Goal: Transaction & Acquisition: Purchase product/service

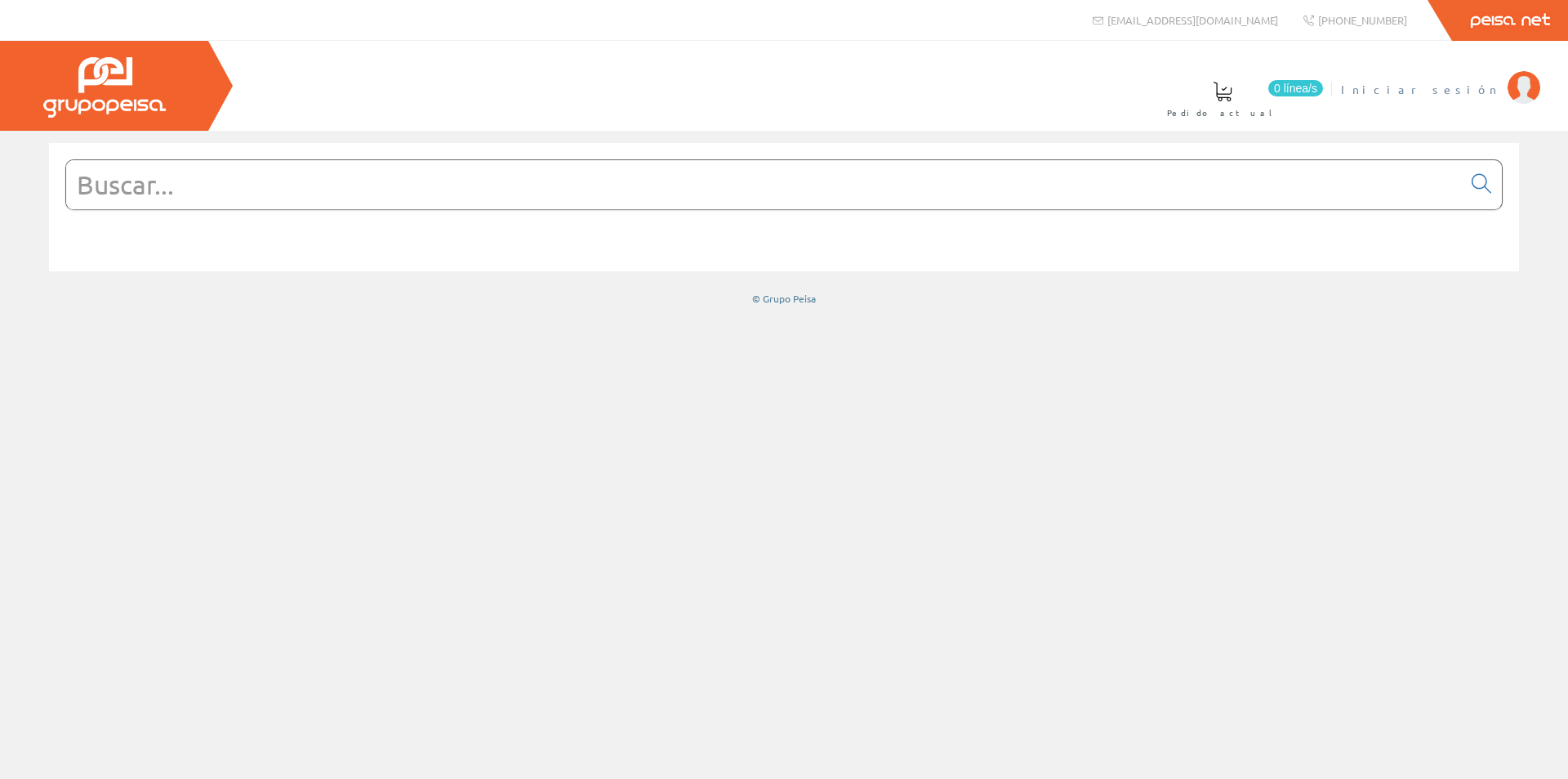
click at [1485, 89] on span "Iniciar sesión" at bounding box center [1420, 89] width 158 height 16
click at [152, 193] on input "text" at bounding box center [764, 184] width 1396 height 49
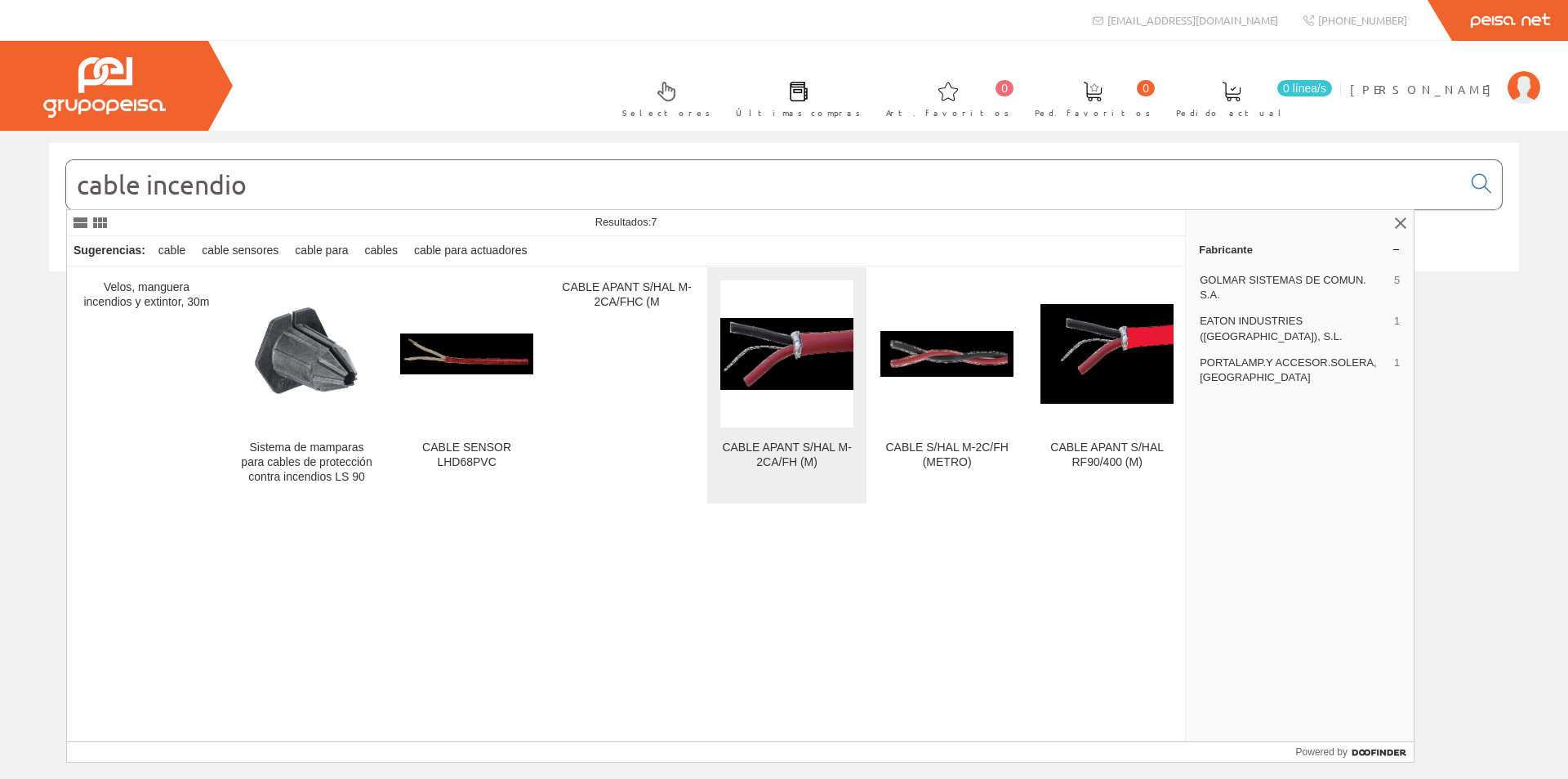
type input "cable incendio"
click at [780, 459] on div "CABLE APANT S/HAL M-2CA/FH (M)" at bounding box center [787, 455] width 133 height 30
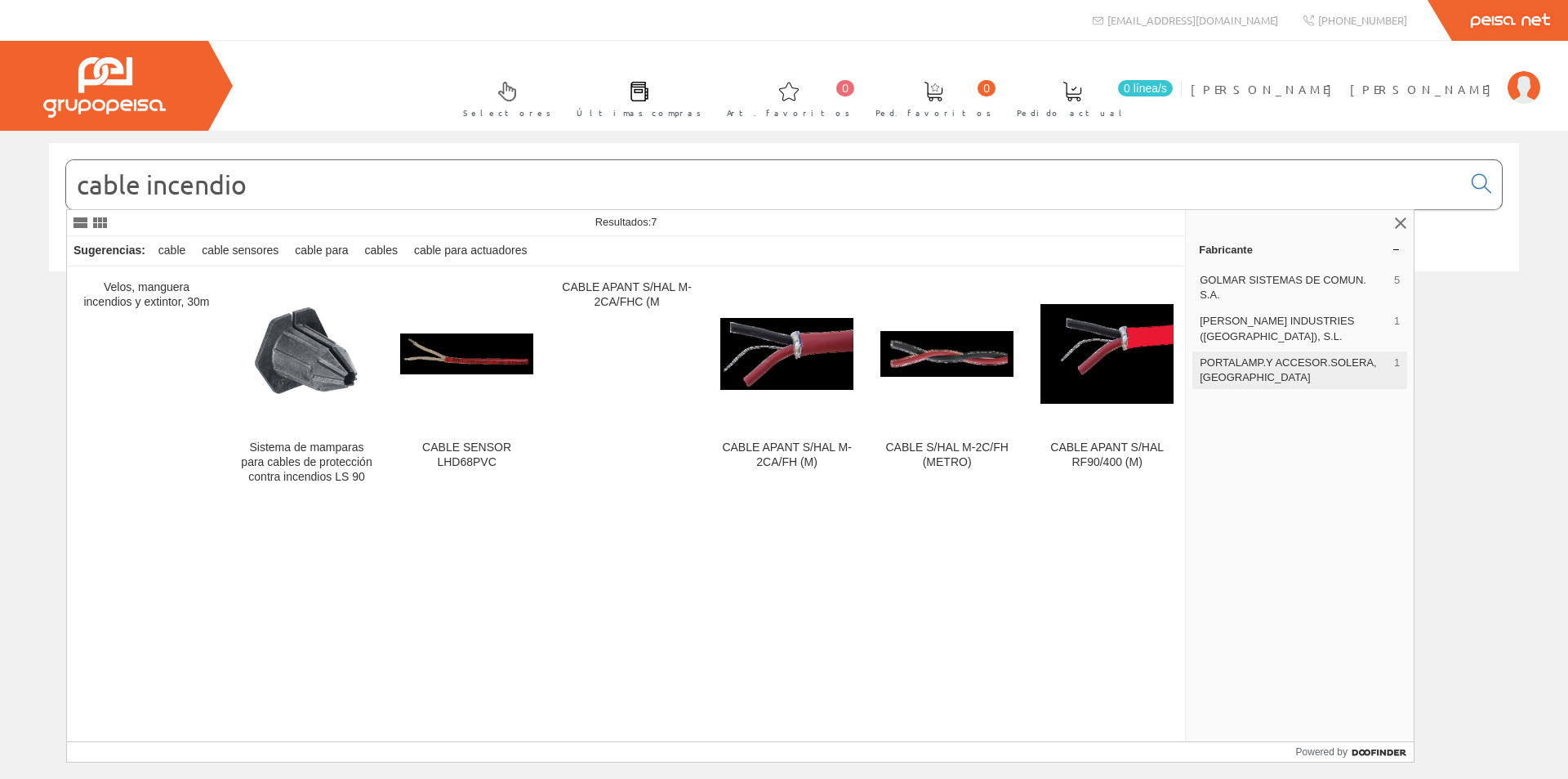
click at [1233, 356] on span "PORTALAMP.Y ACCESOR.SOLERA, [GEOGRAPHIC_DATA]" at bounding box center [1293, 370] width 188 height 30
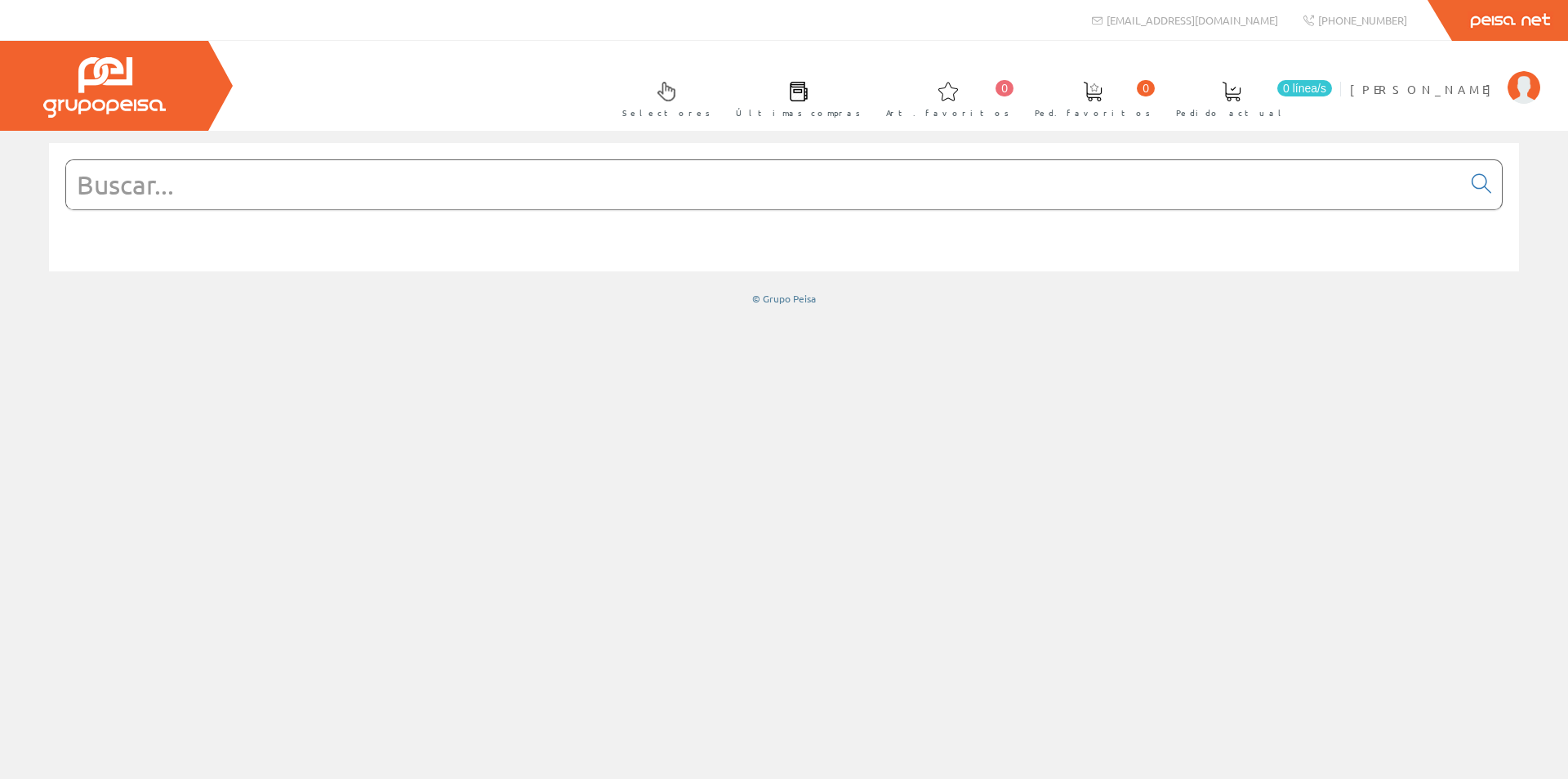
click at [221, 190] on input "text" at bounding box center [764, 184] width 1396 height 49
click at [861, 107] on span "Últimas compras" at bounding box center [798, 113] width 125 height 16
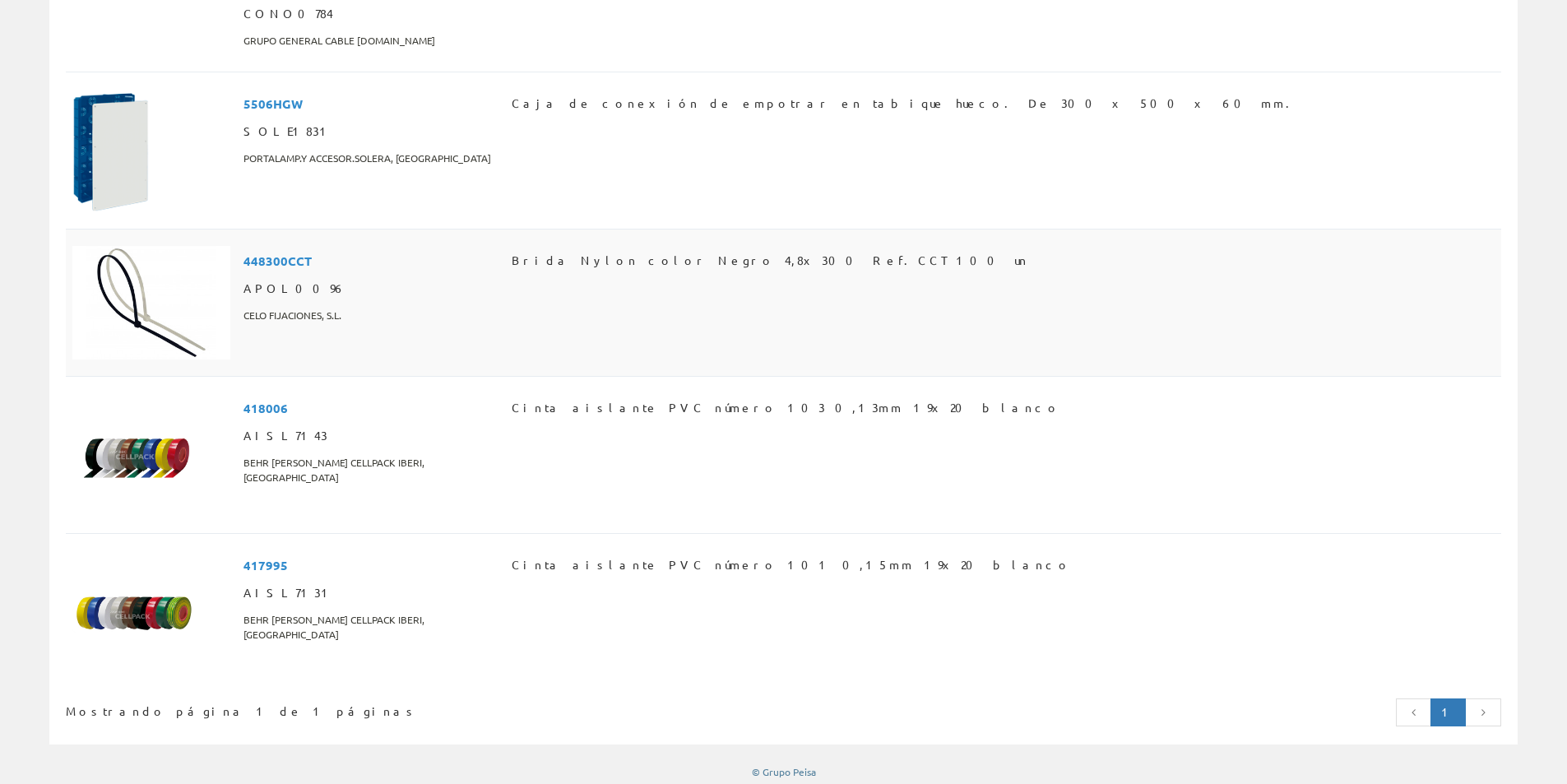
scroll to position [6183, 0]
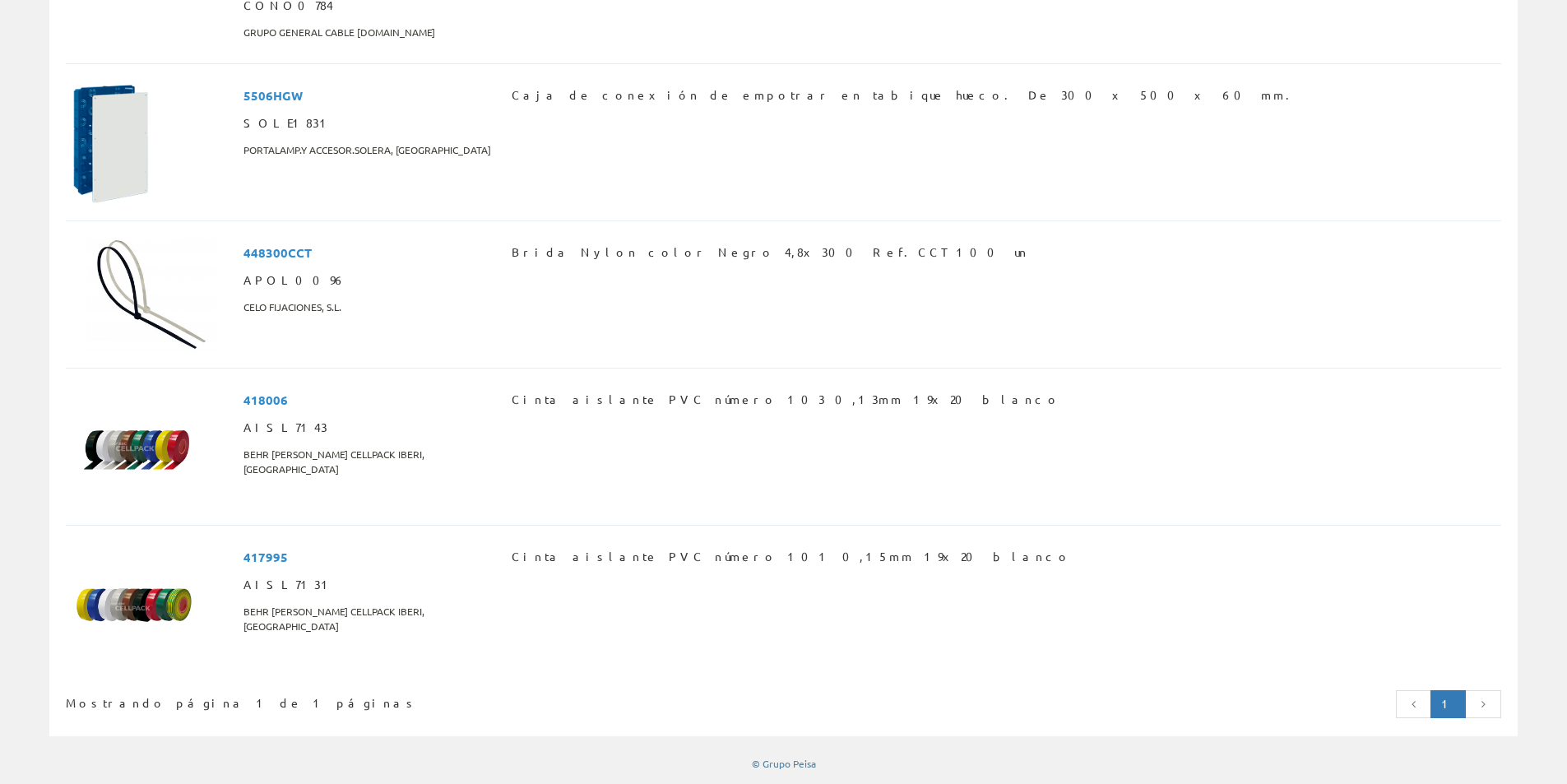
click at [1485, 702] on icon at bounding box center [1483, 704] width 14 height 12
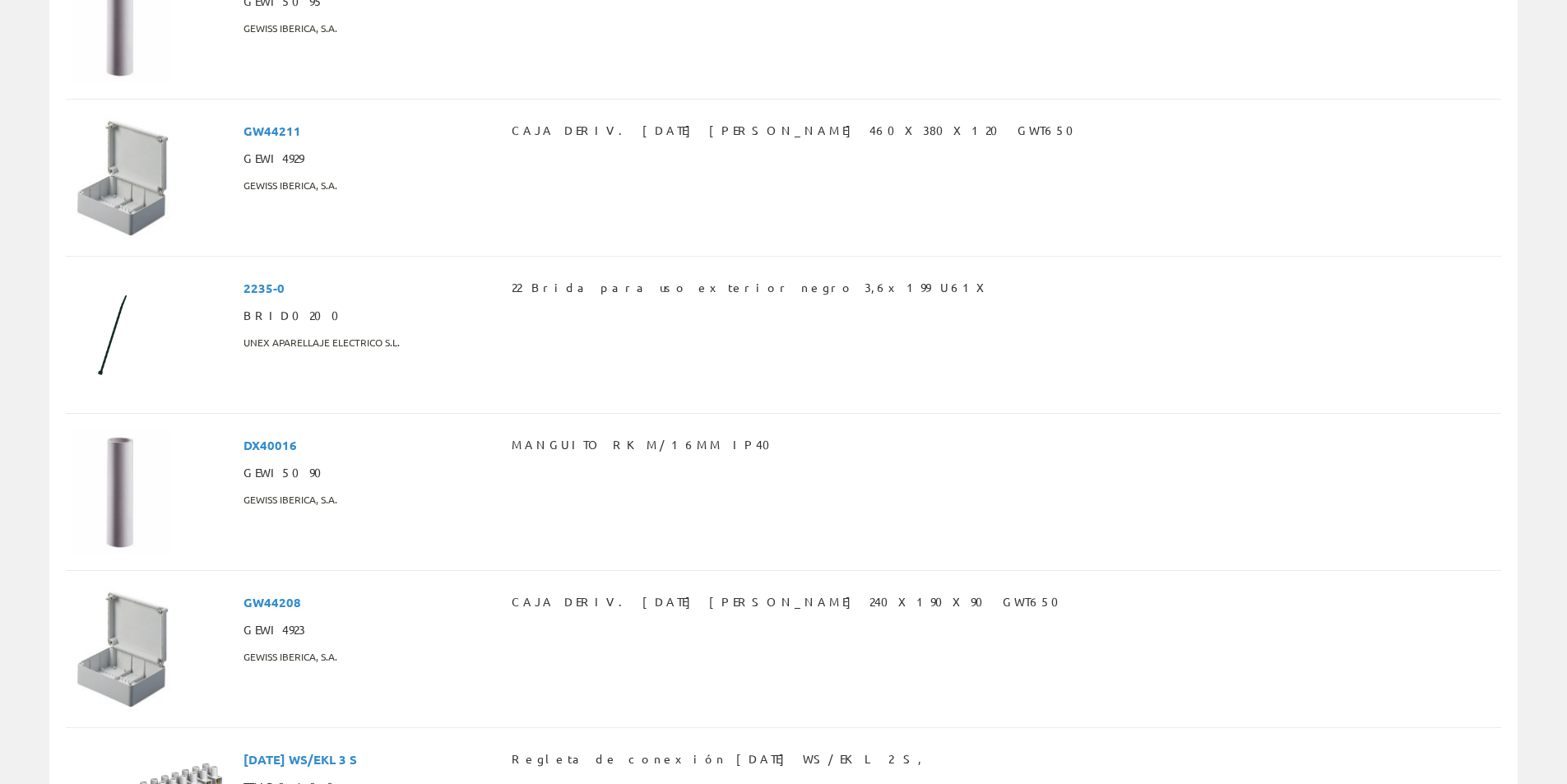
scroll to position [0, 0]
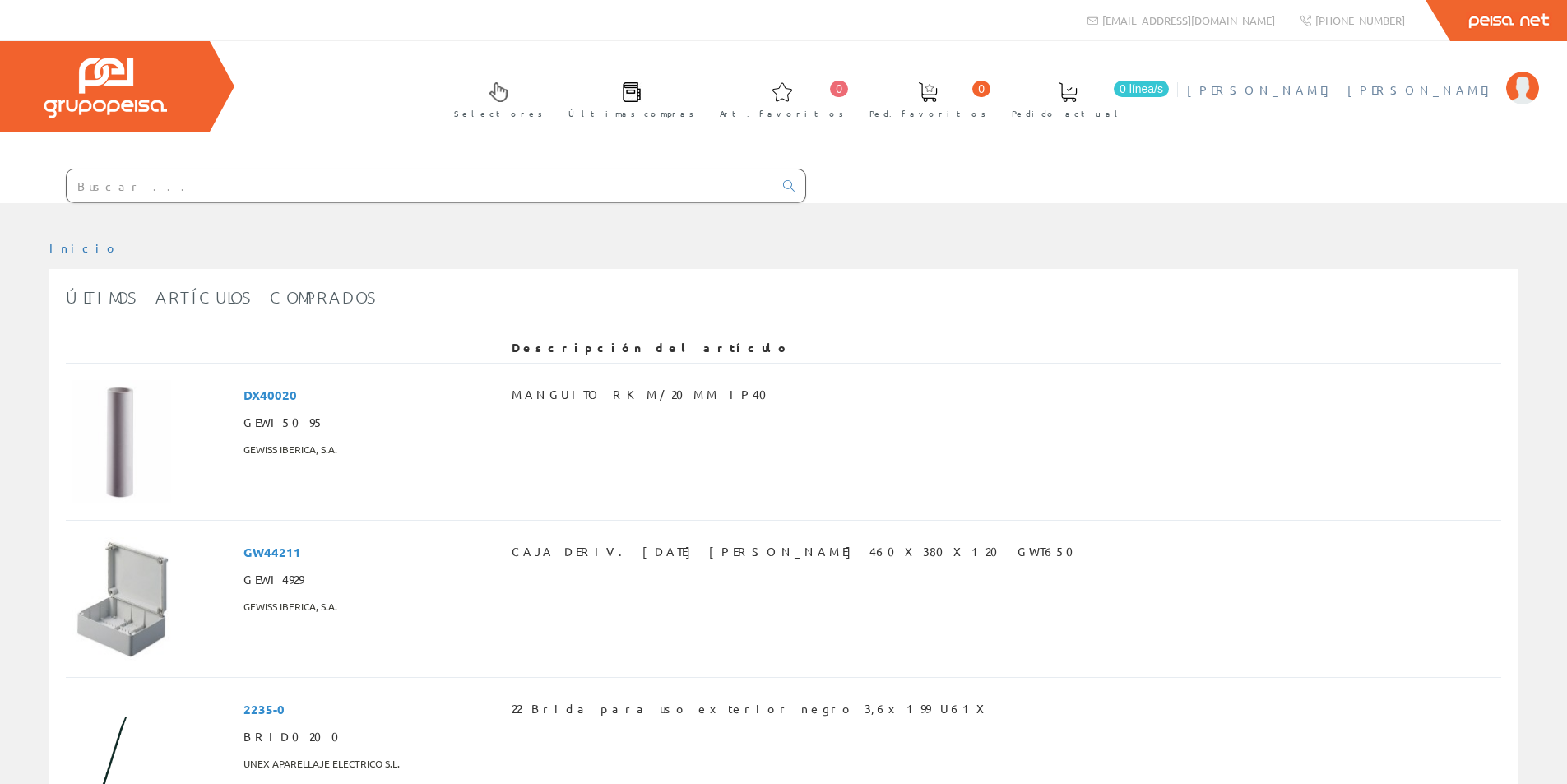
click at [1441, 86] on span "[PERSON_NAME]" at bounding box center [1343, 89] width 311 height 16
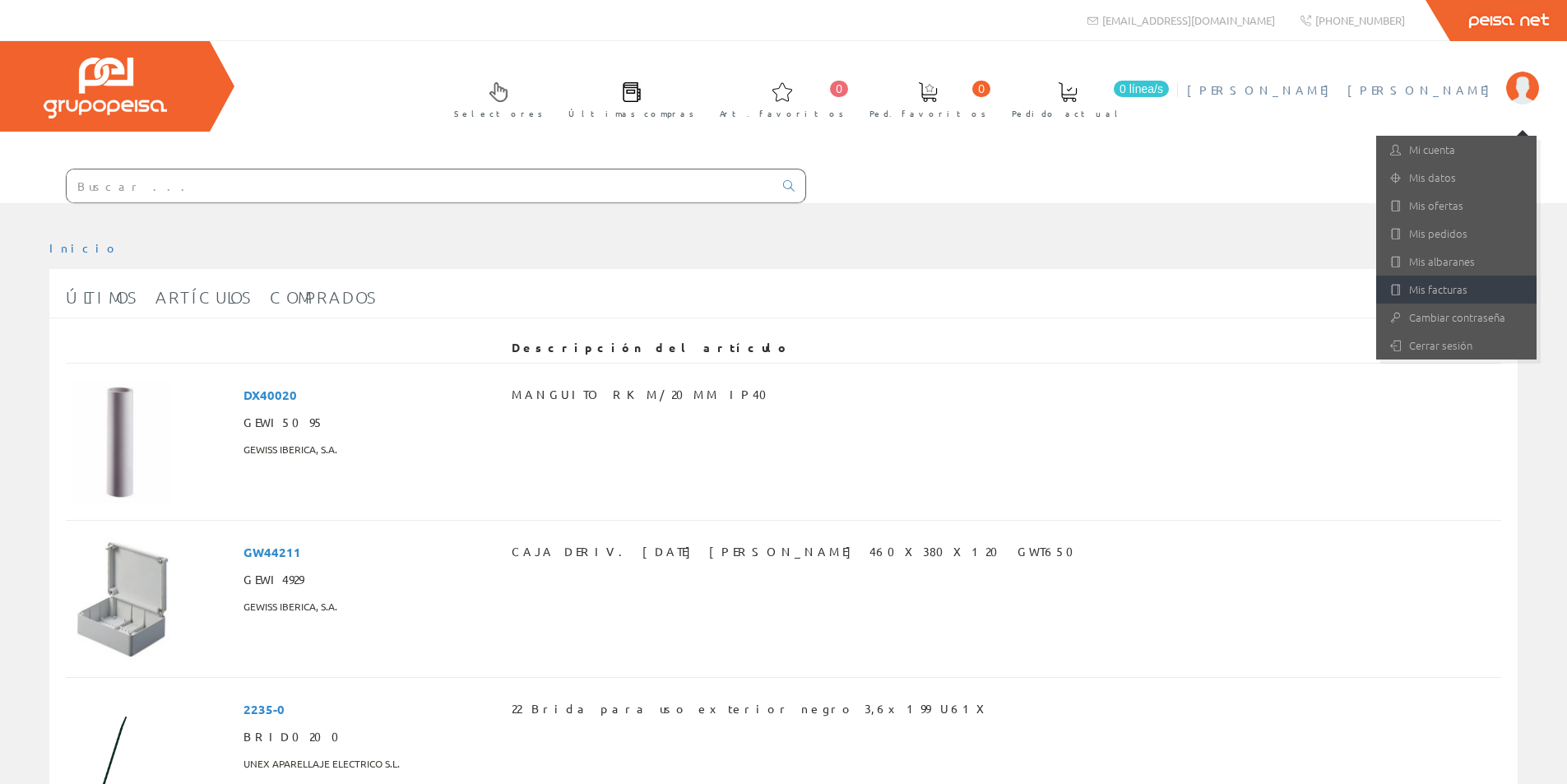
click at [1454, 291] on link "Mis facturas" at bounding box center [1457, 289] width 160 height 28
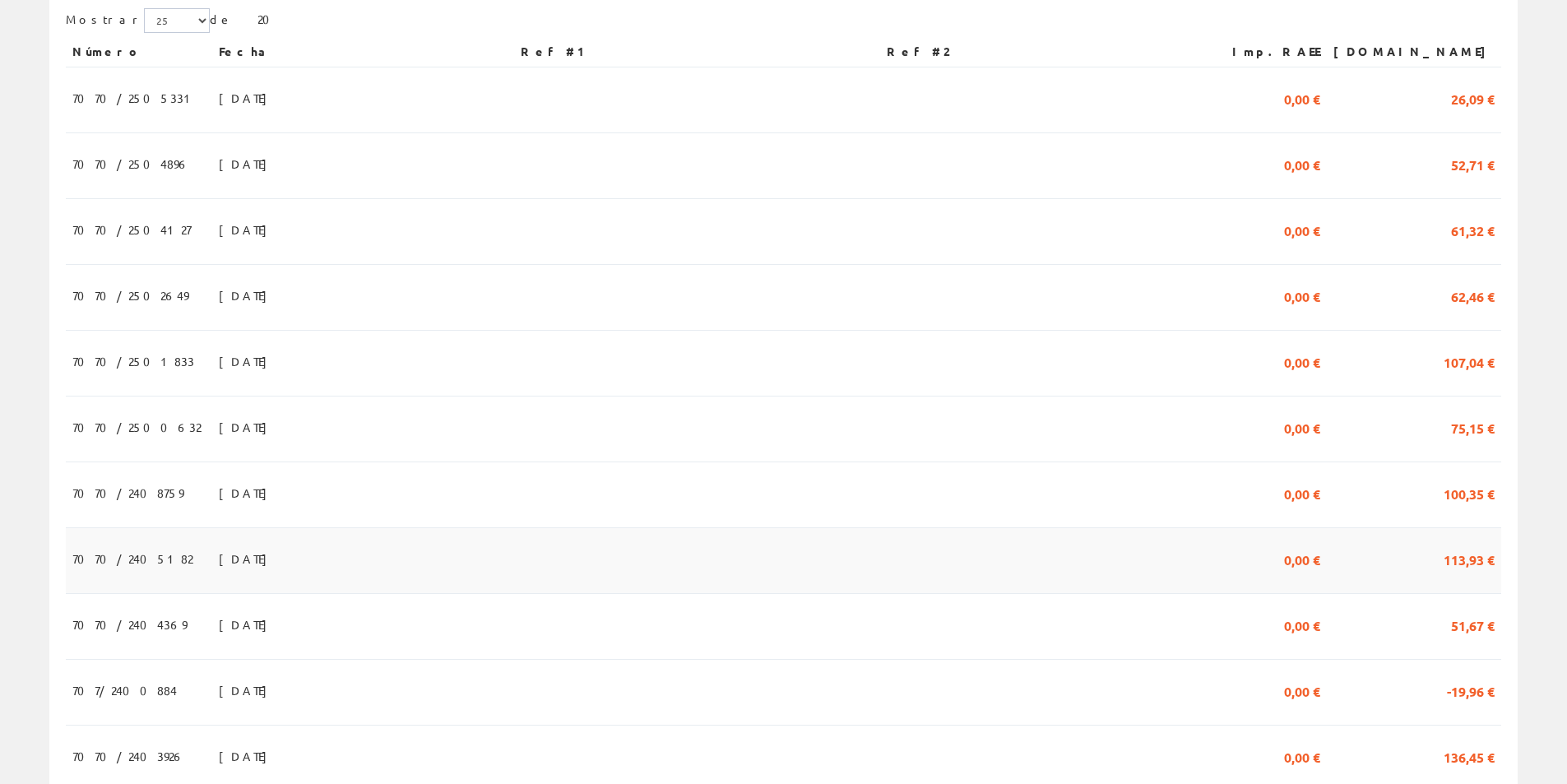
scroll to position [247, 0]
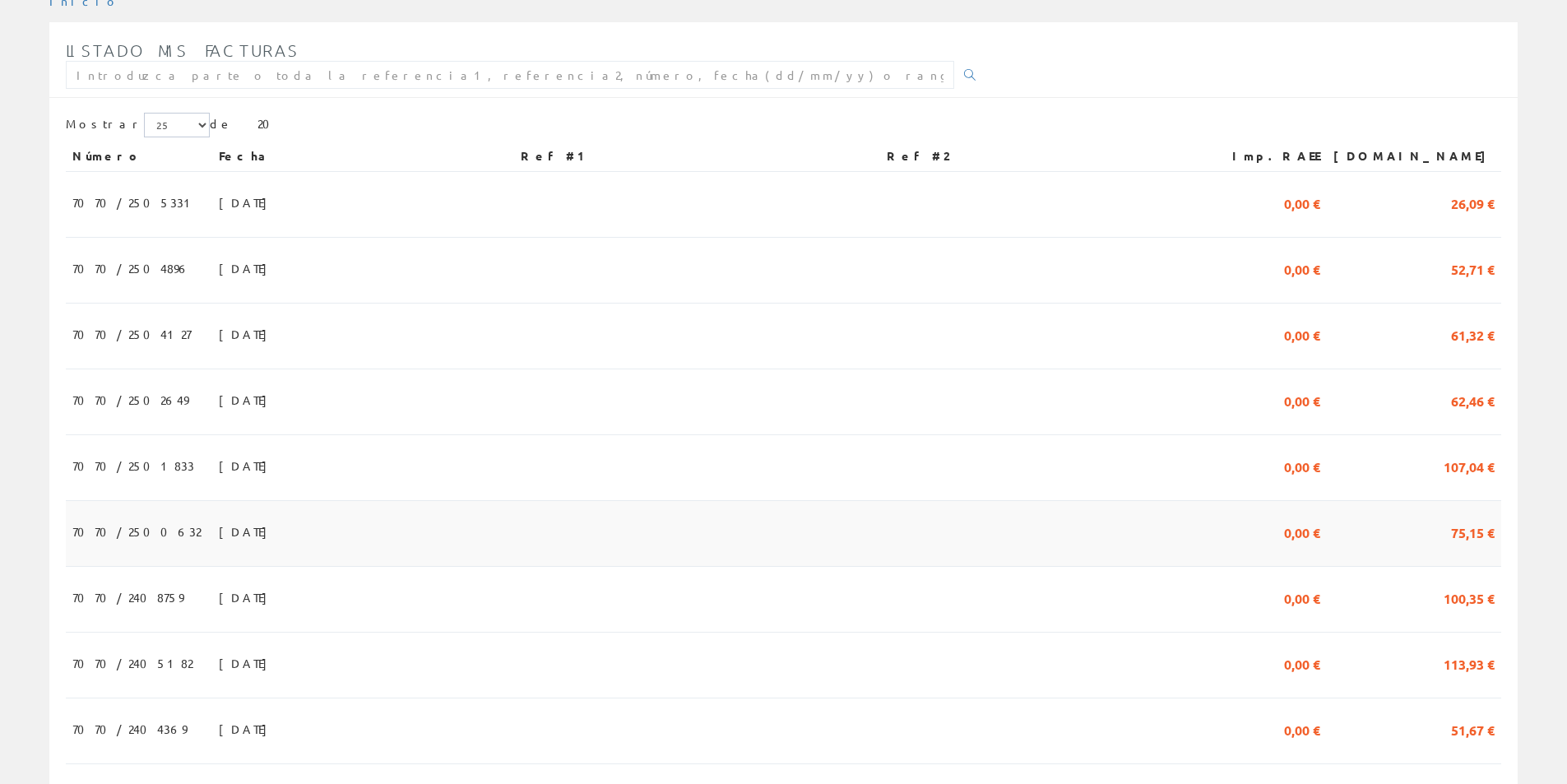
click at [1476, 535] on span "75,15 €" at bounding box center [1473, 531] width 43 height 28
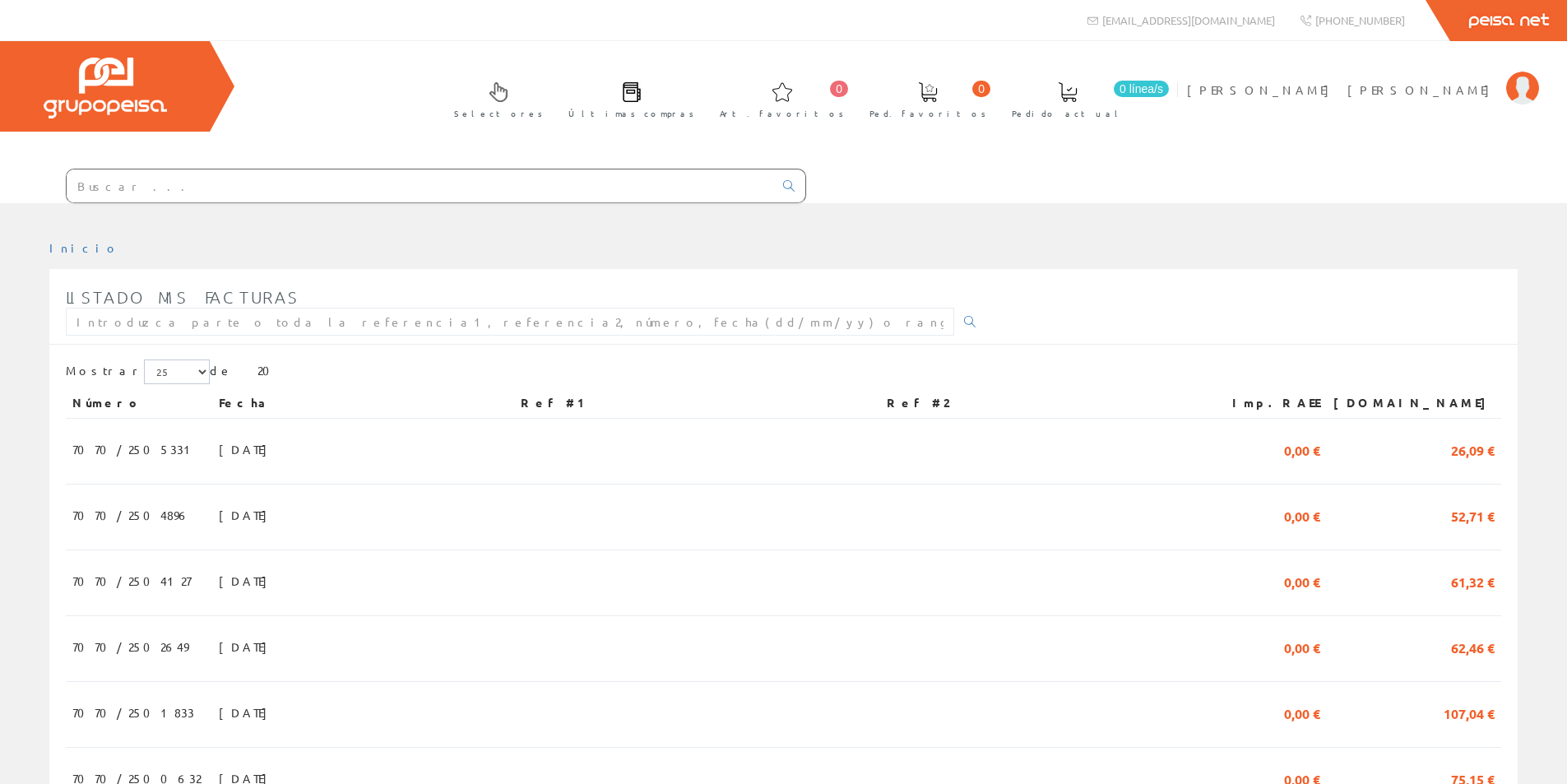
scroll to position [247, 0]
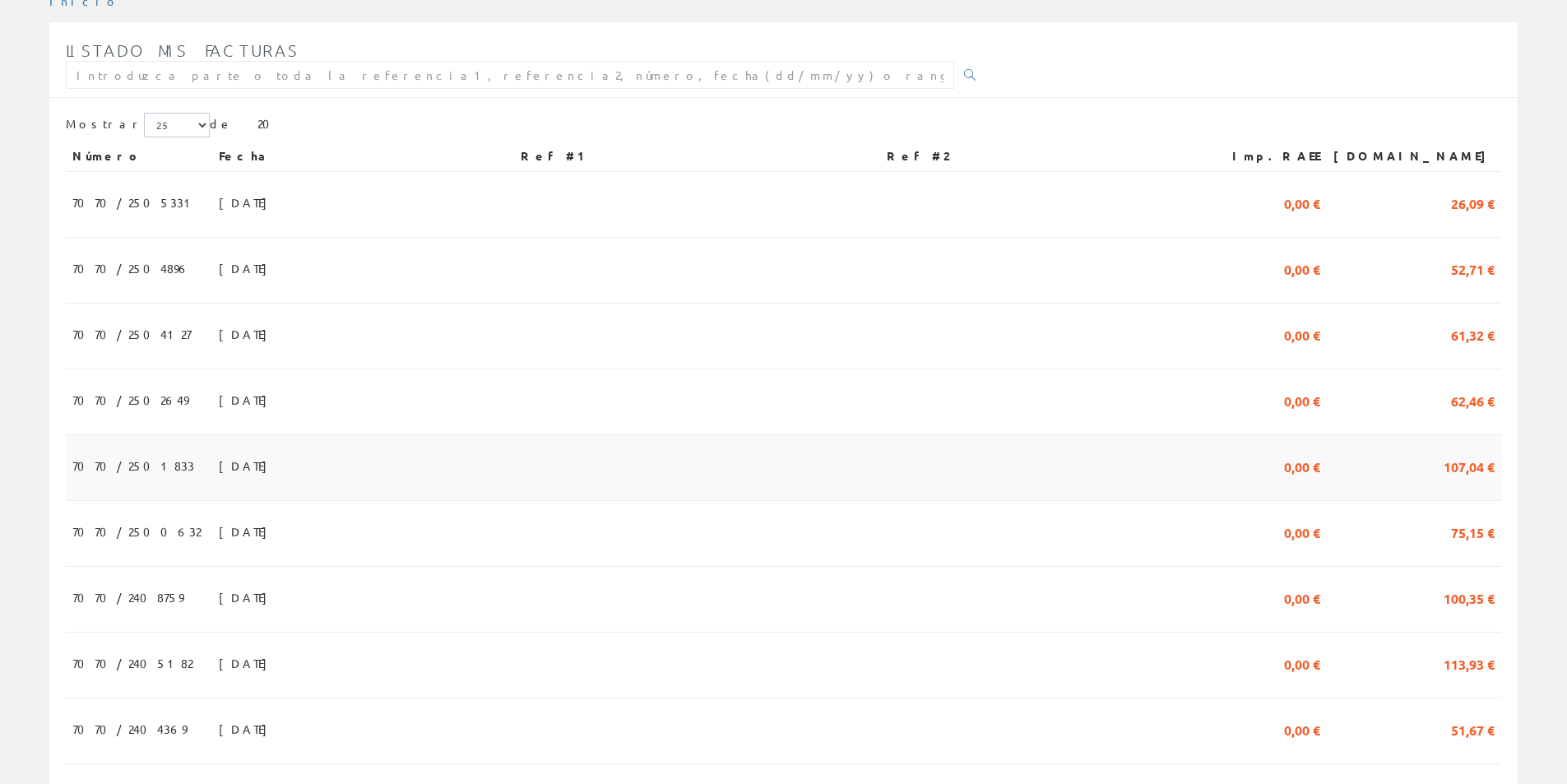
click at [1475, 465] on span "107,04 €" at bounding box center [1469, 464] width 51 height 28
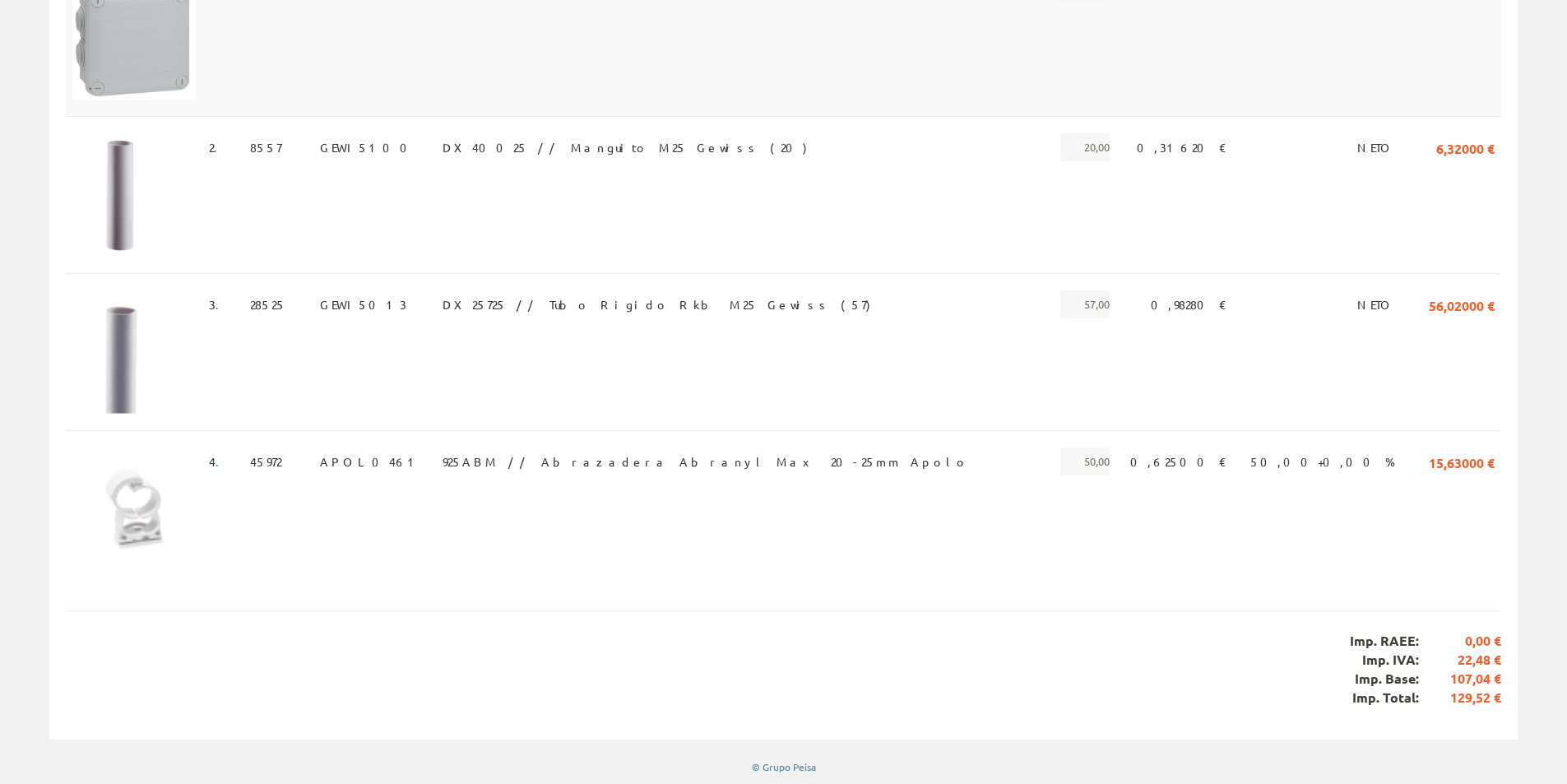
scroll to position [42, 0]
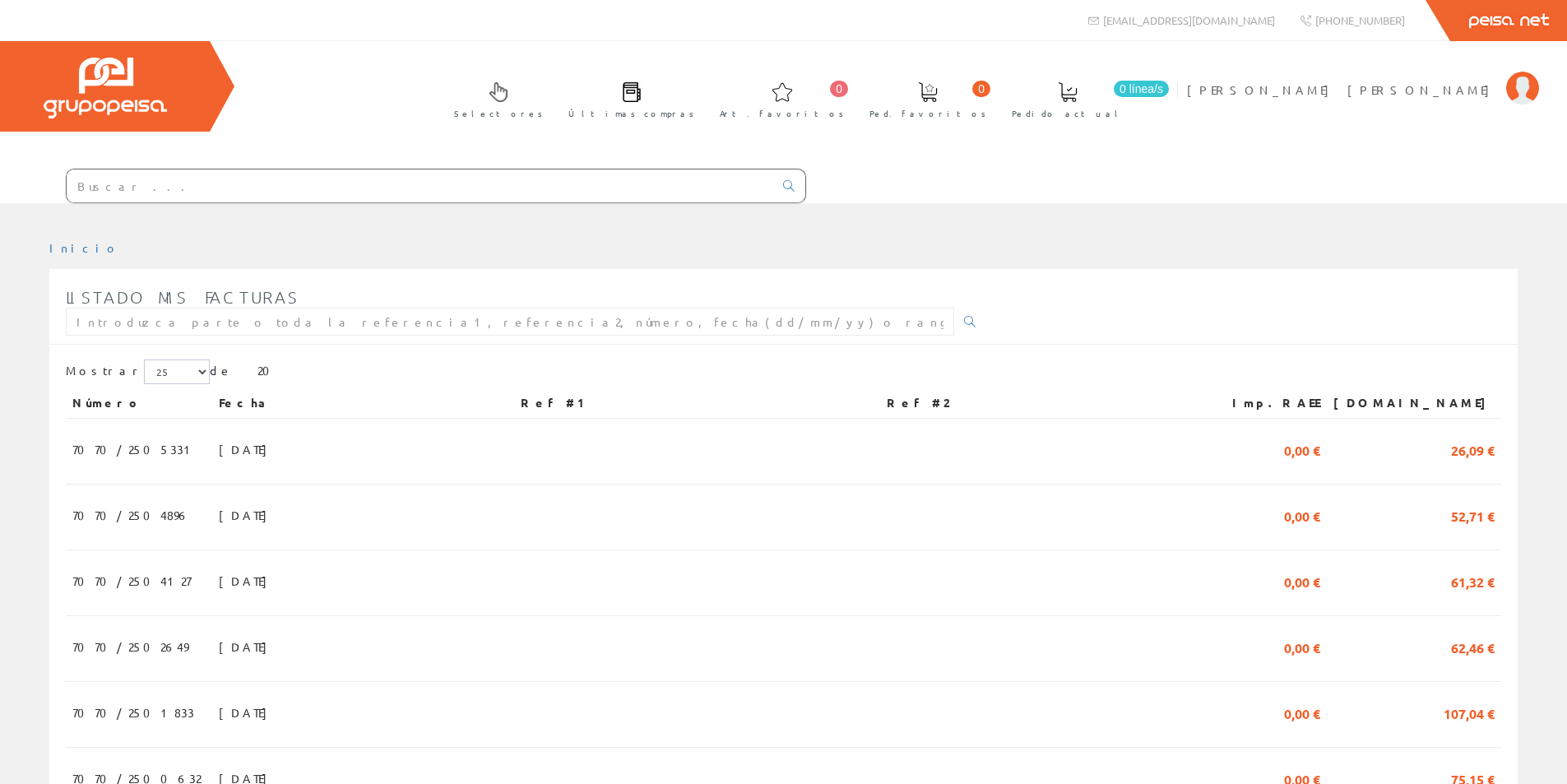
scroll to position [247, 0]
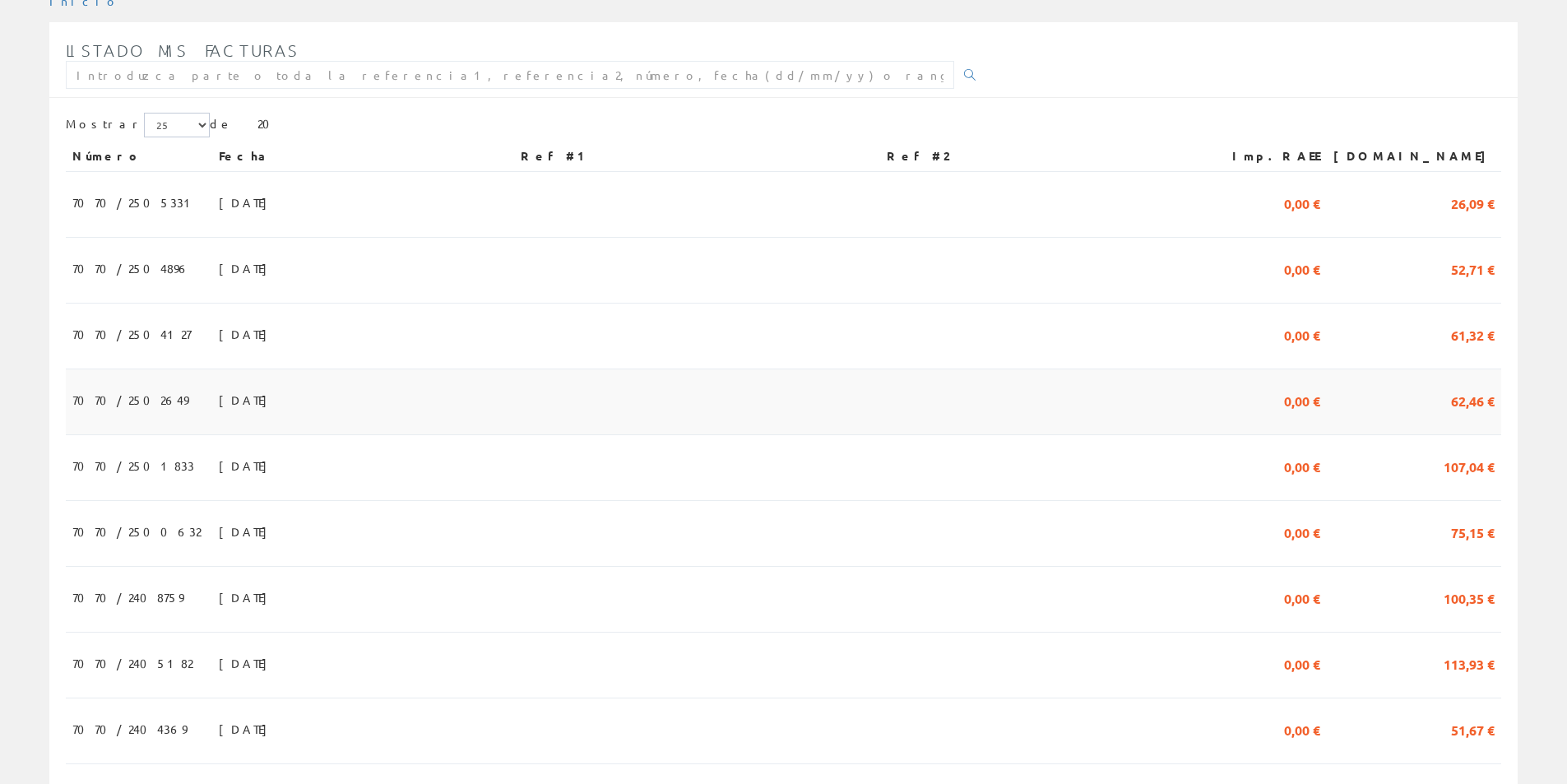
click at [131, 403] on span "7070/2502649" at bounding box center [130, 399] width 116 height 28
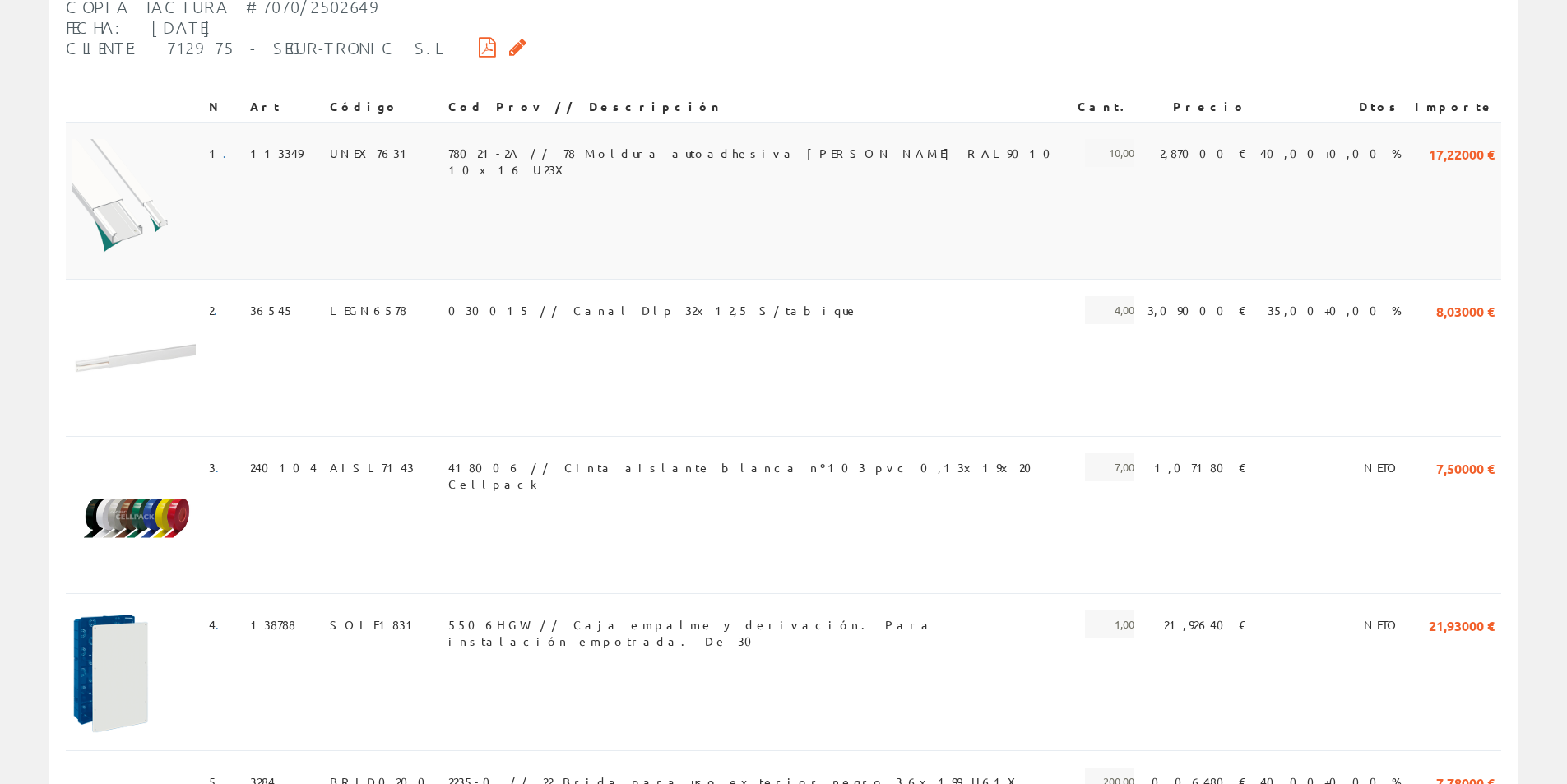
scroll to position [281, 0]
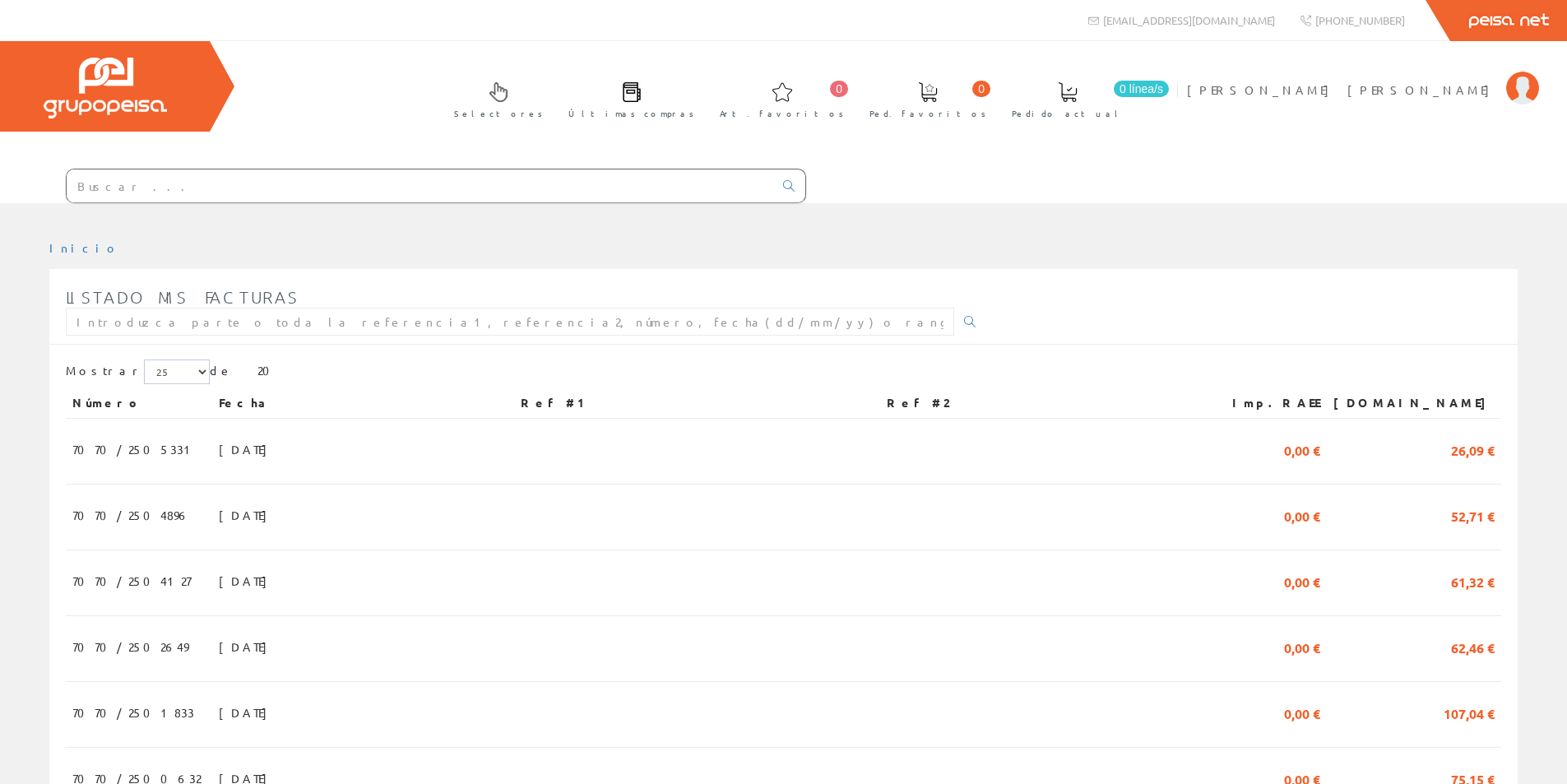
scroll to position [247, 0]
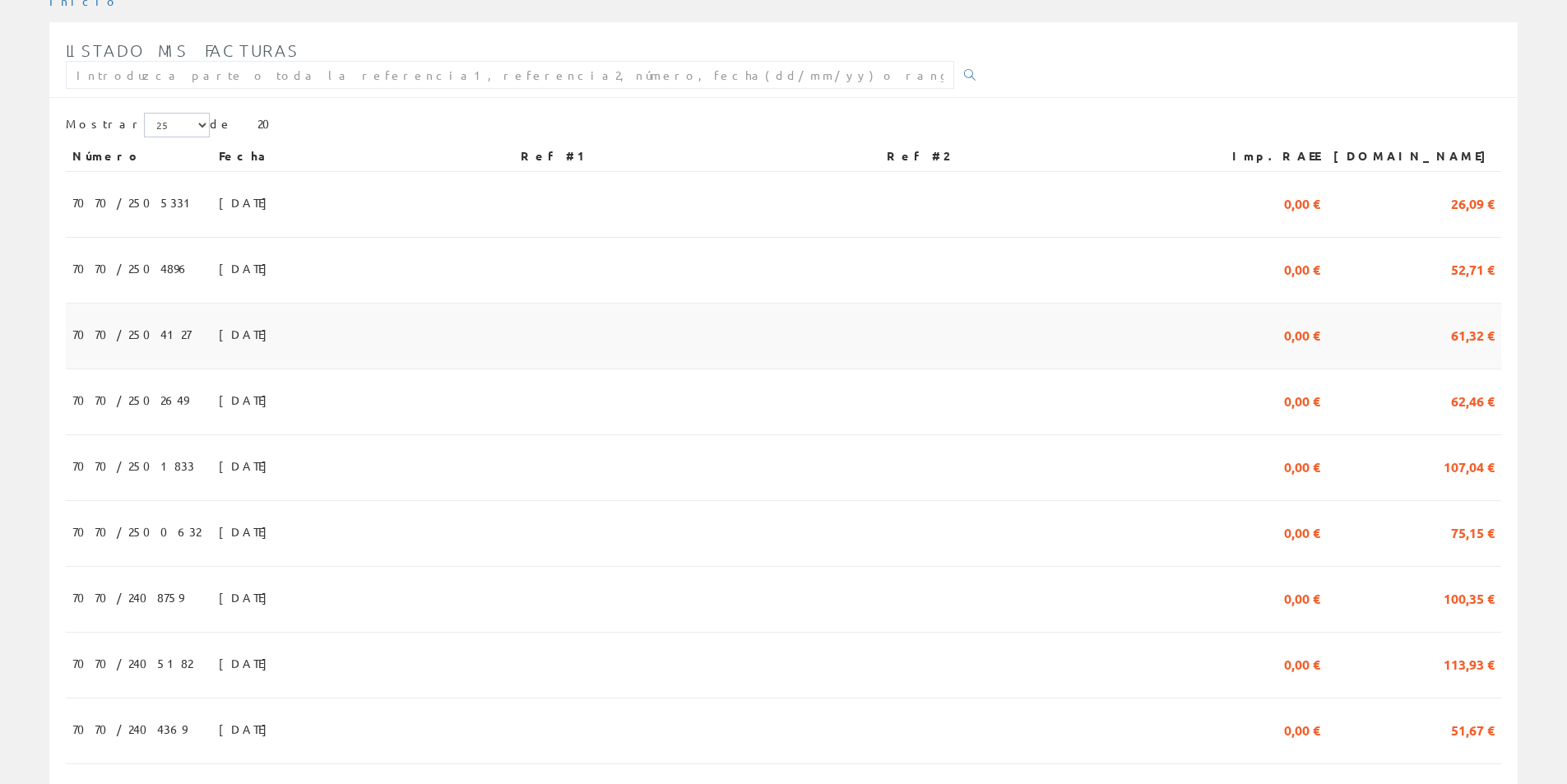
click at [111, 327] on span "7070/2504127" at bounding box center [131, 333] width 118 height 28
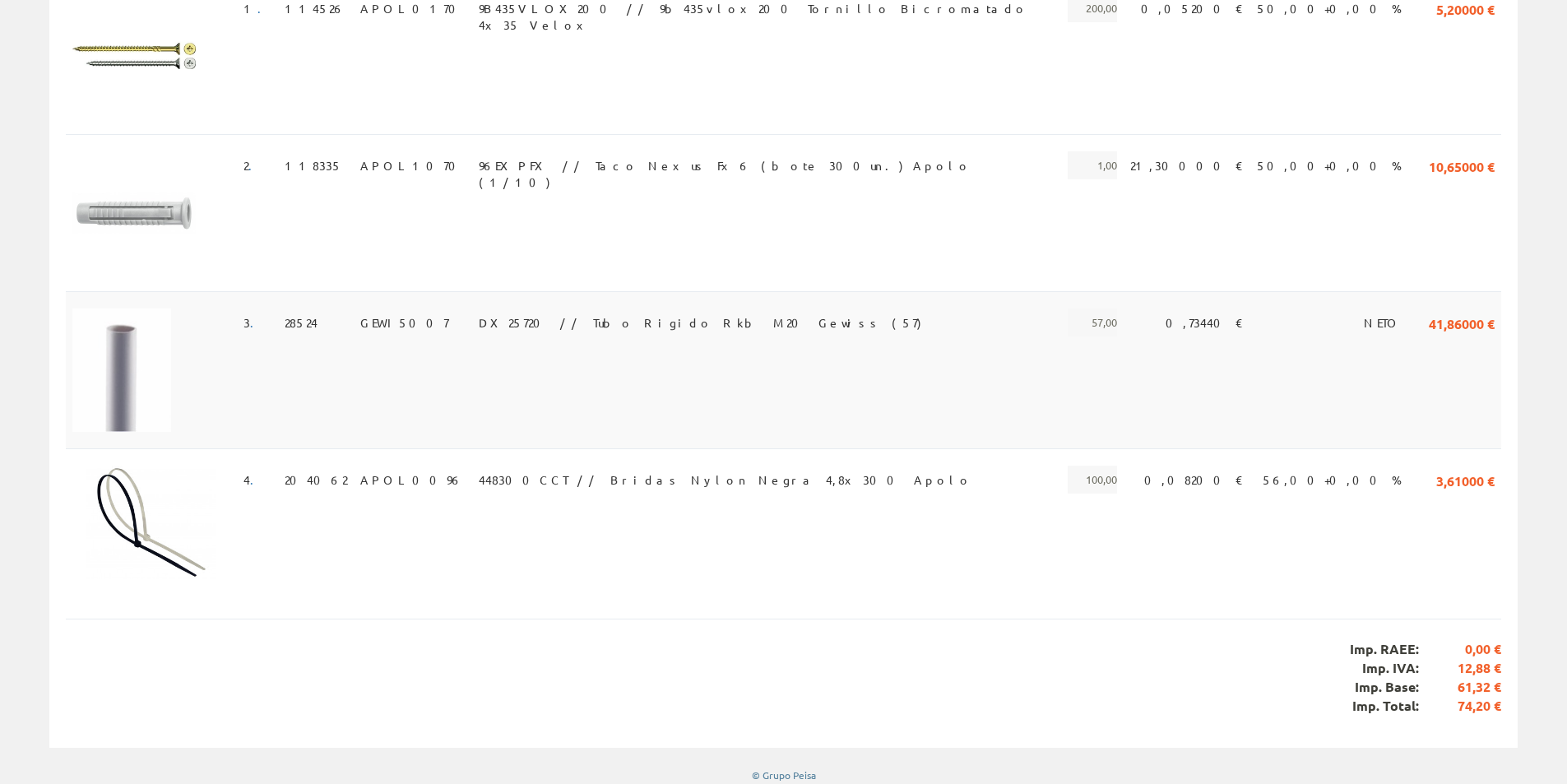
scroll to position [443, 0]
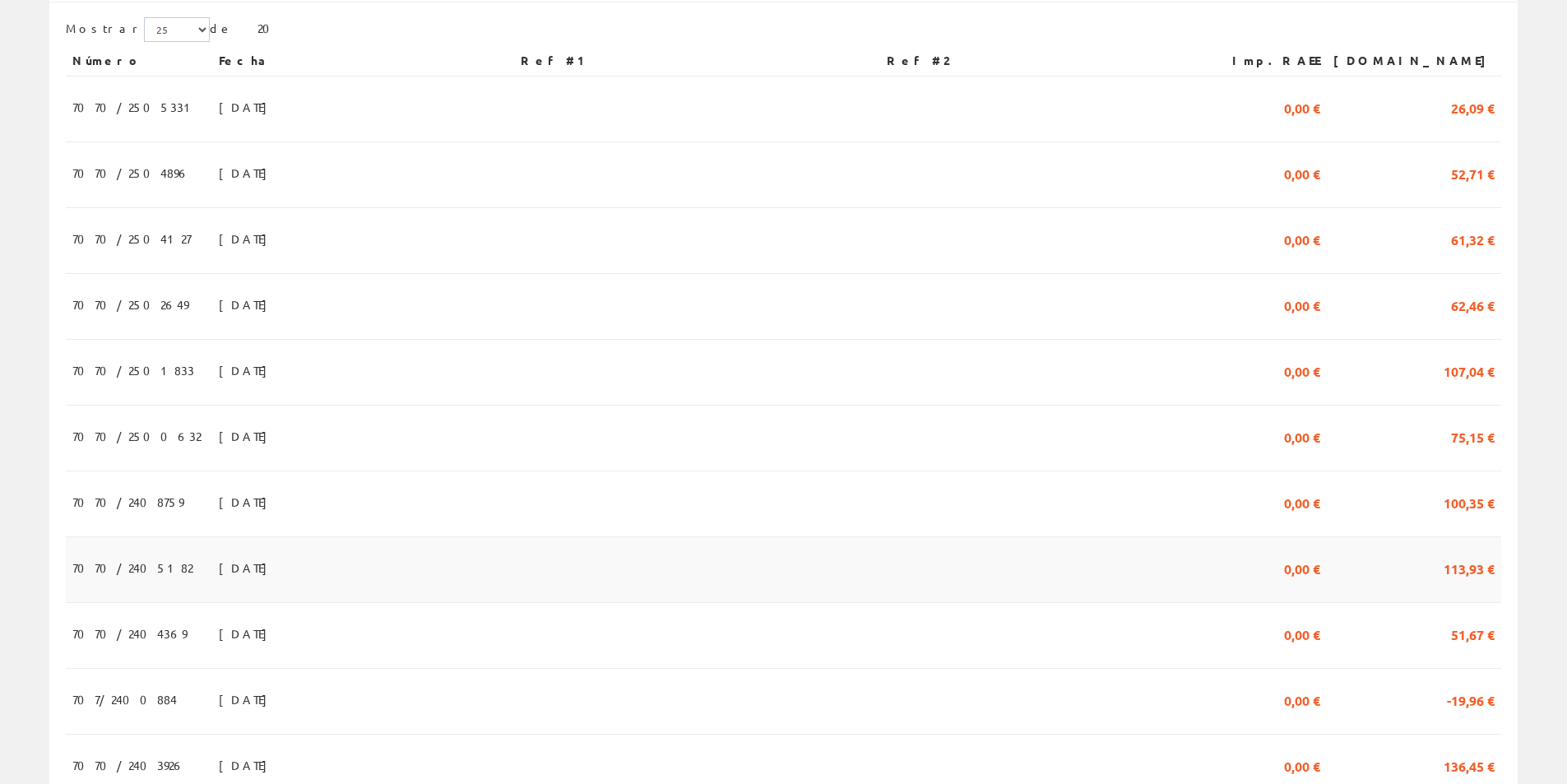
scroll to position [493, 0]
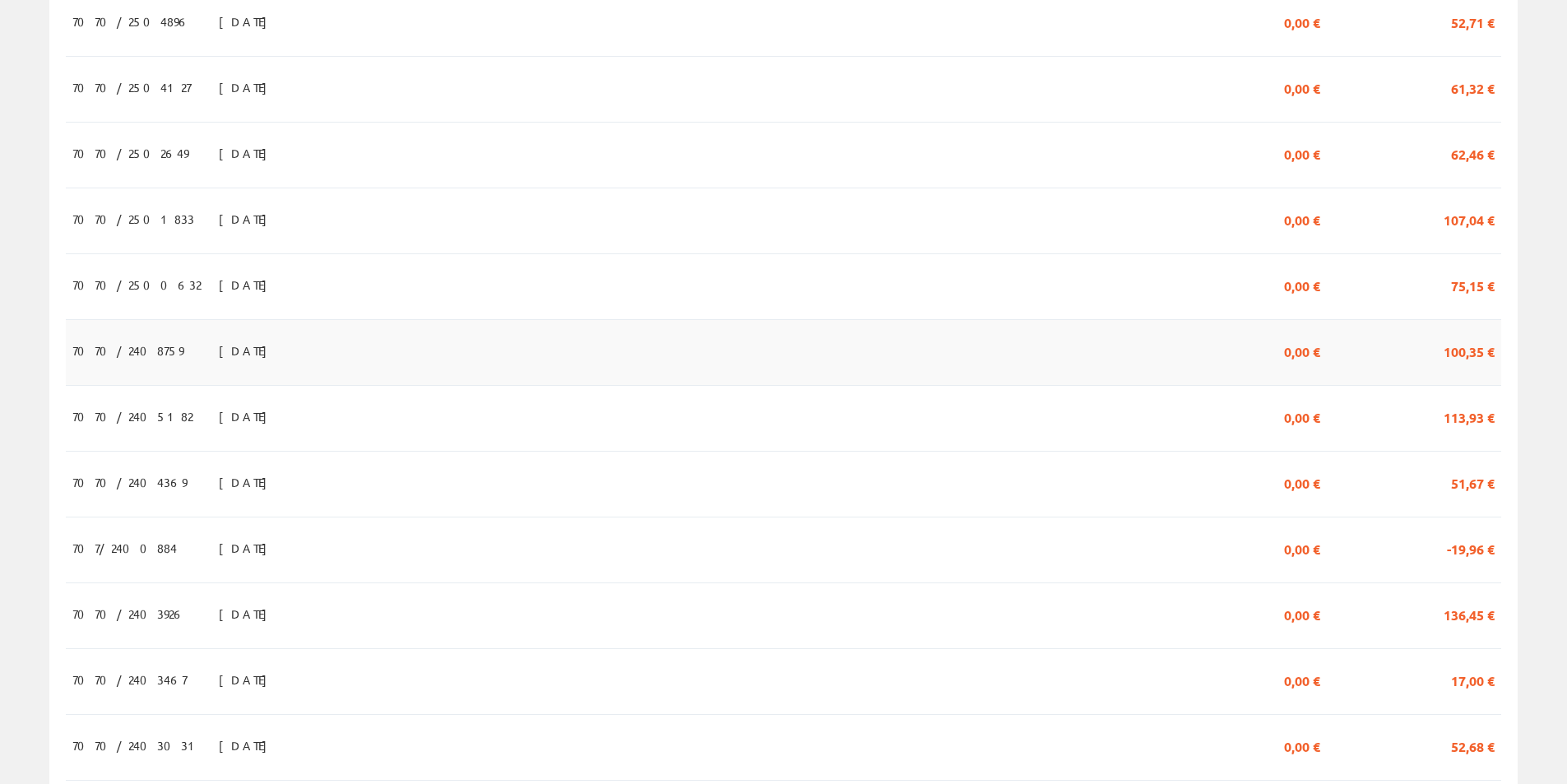
click at [1463, 360] on span "100,35 €" at bounding box center [1469, 349] width 51 height 28
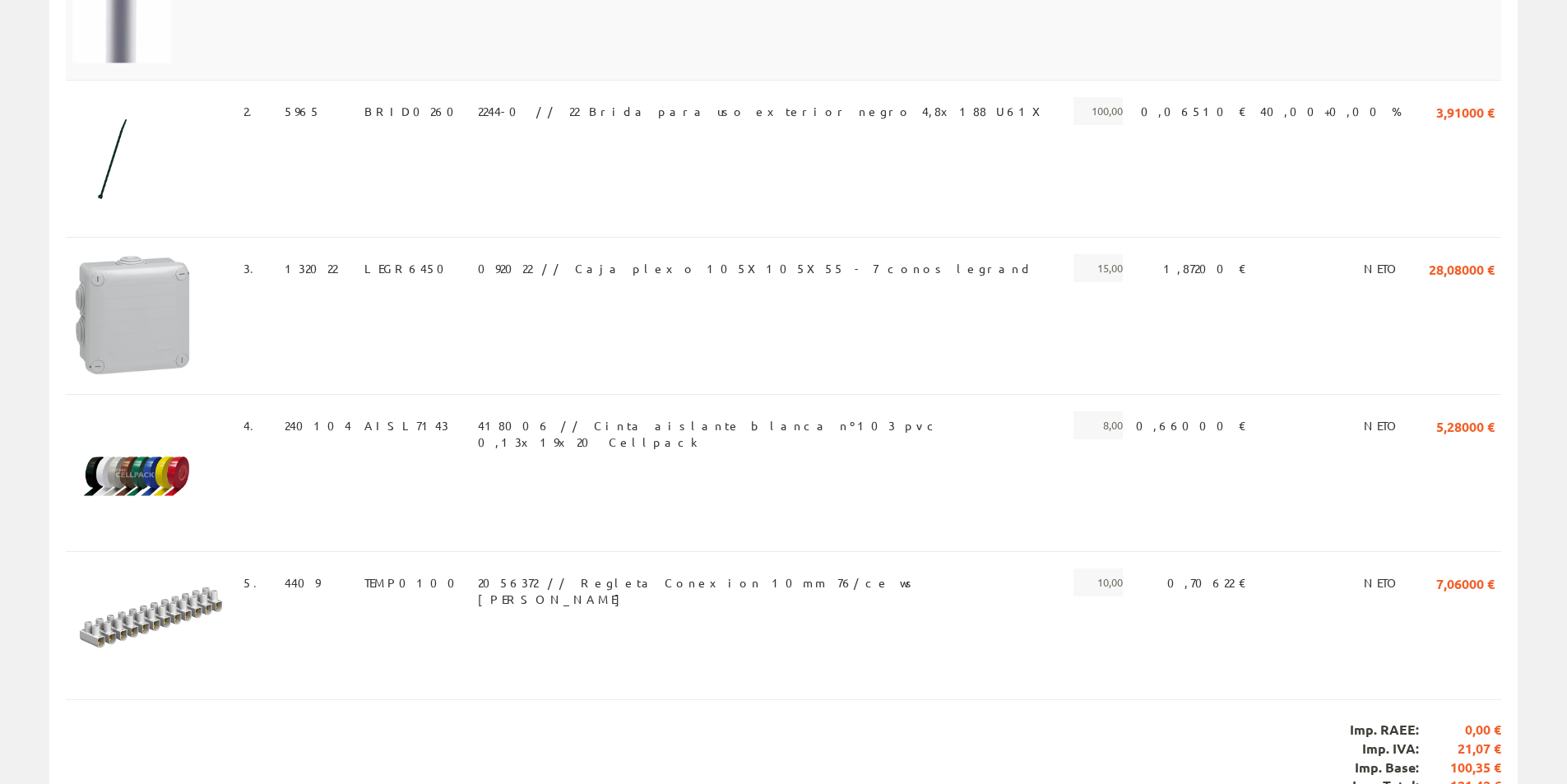
scroll to position [578, 0]
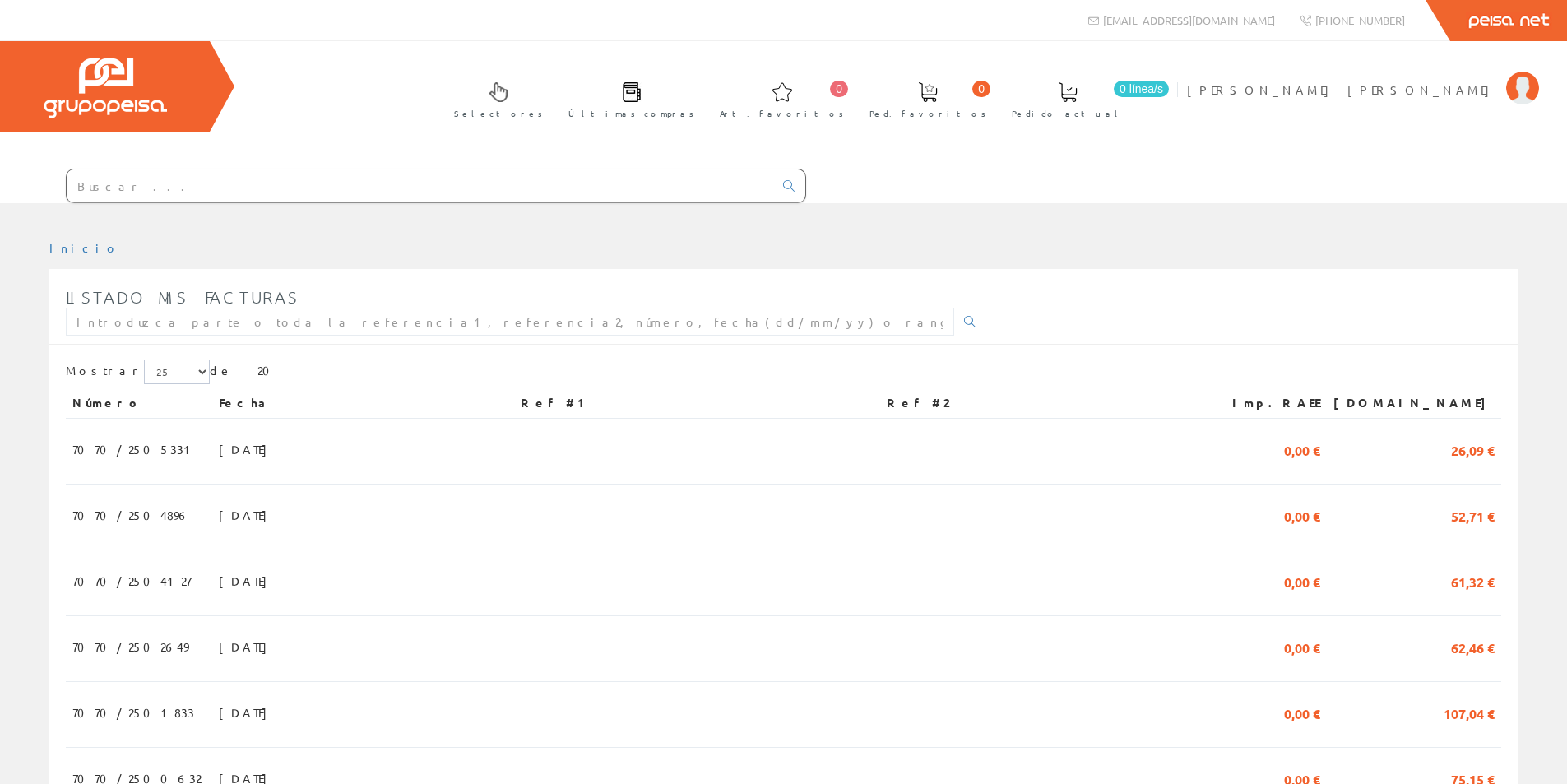
scroll to position [493, 0]
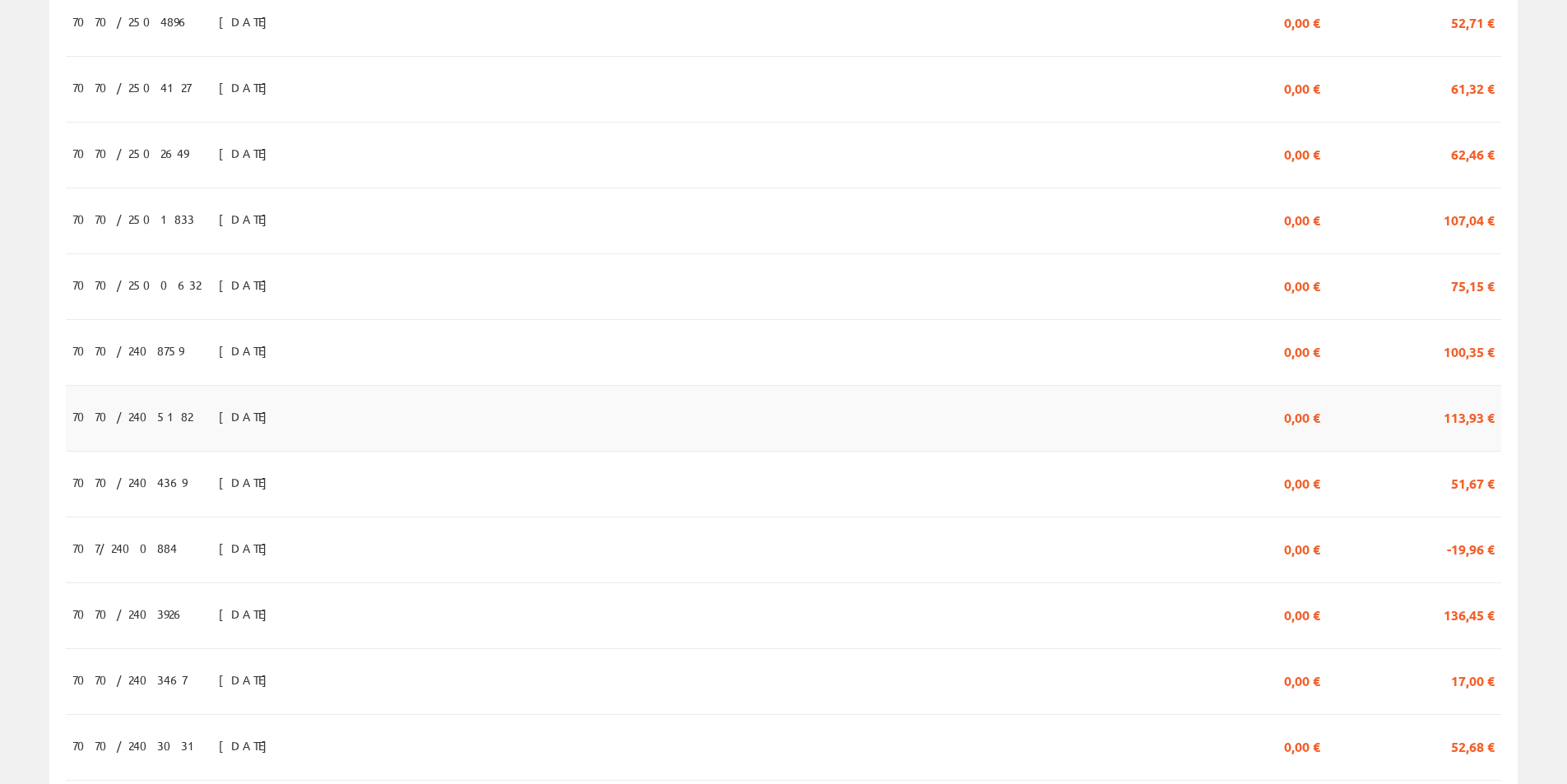
click at [1470, 427] on span "113,93 €" at bounding box center [1469, 416] width 51 height 28
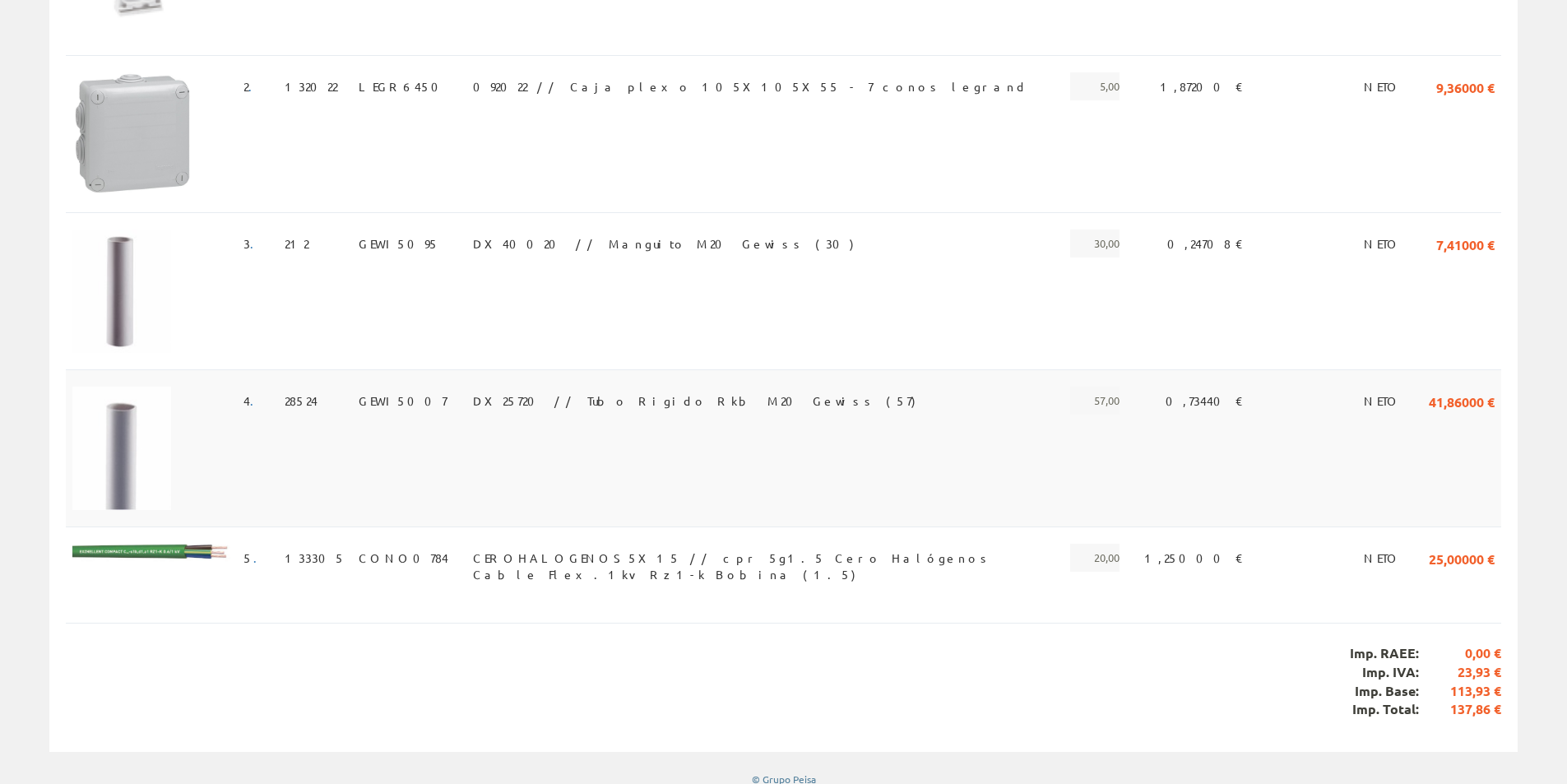
scroll to position [514, 0]
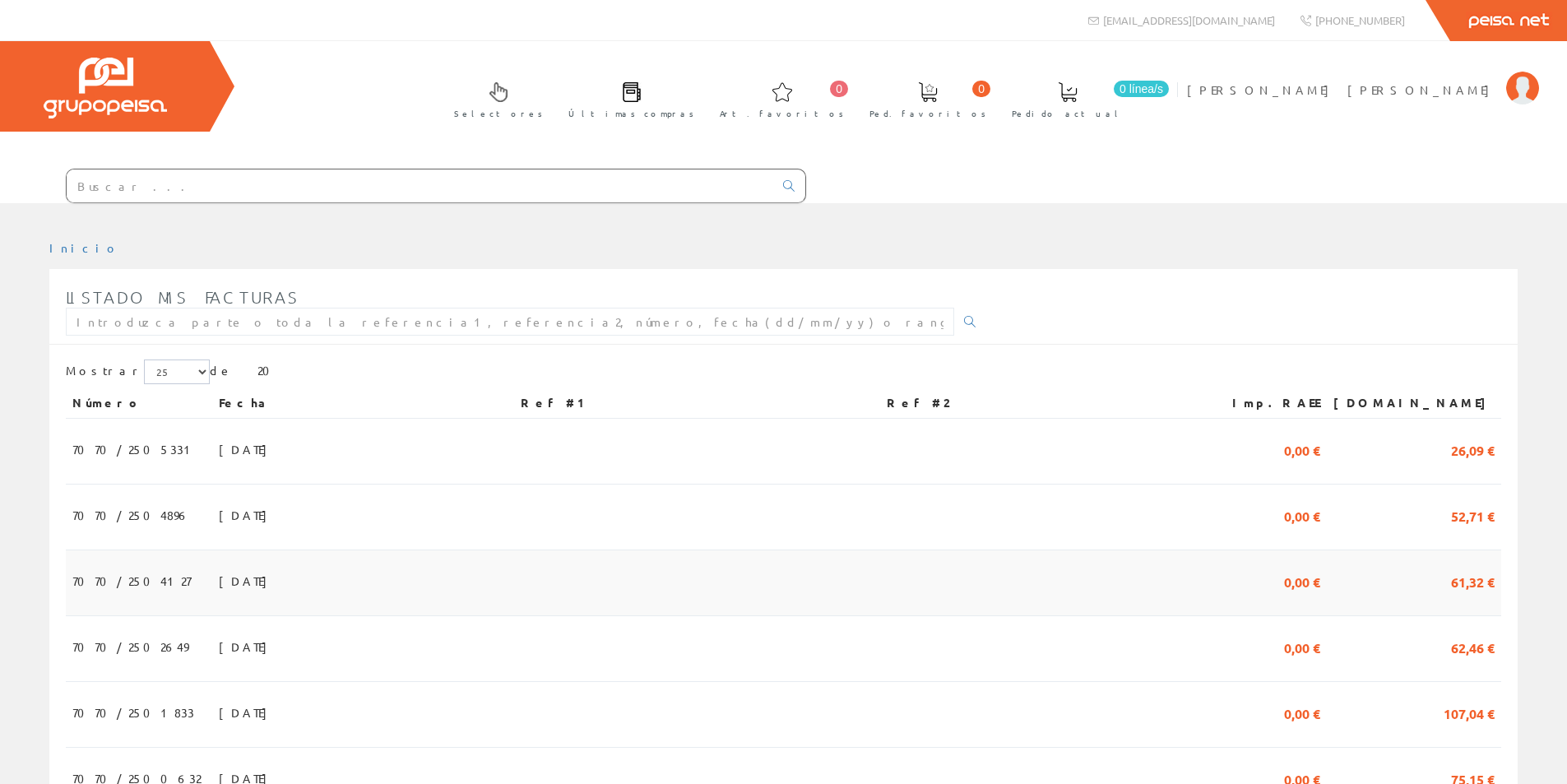
scroll to position [493, 0]
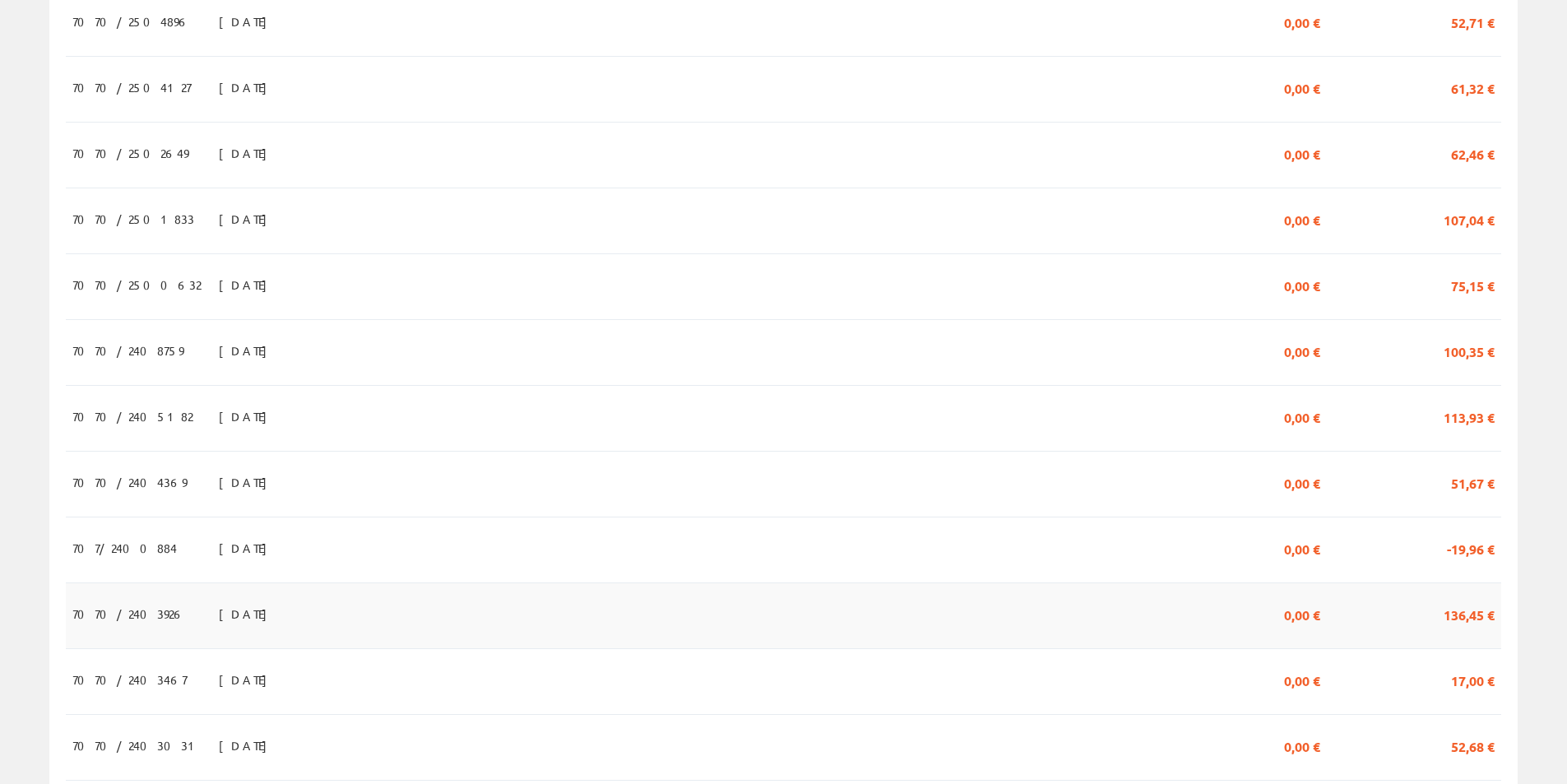
click at [1447, 624] on span "136,45 €" at bounding box center [1469, 613] width 51 height 28
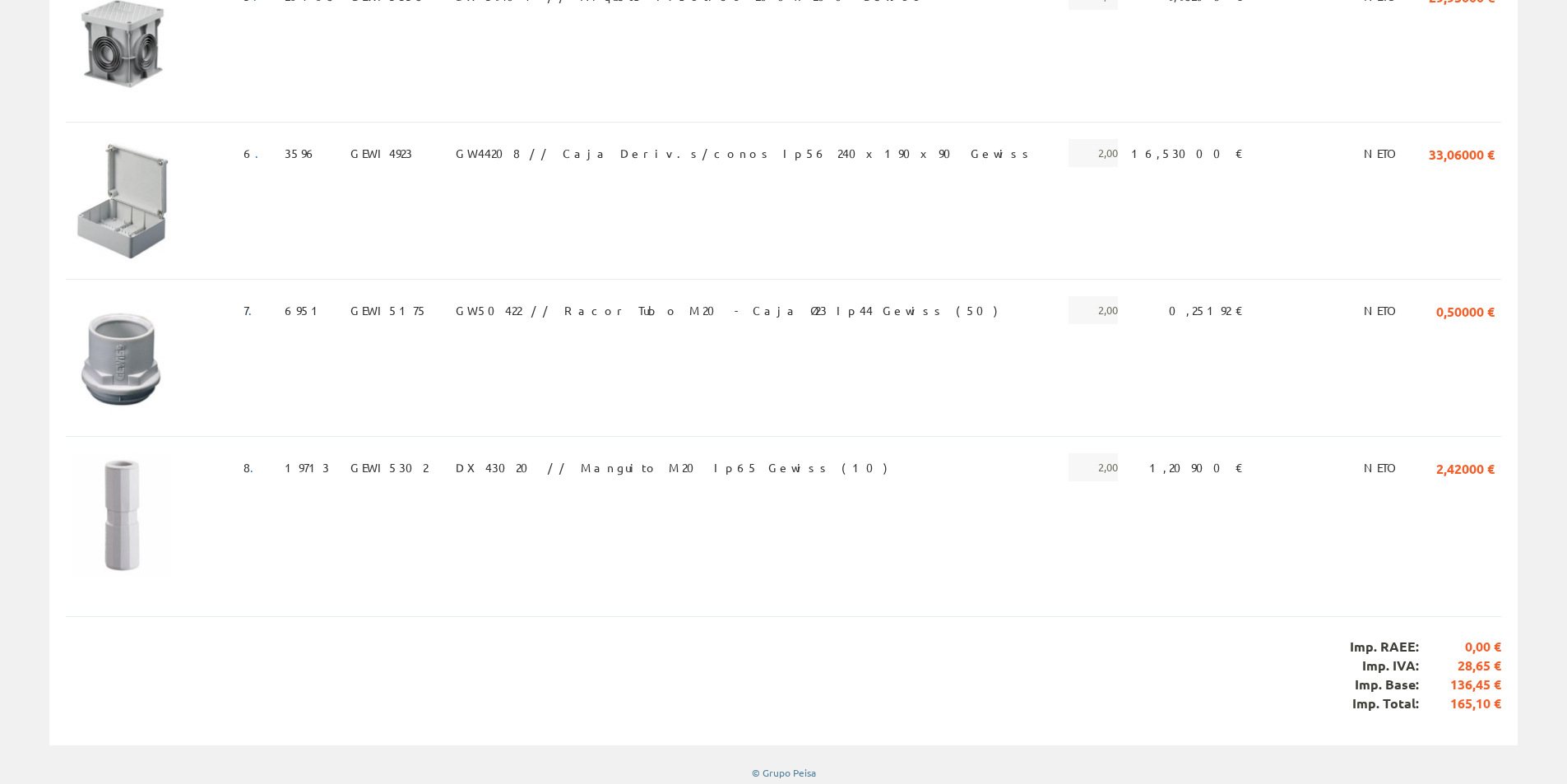
scroll to position [1072, 0]
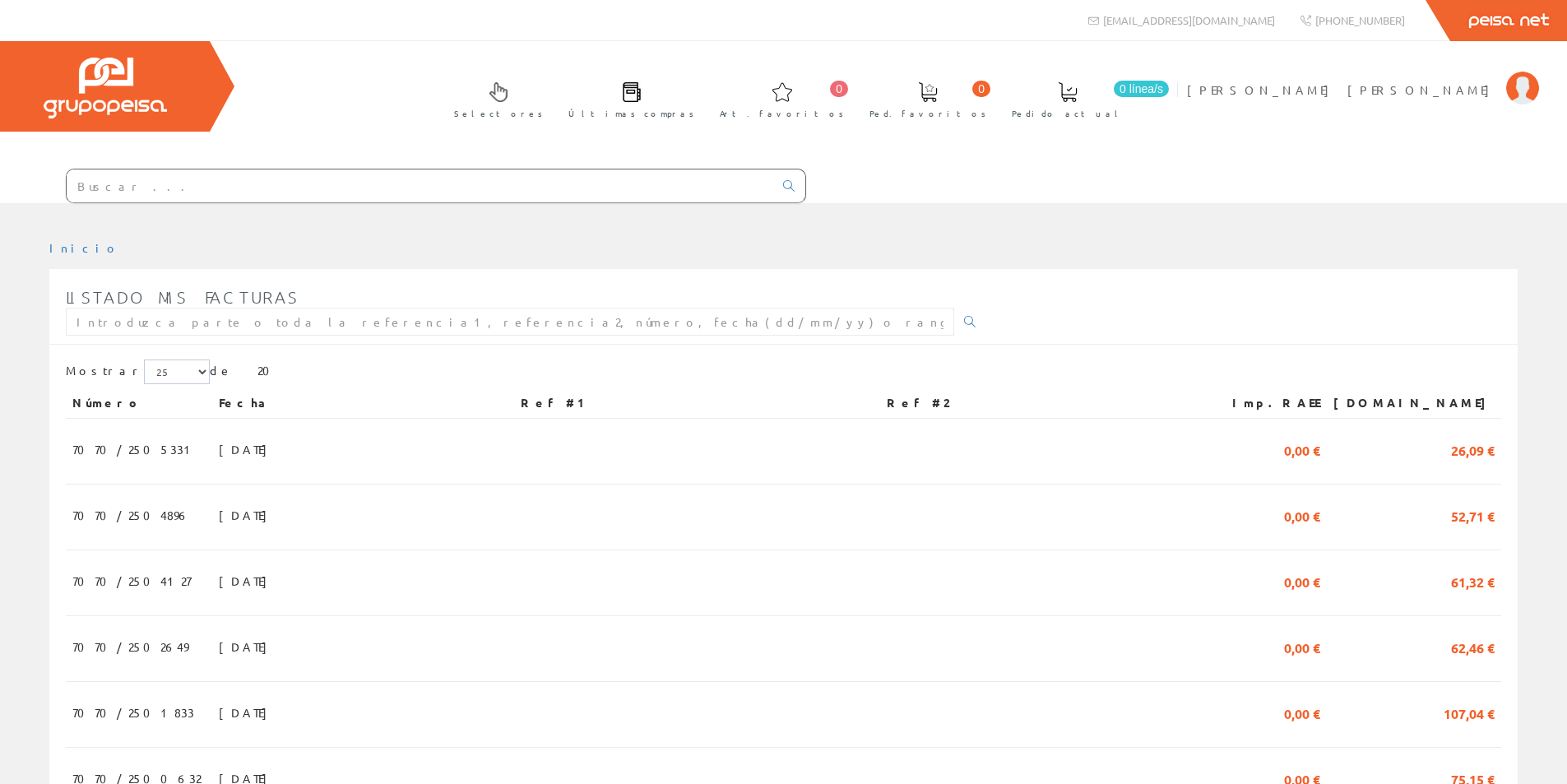
scroll to position [493, 0]
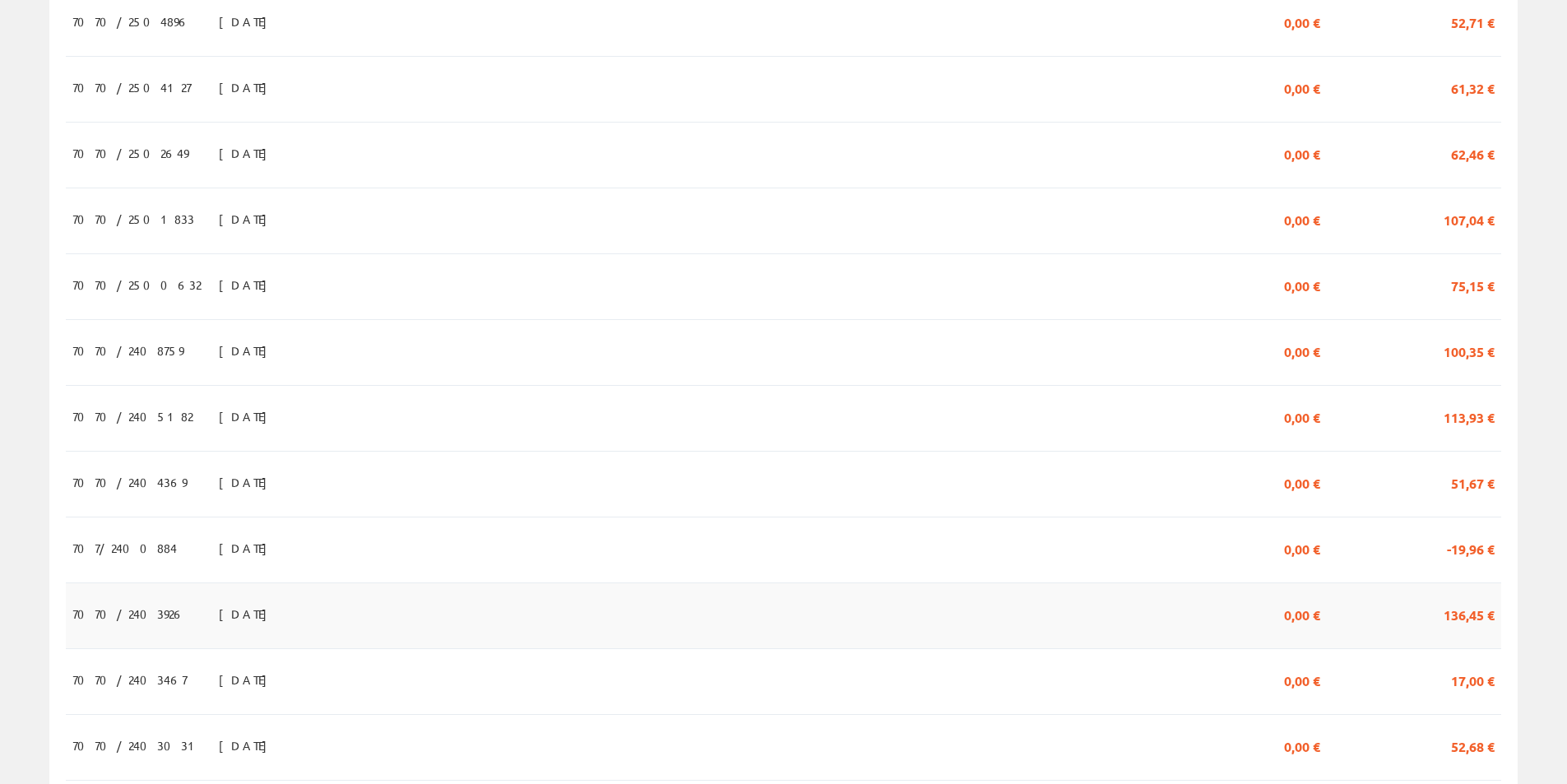
click at [1467, 625] on span "136,45 €" at bounding box center [1469, 613] width 51 height 28
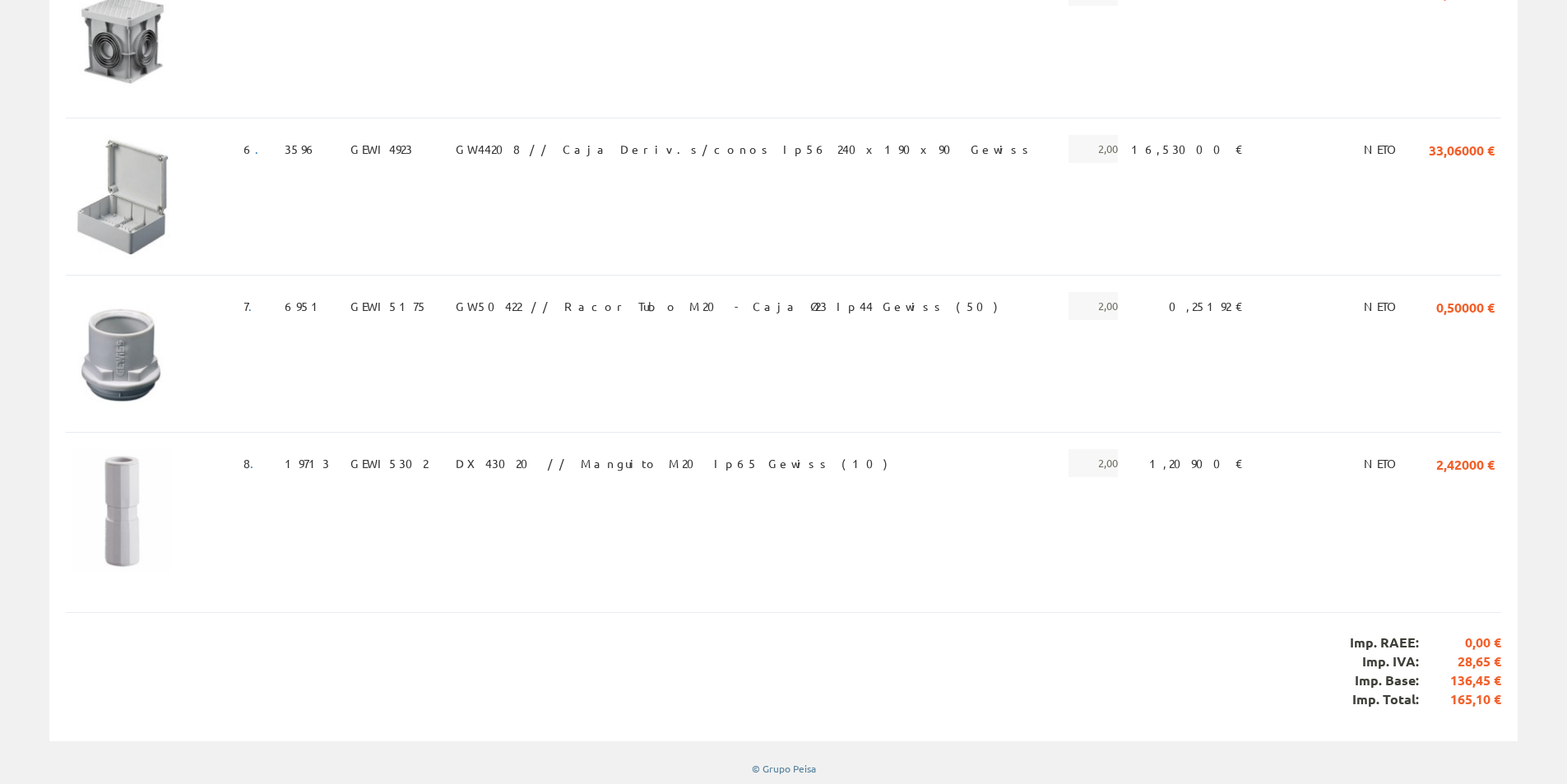
scroll to position [1072, 0]
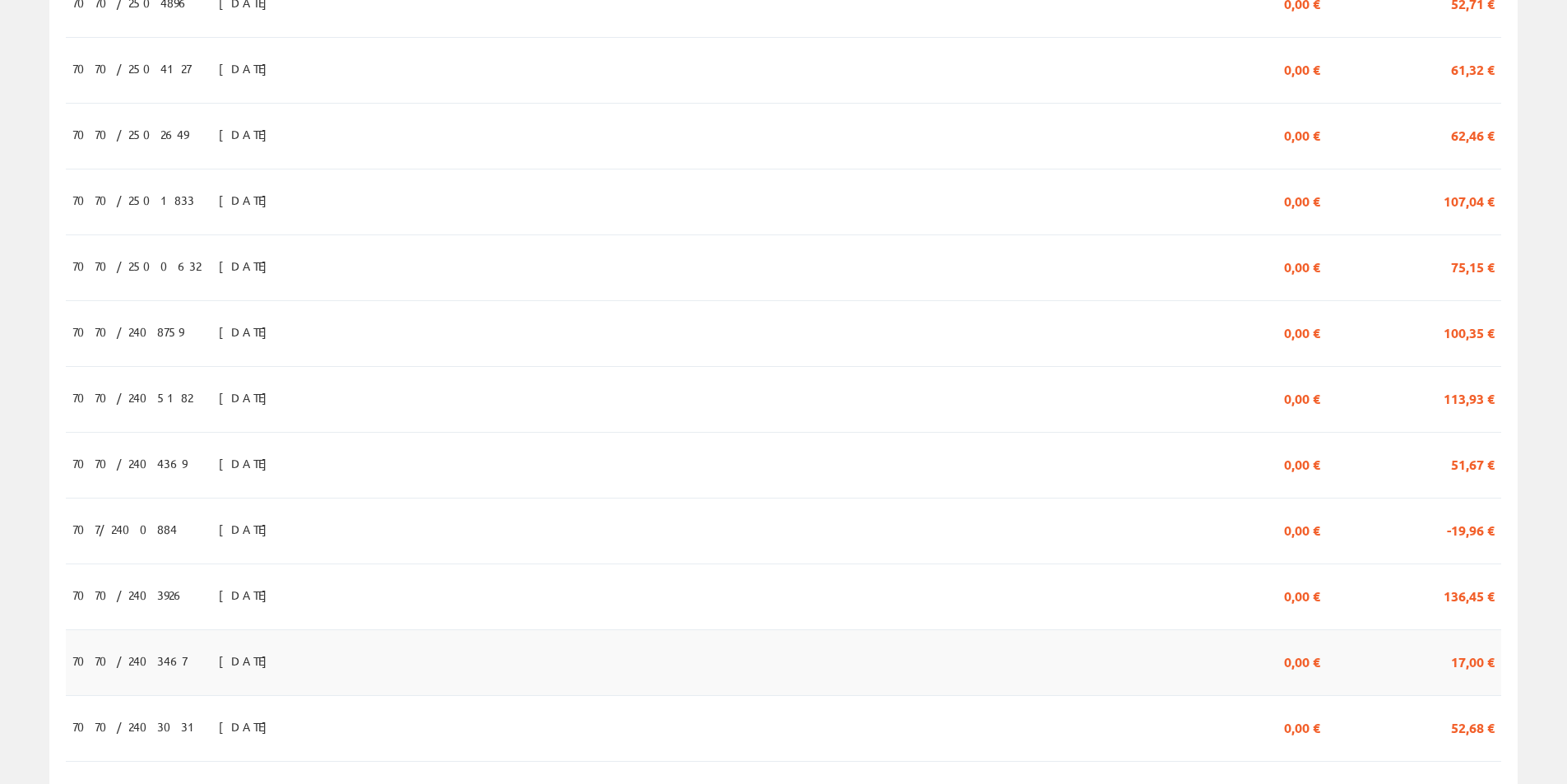
scroll to position [740, 0]
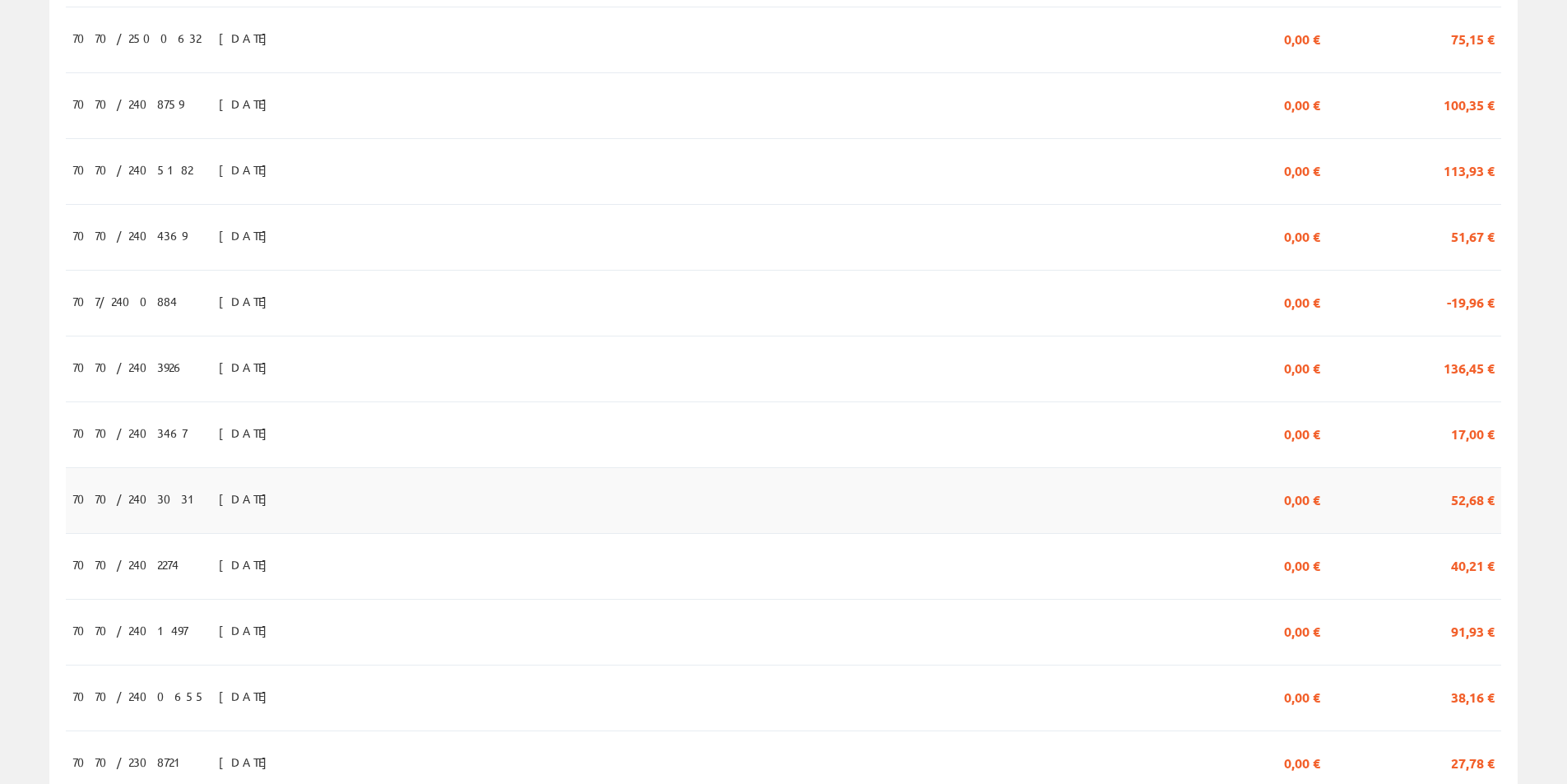
click at [1454, 511] on span "52,68 €" at bounding box center [1473, 498] width 43 height 28
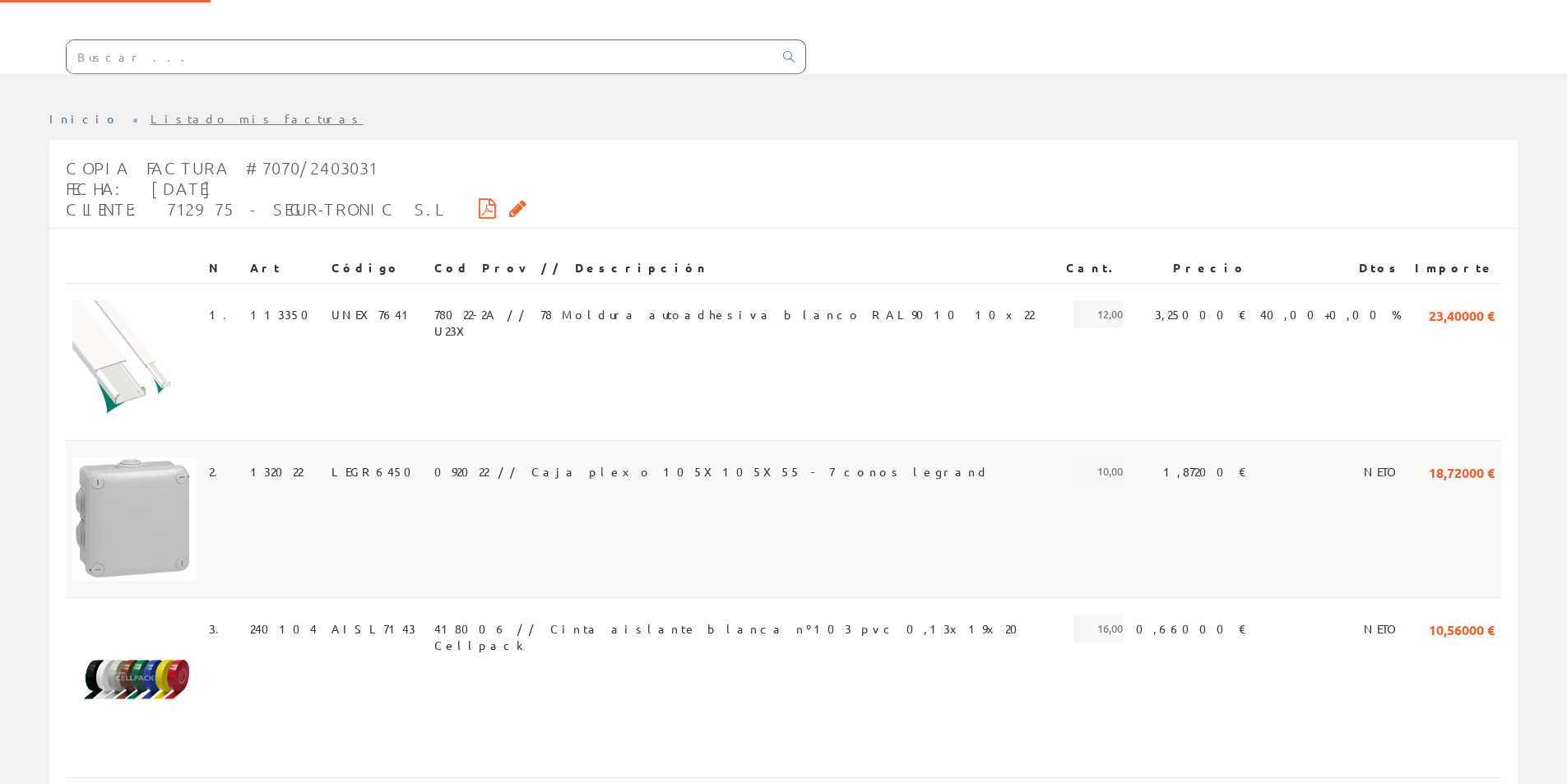
scroll to position [297, 0]
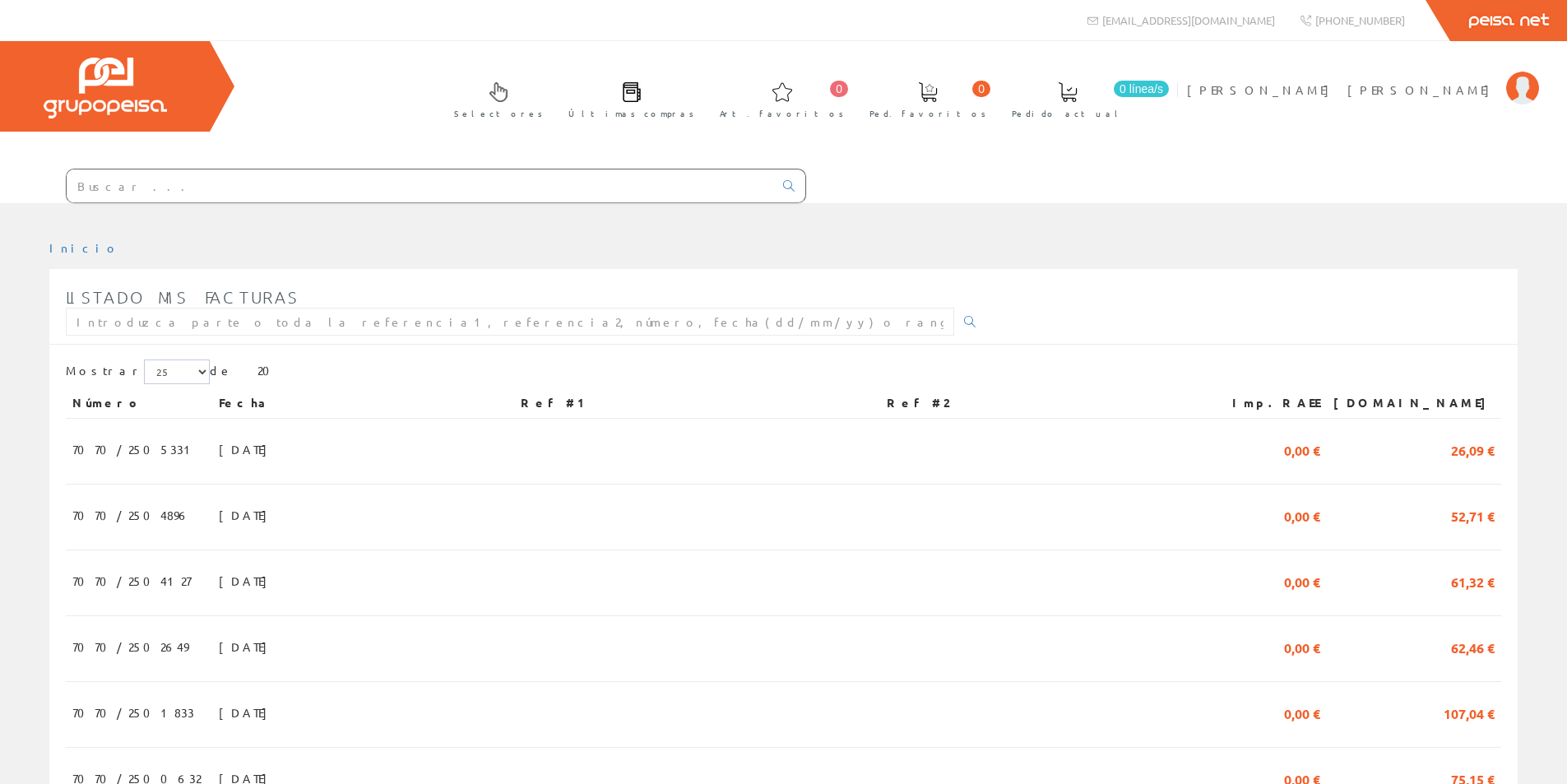
scroll to position [740, 0]
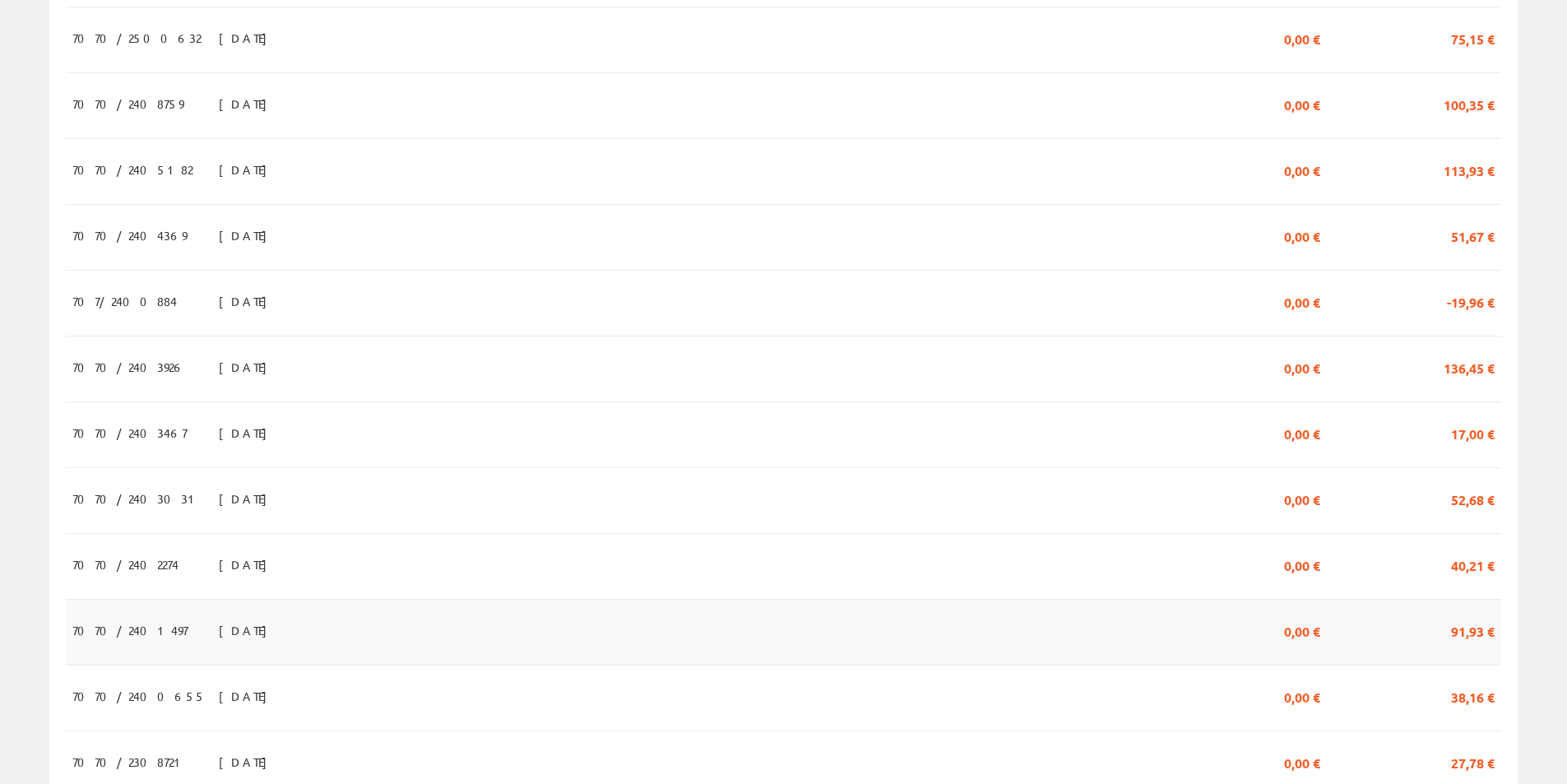
click at [1478, 644] on span "91,93 €" at bounding box center [1473, 630] width 43 height 28
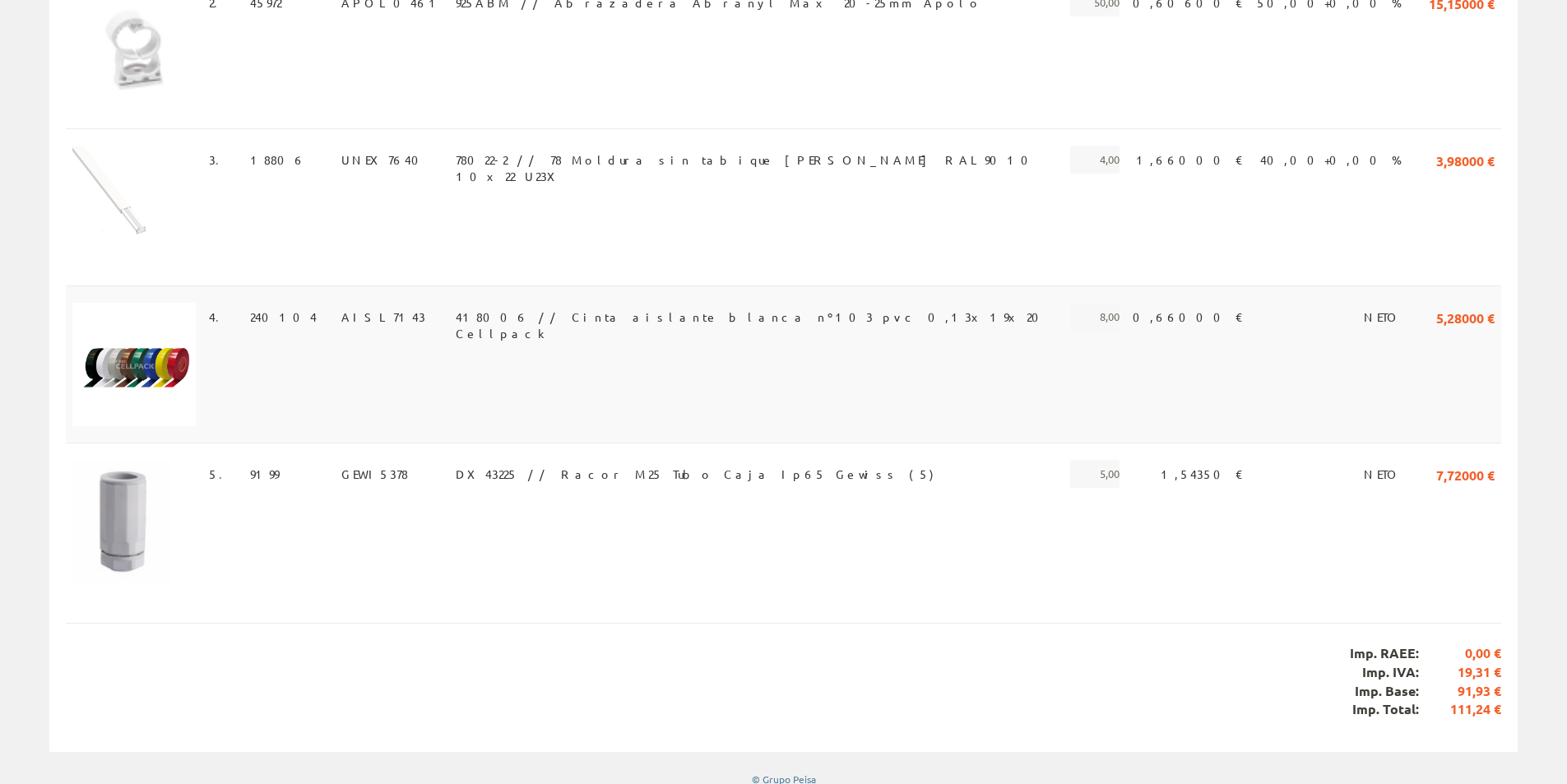
scroll to position [514, 0]
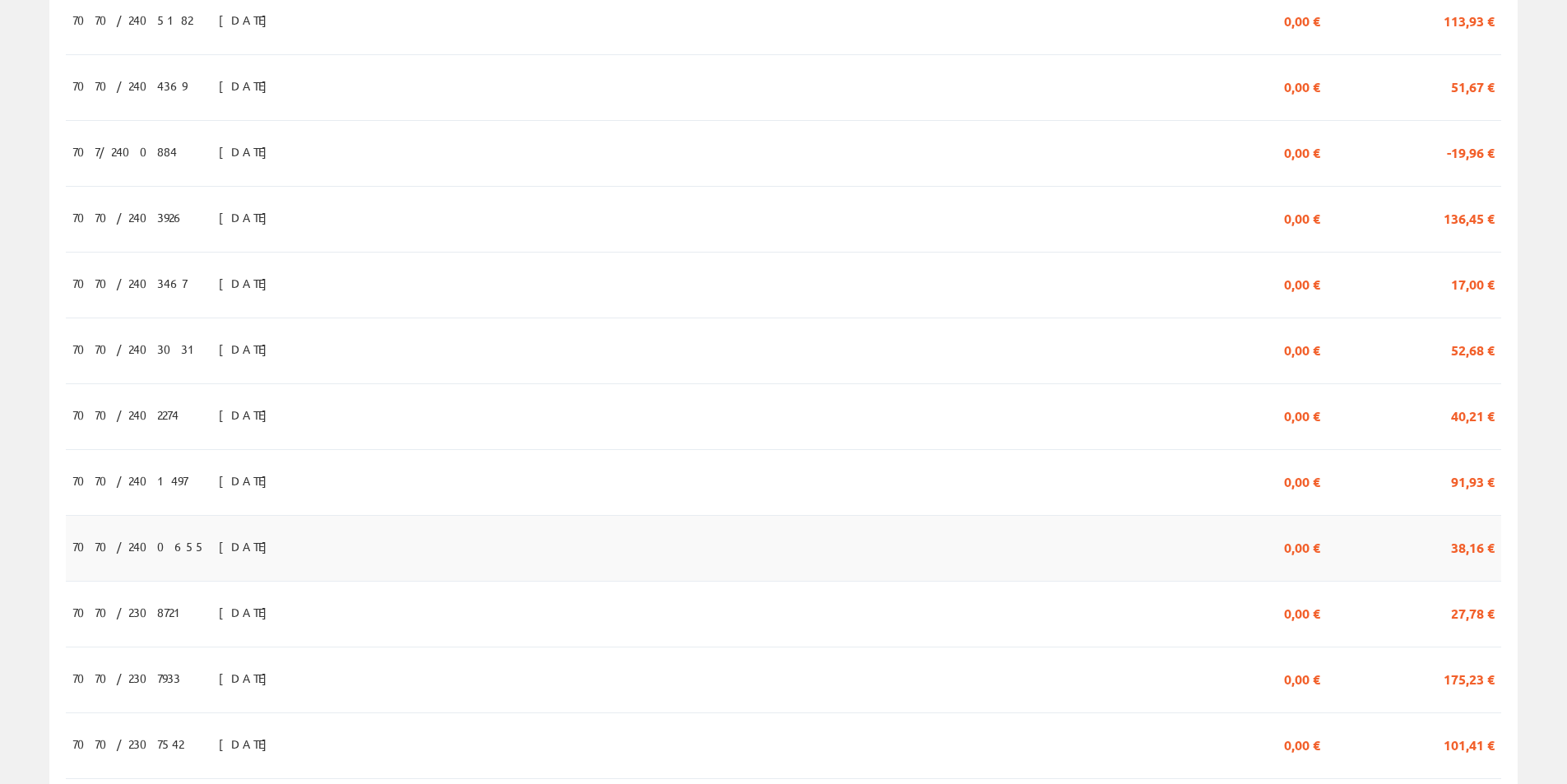
scroll to position [905, 0]
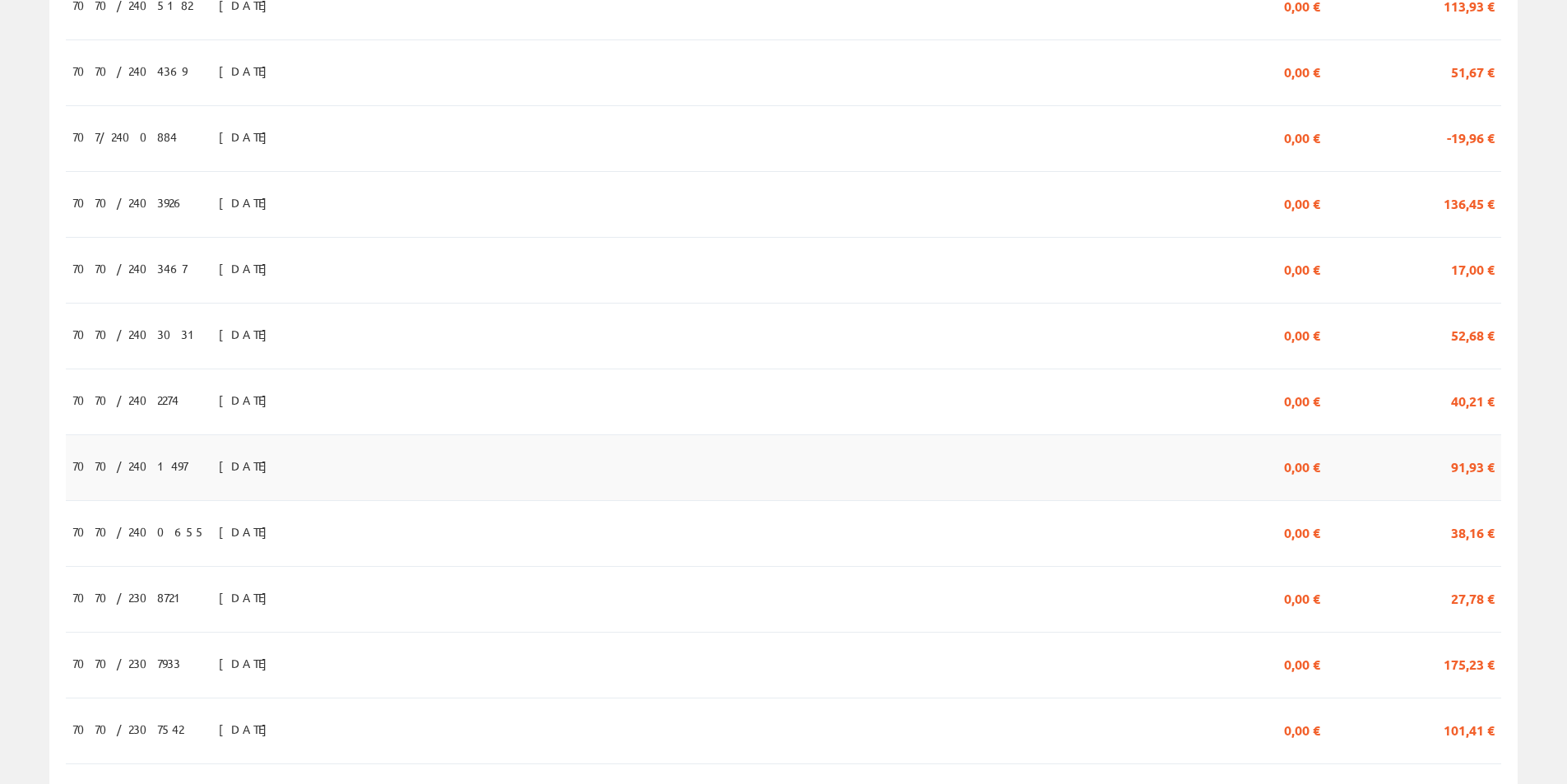
click at [1449, 476] on td "91,93 €" at bounding box center [1414, 466] width 175 height 66
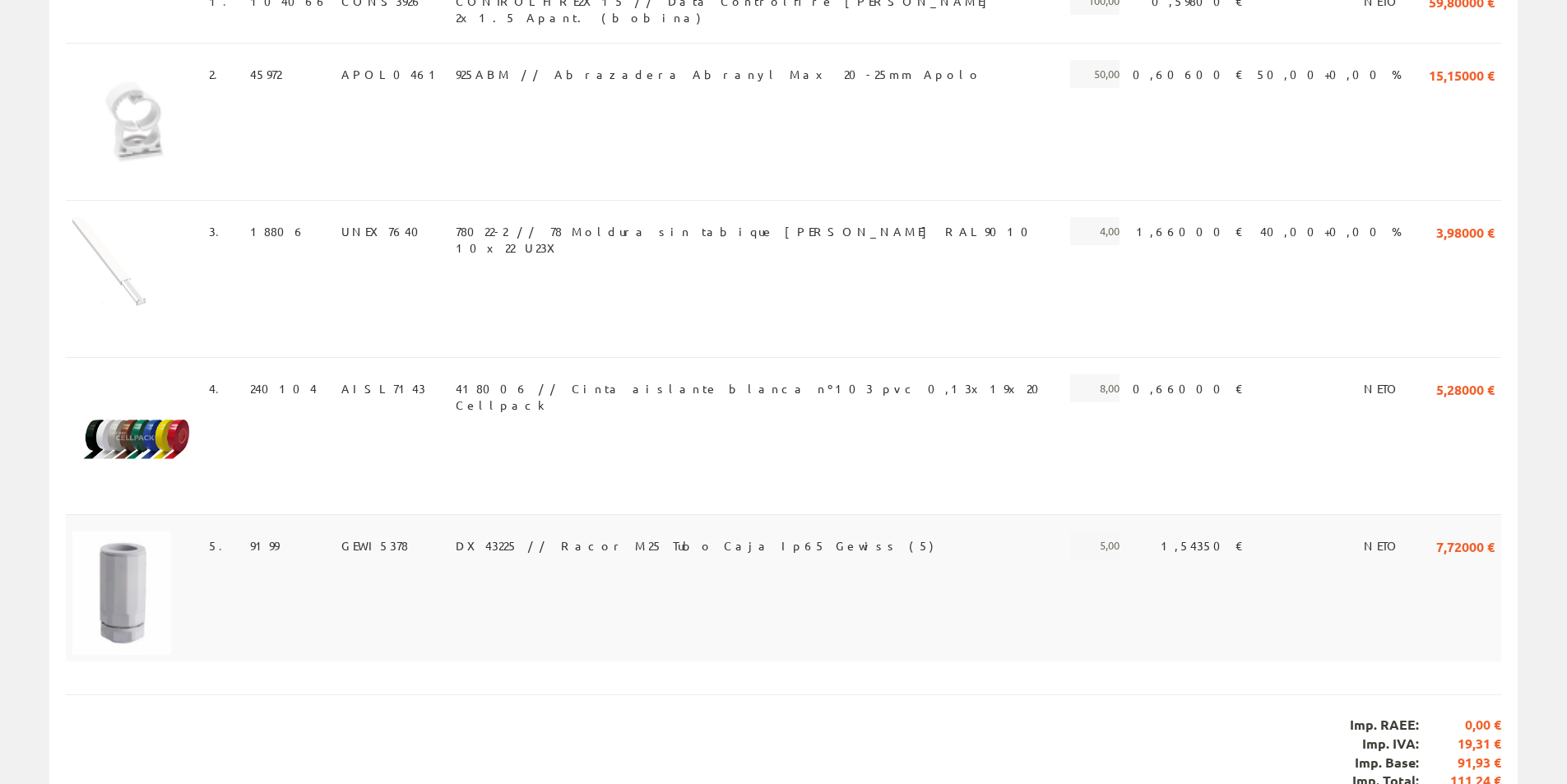
scroll to position [514, 0]
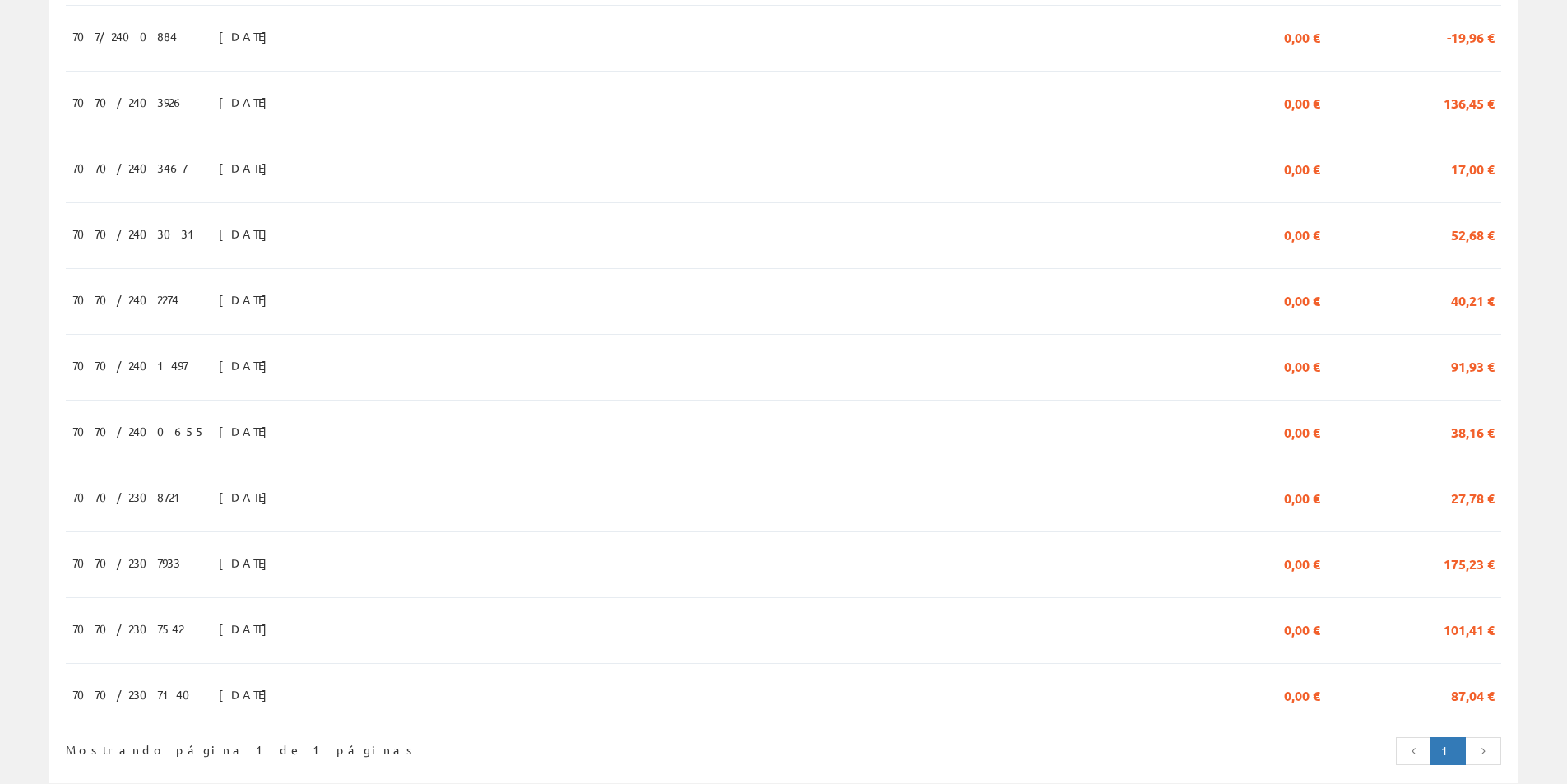
scroll to position [1061, 0]
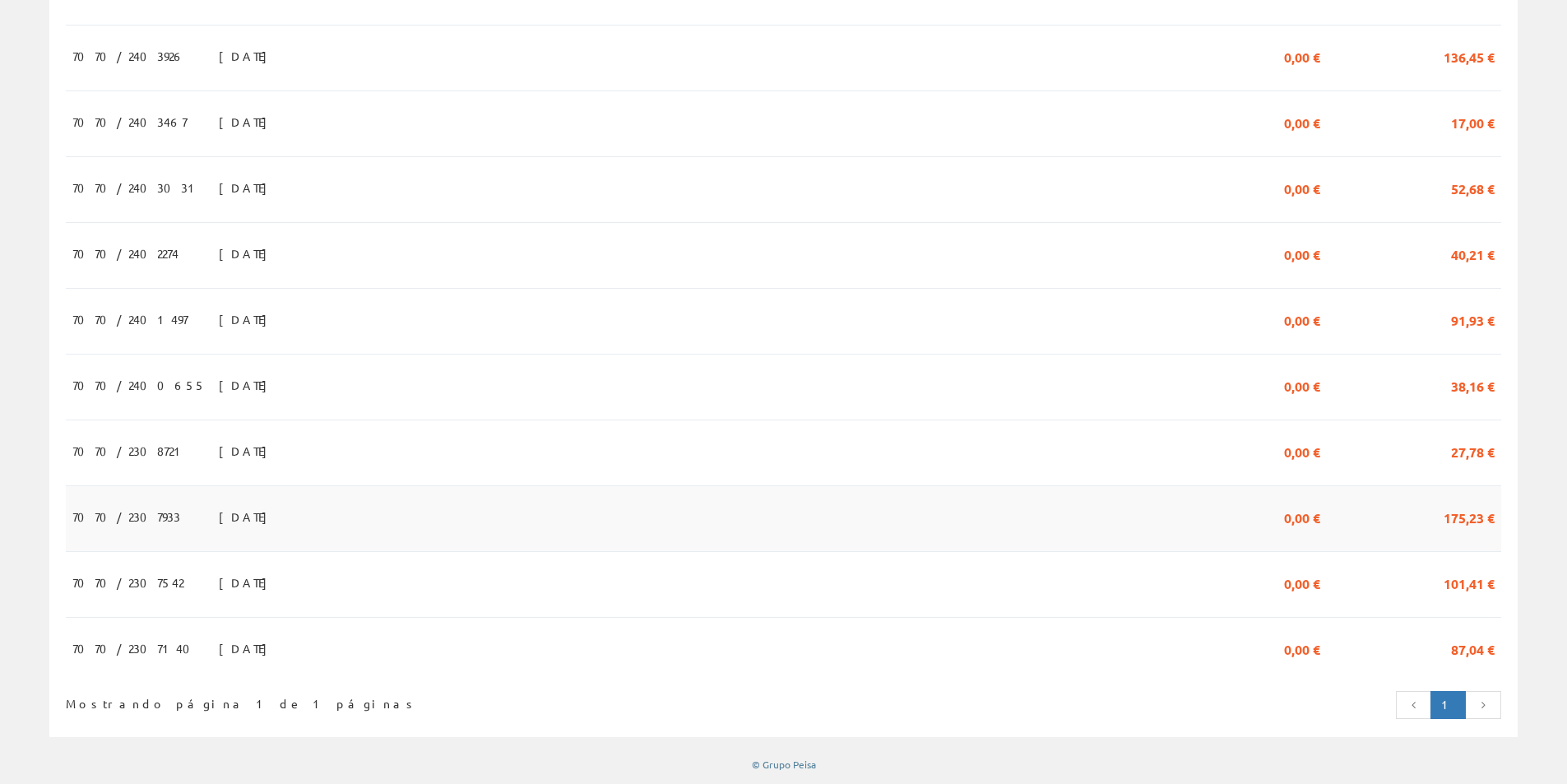
click at [1467, 516] on span "175,23 €" at bounding box center [1469, 516] width 51 height 28
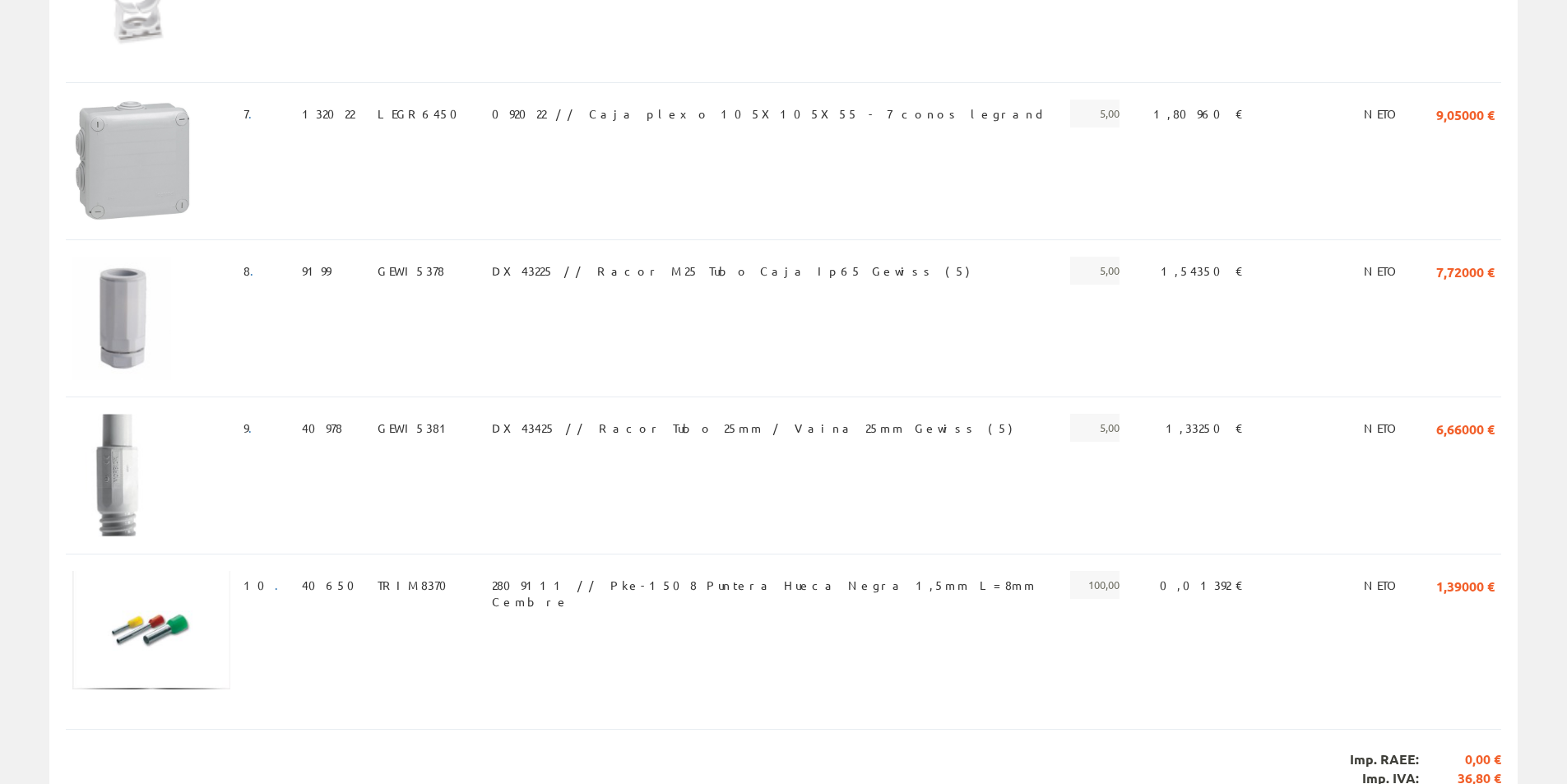
scroll to position [1391, 0]
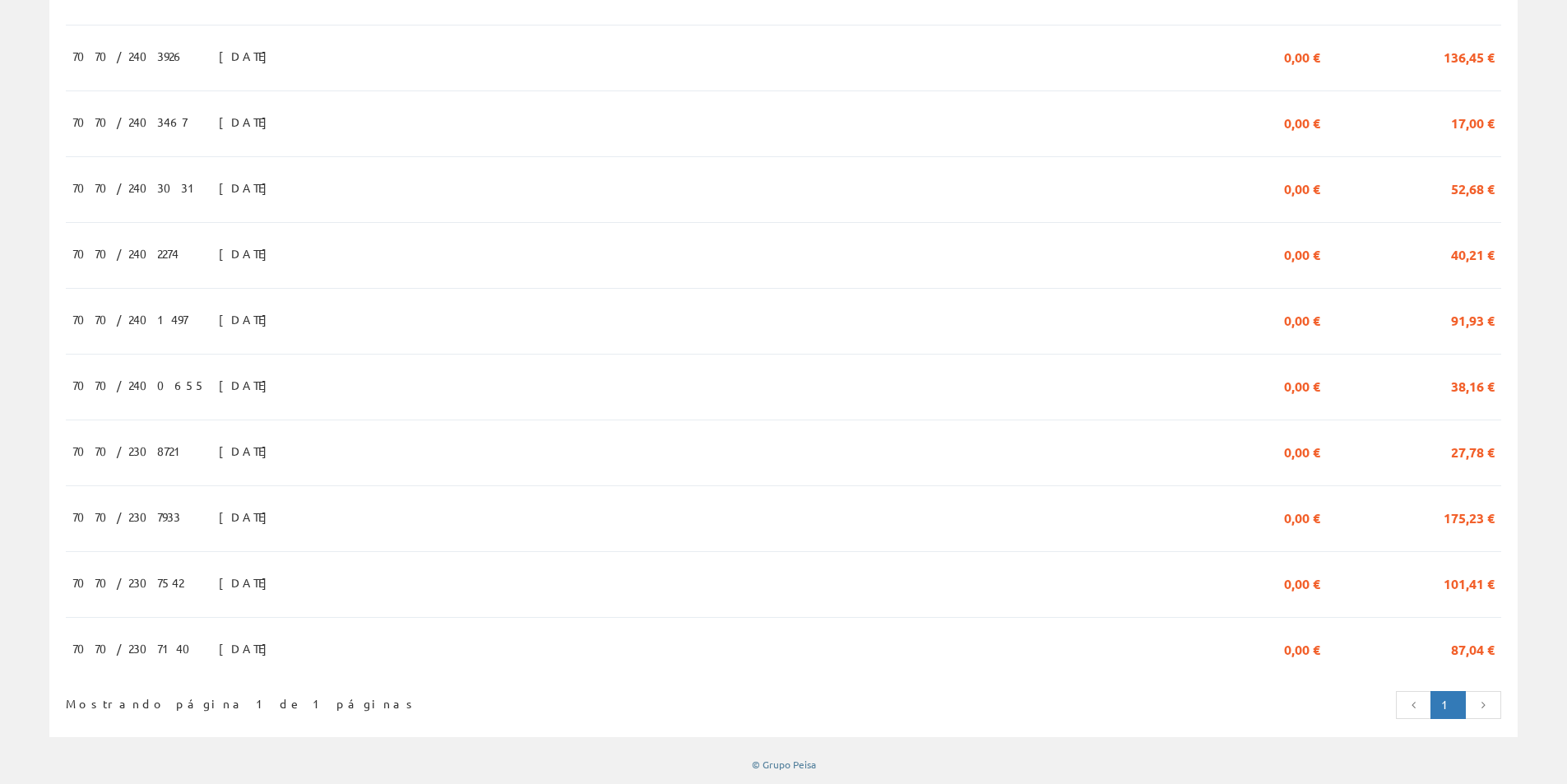
scroll to position [1067, 0]
click at [1470, 587] on span "101,41 €" at bounding box center [1469, 582] width 51 height 28
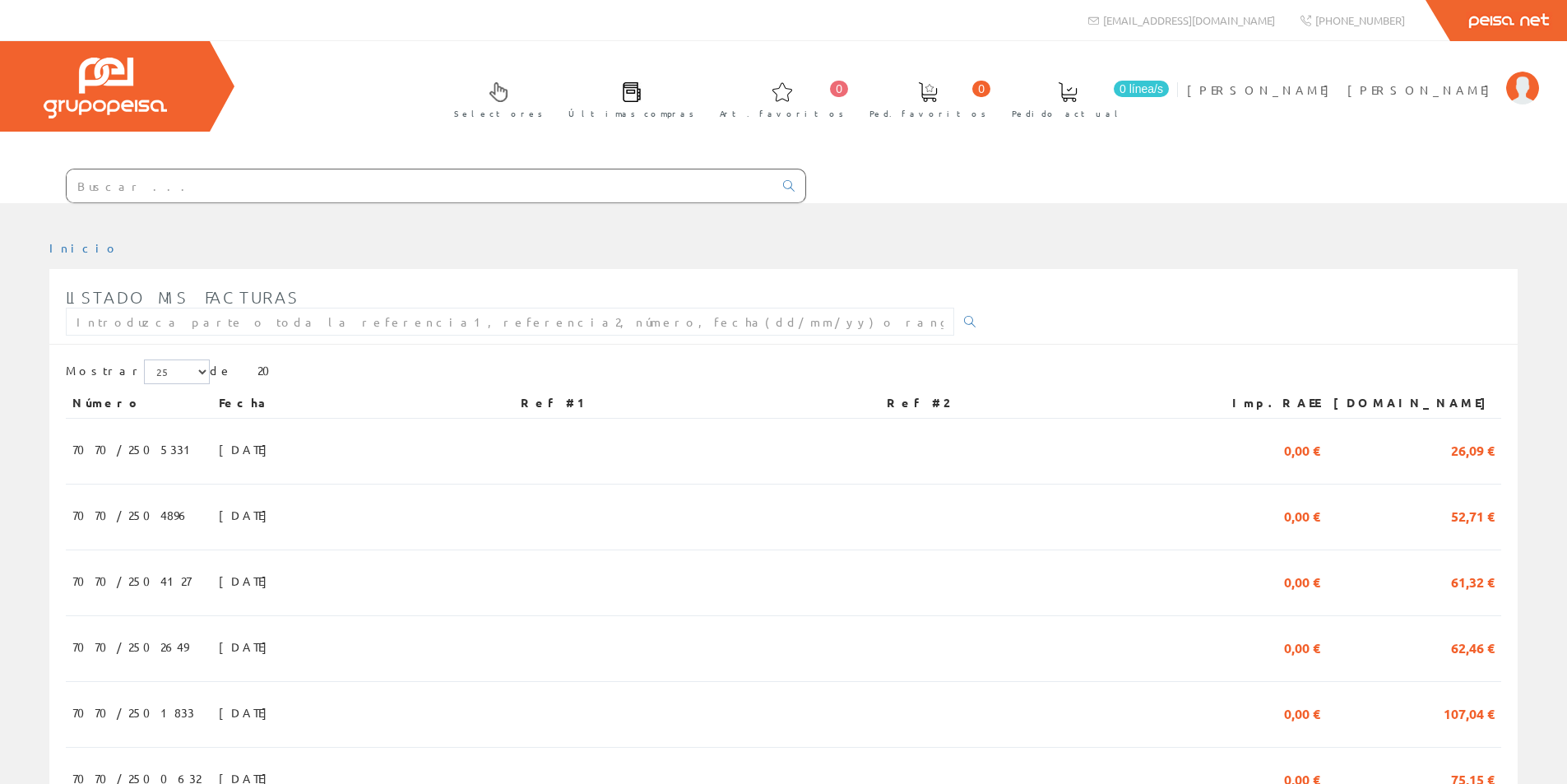
scroll to position [1067, 0]
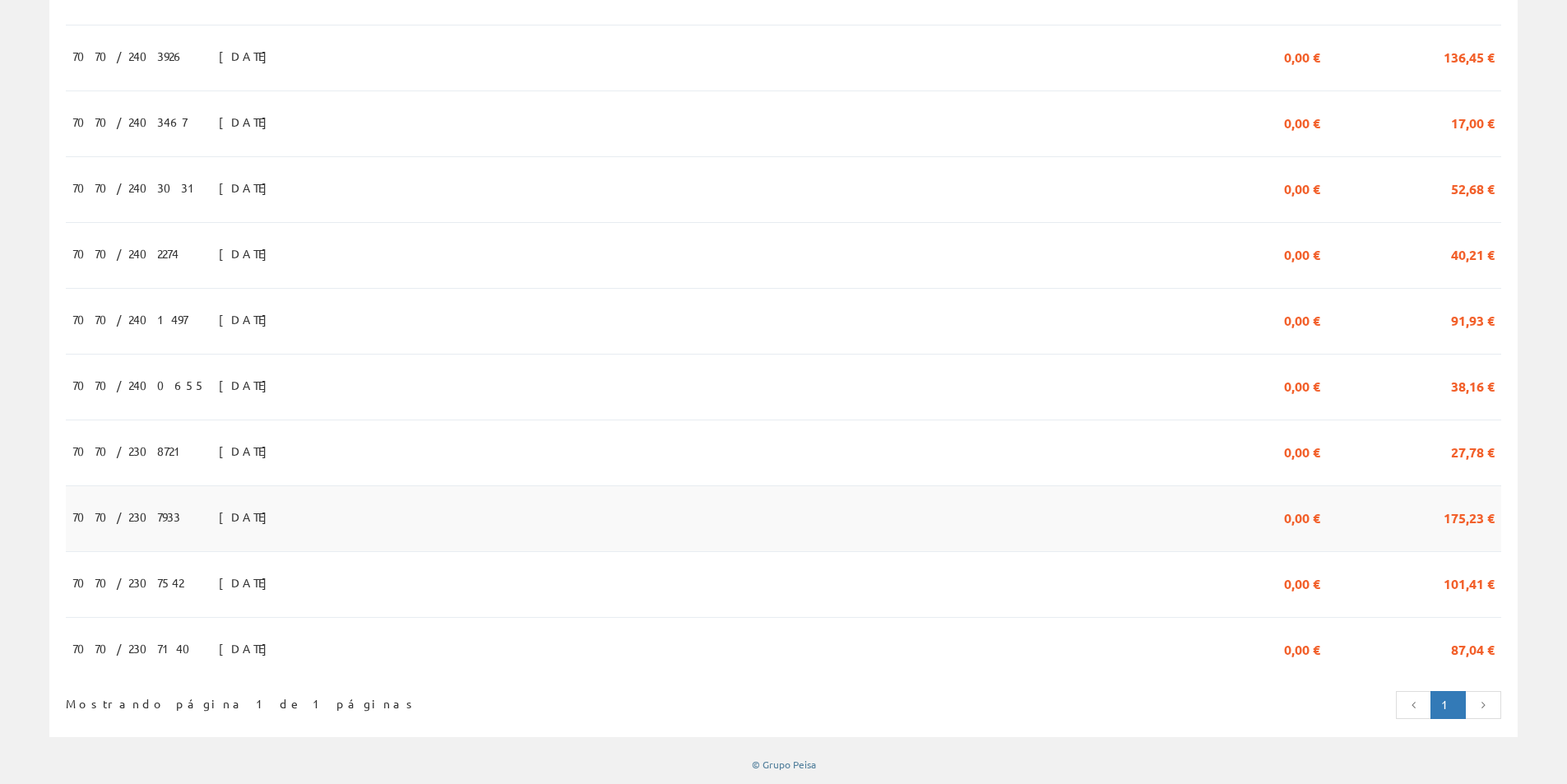
click at [1475, 519] on span "175,23 €" at bounding box center [1469, 516] width 51 height 28
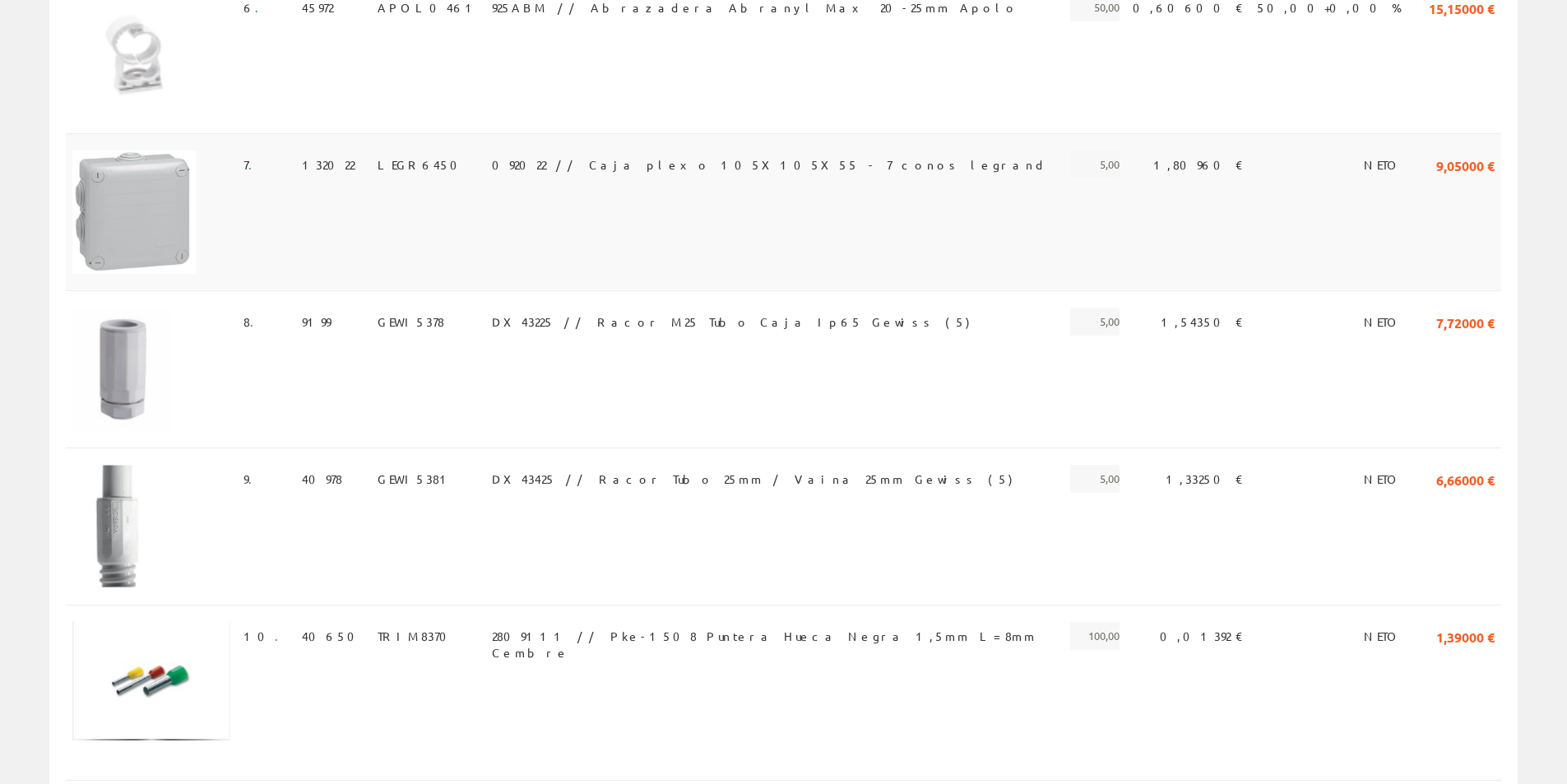
scroll to position [1391, 0]
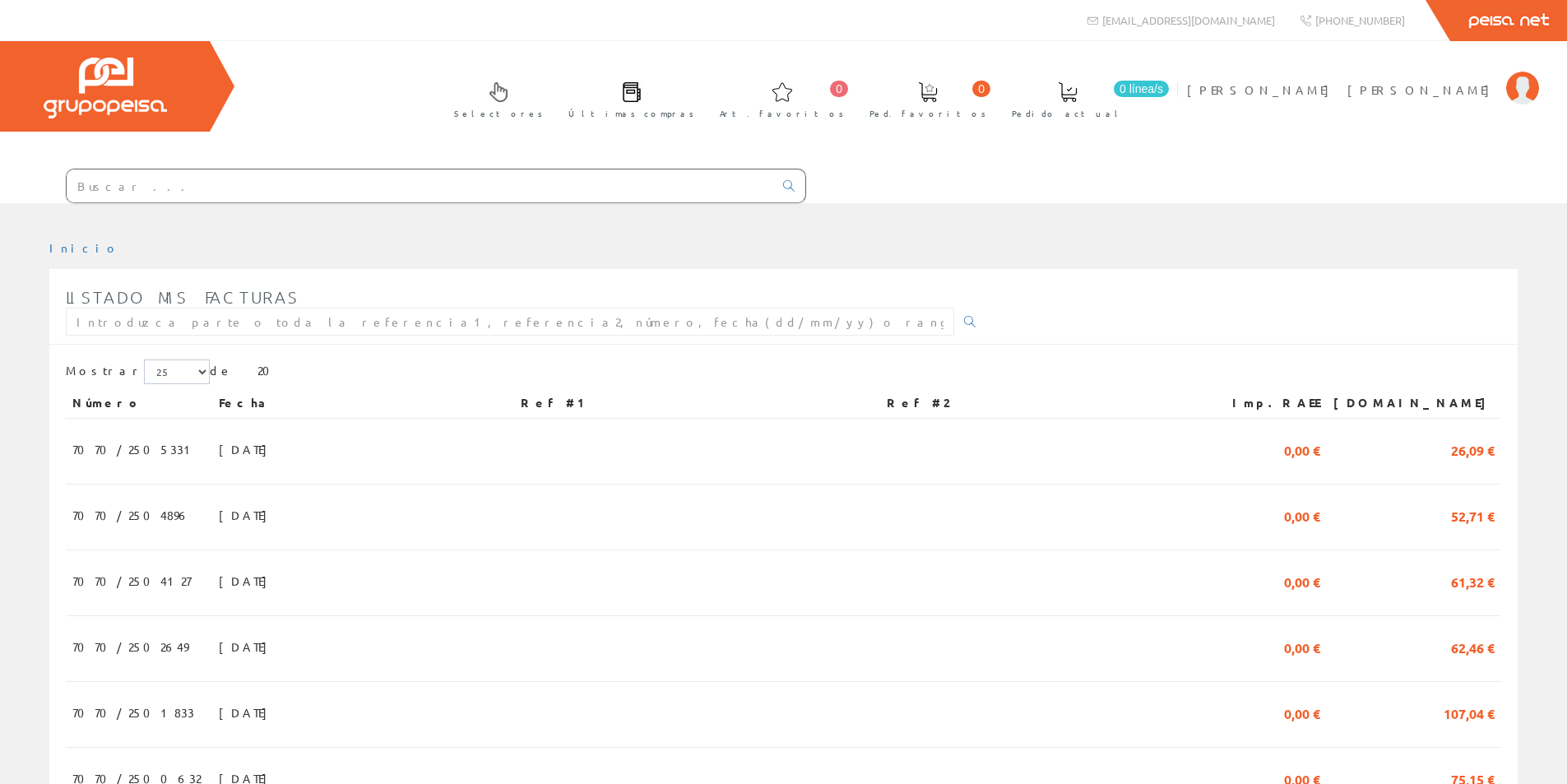
scroll to position [1067, 0]
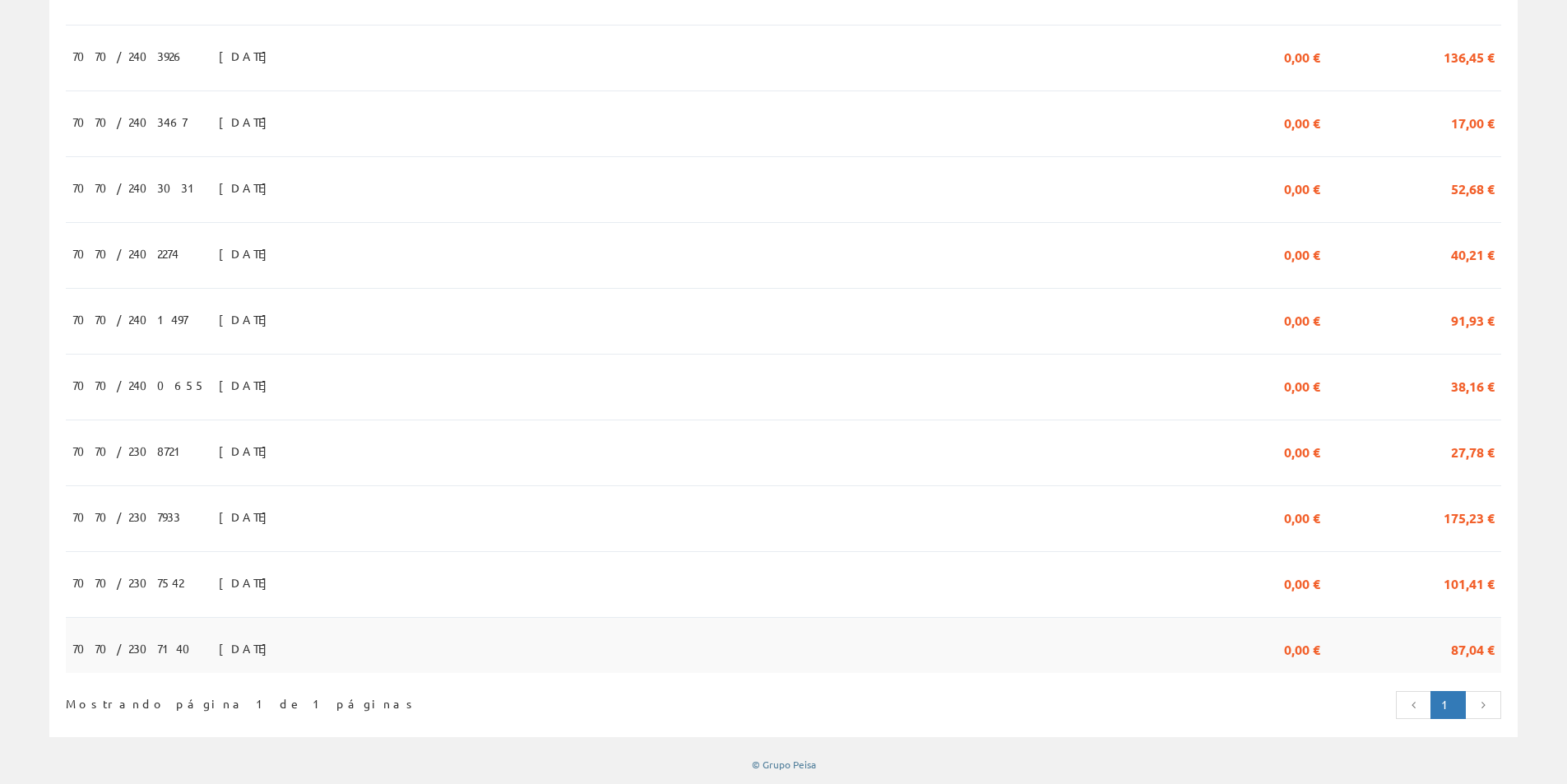
click at [1465, 645] on span "87,04 €" at bounding box center [1473, 648] width 43 height 28
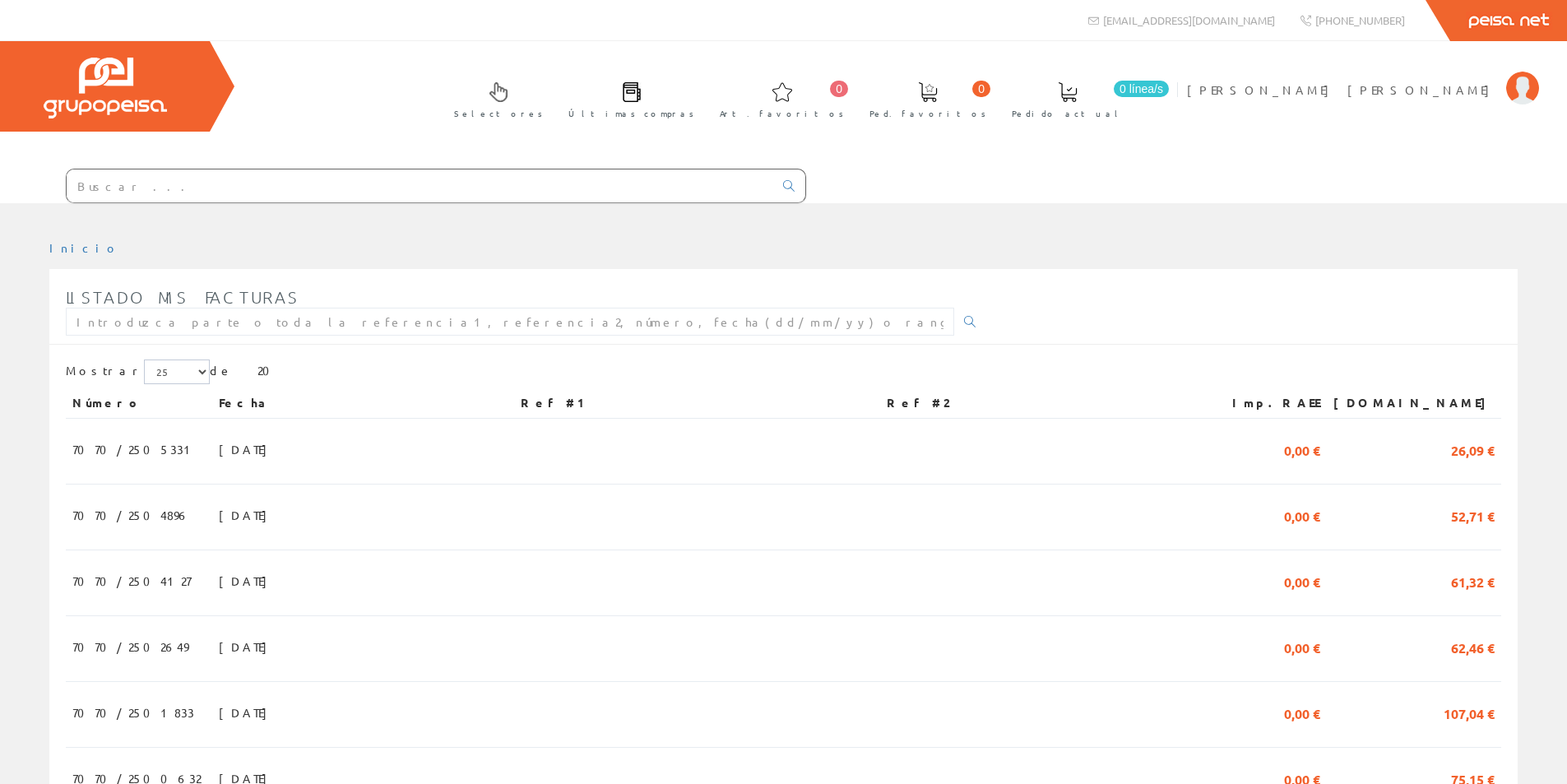
scroll to position [1067, 0]
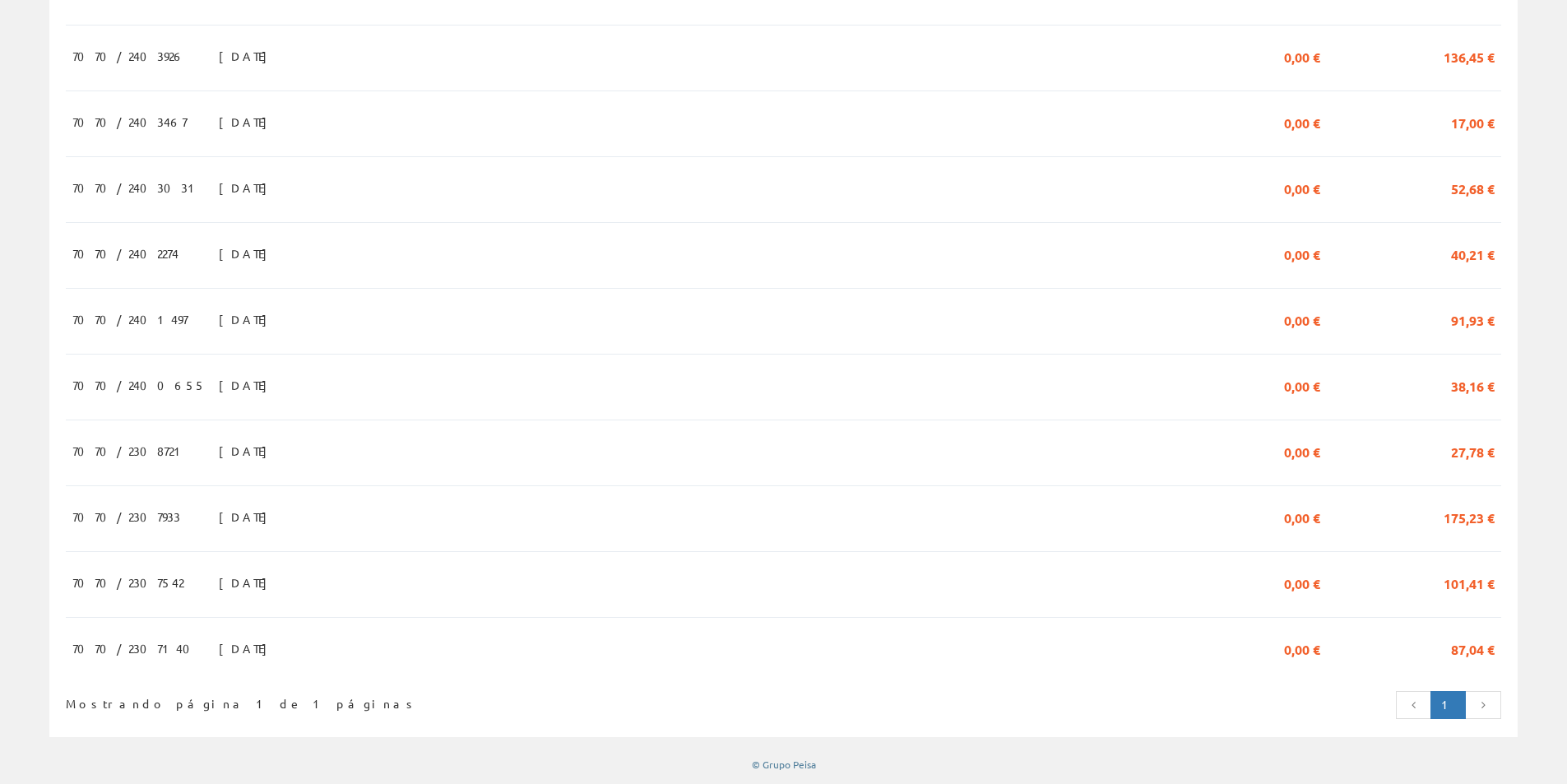
click at [1484, 704] on icon at bounding box center [1483, 704] width 14 height 12
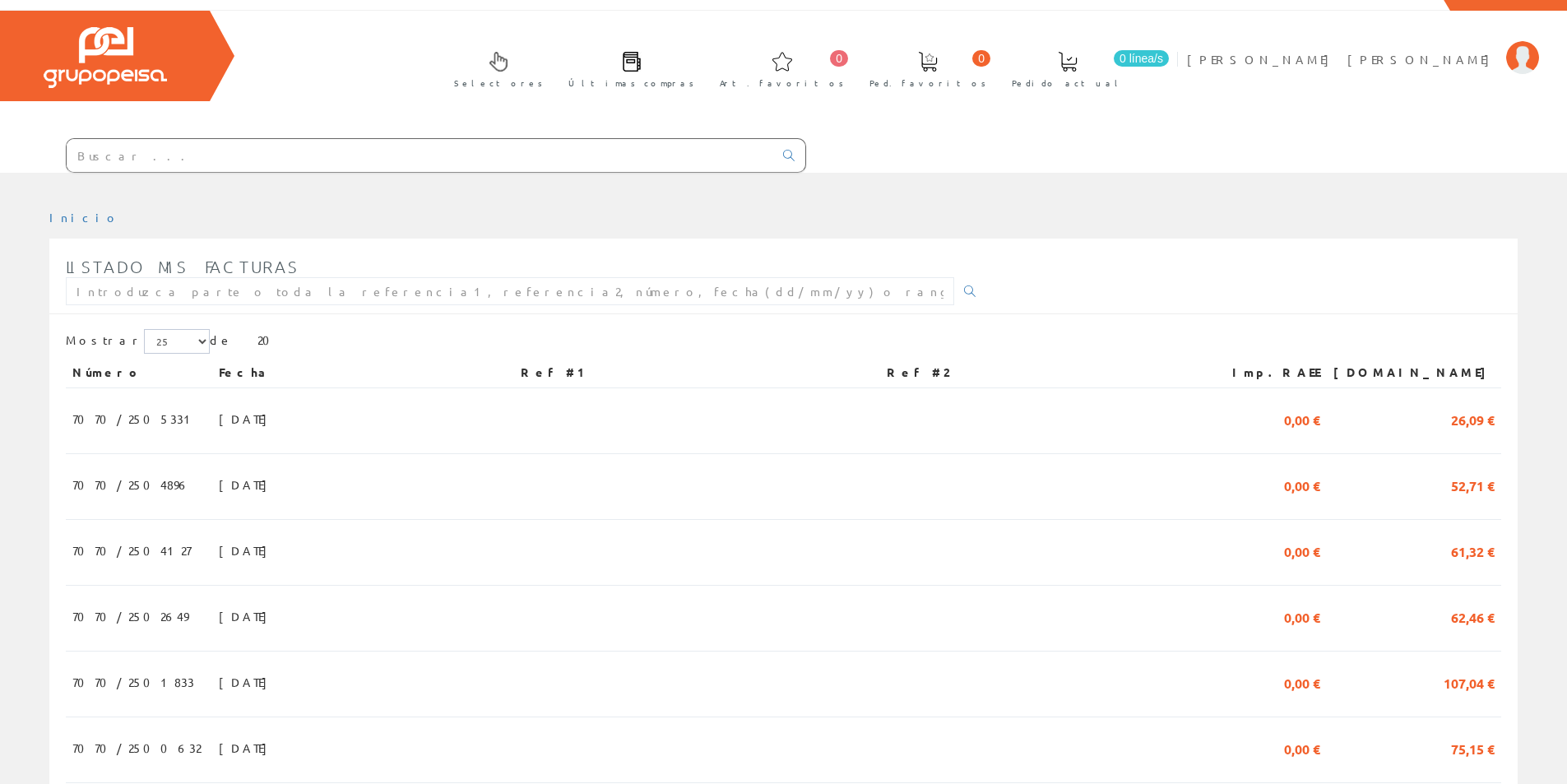
scroll to position [0, 0]
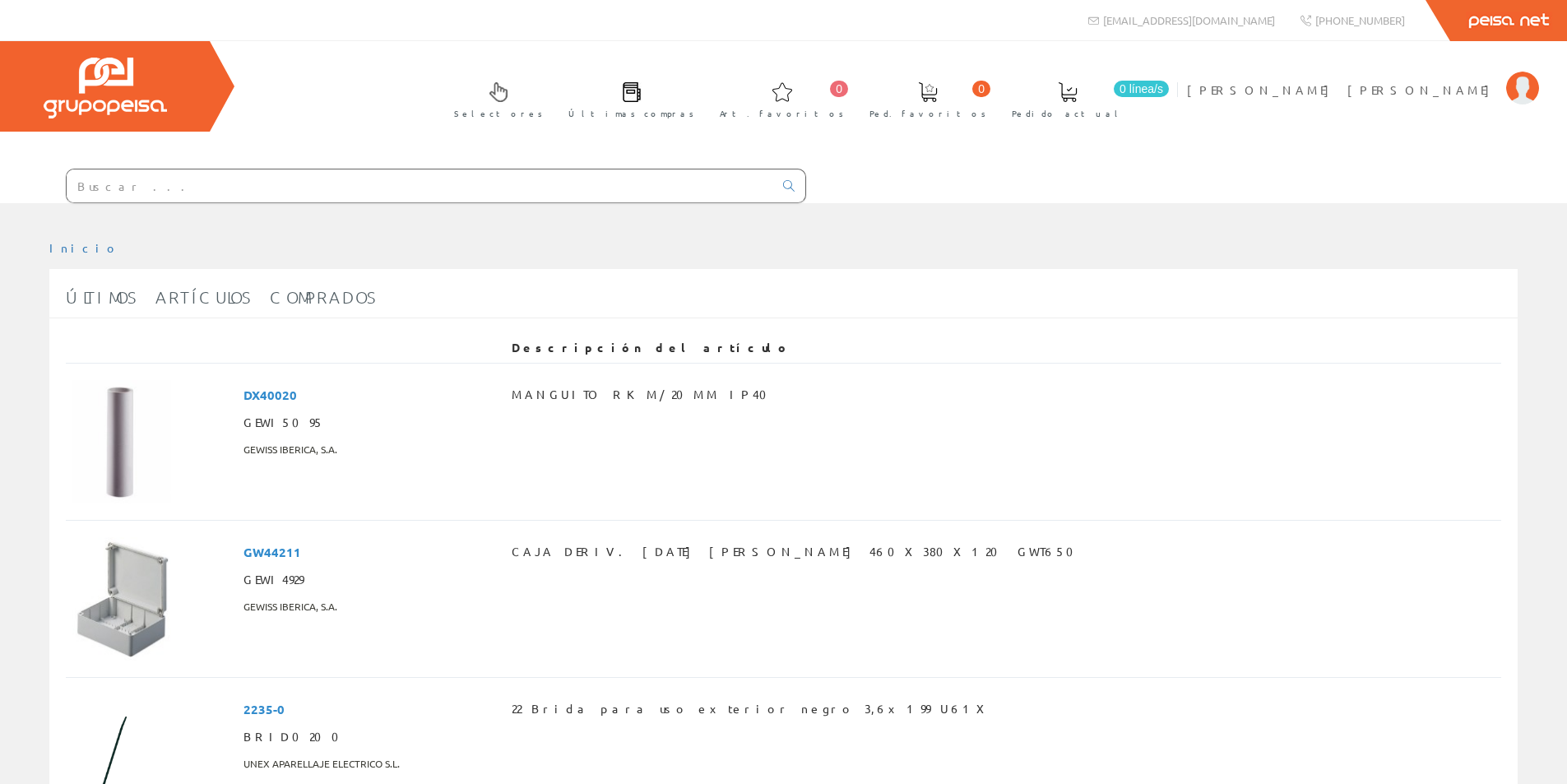
click at [543, 110] on span "Selectores" at bounding box center [498, 113] width 89 height 16
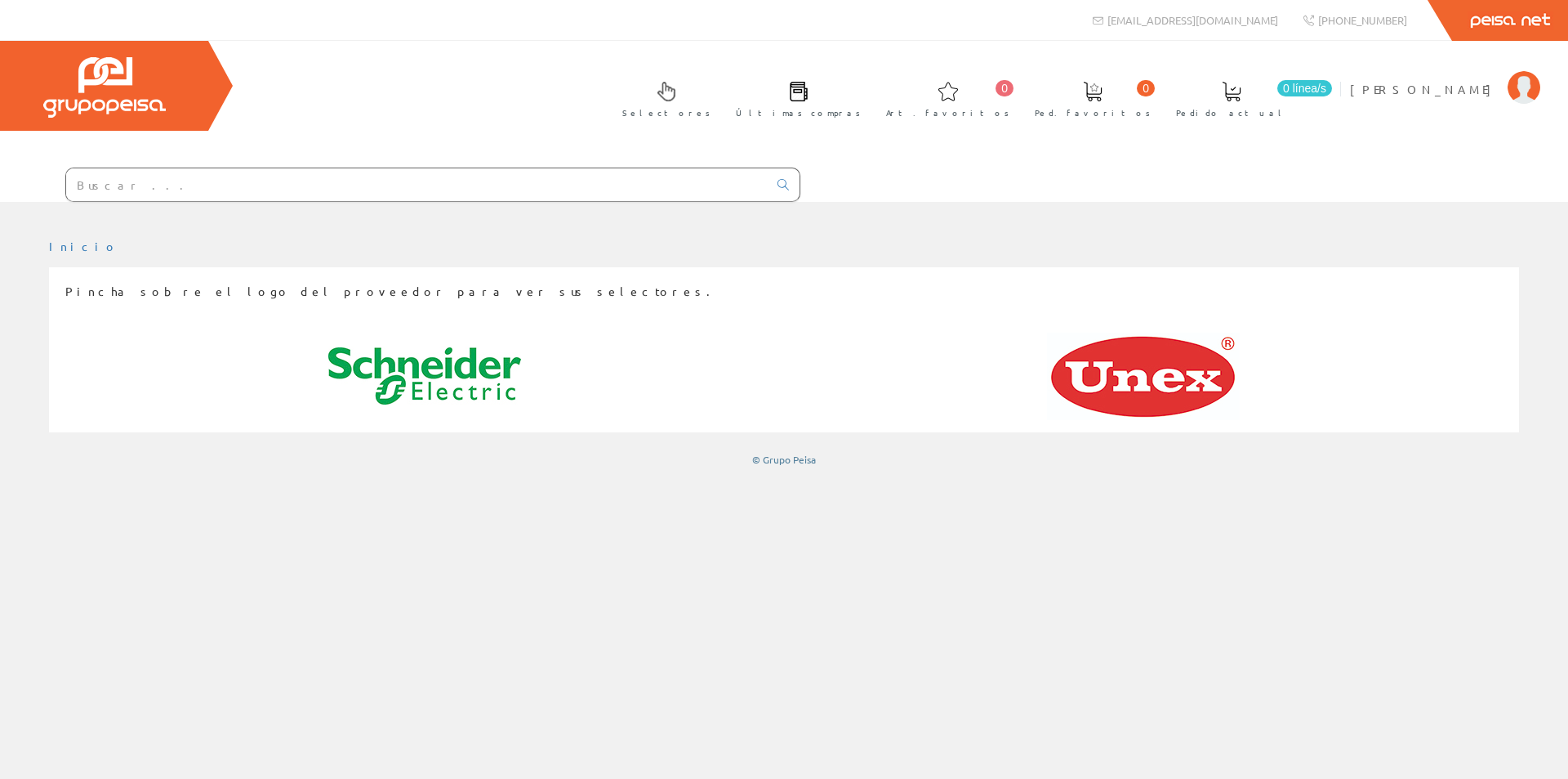
click at [1009, 109] on span "Art. favoritos" at bounding box center [947, 113] width 123 height 16
click at [958, 85] on span at bounding box center [948, 92] width 20 height 20
click at [1155, 92] on span "0" at bounding box center [1146, 88] width 18 height 16
click at [1242, 93] on span at bounding box center [1232, 92] width 20 height 20
click at [1426, 89] on span "[PERSON_NAME] [PERSON_NAME]" at bounding box center [1425, 89] width 150 height 16
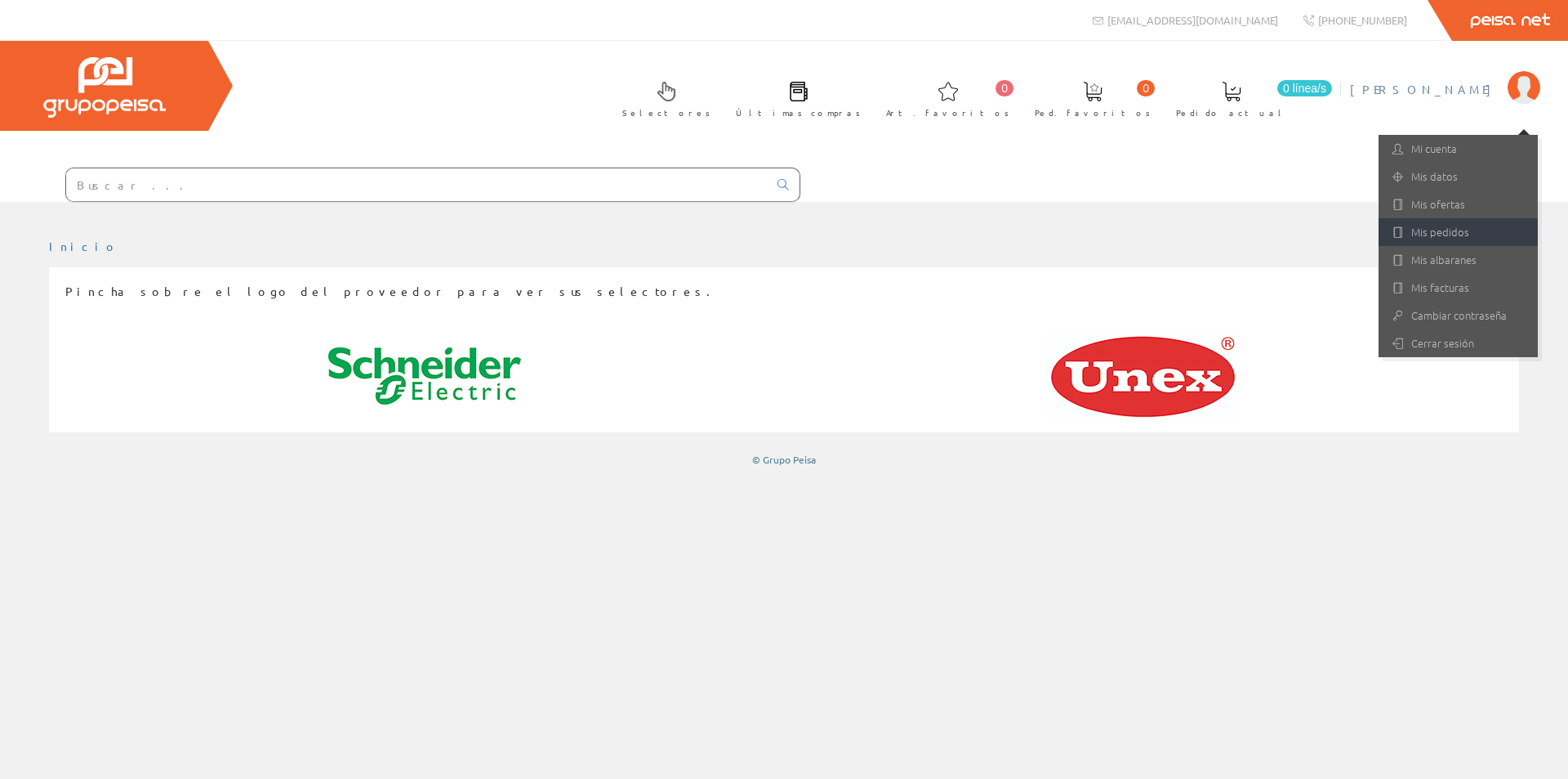
click at [1476, 231] on link "Mis pedidos" at bounding box center [1458, 232] width 159 height 28
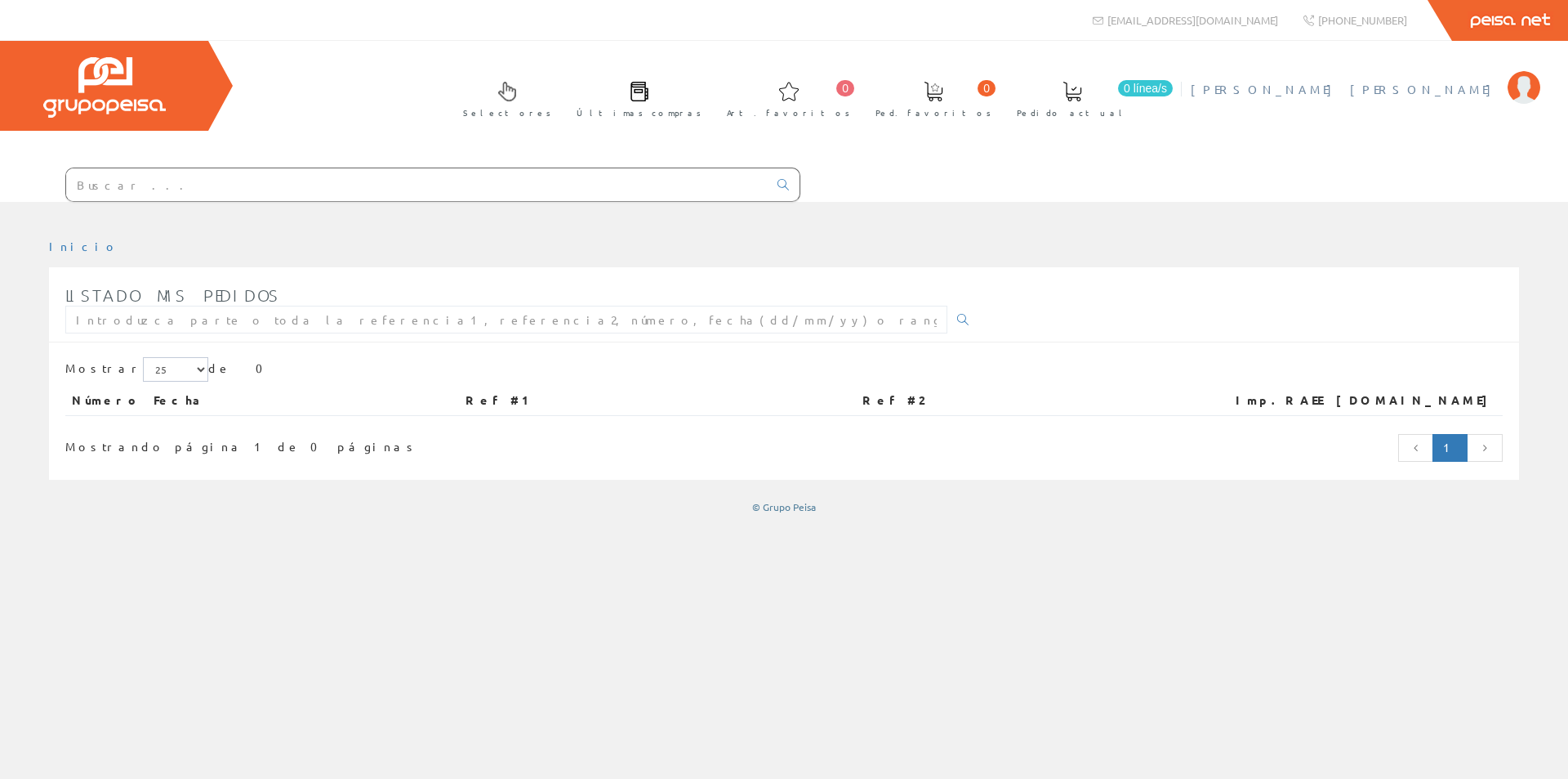
click at [1459, 86] on span "[PERSON_NAME] [PERSON_NAME]" at bounding box center [1345, 89] width 309 height 16
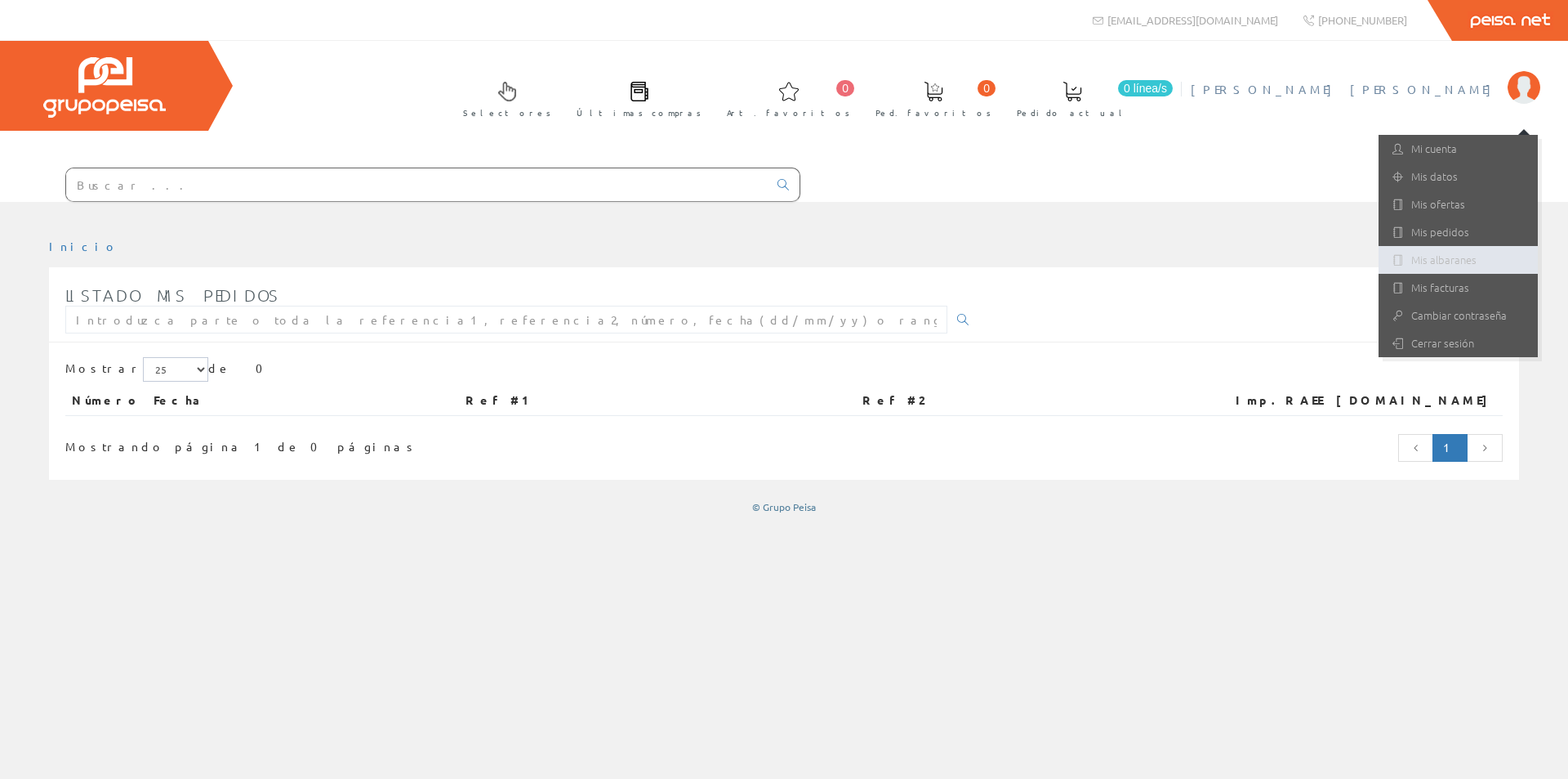
click at [1456, 260] on link "Mis albaranes" at bounding box center [1458, 259] width 159 height 28
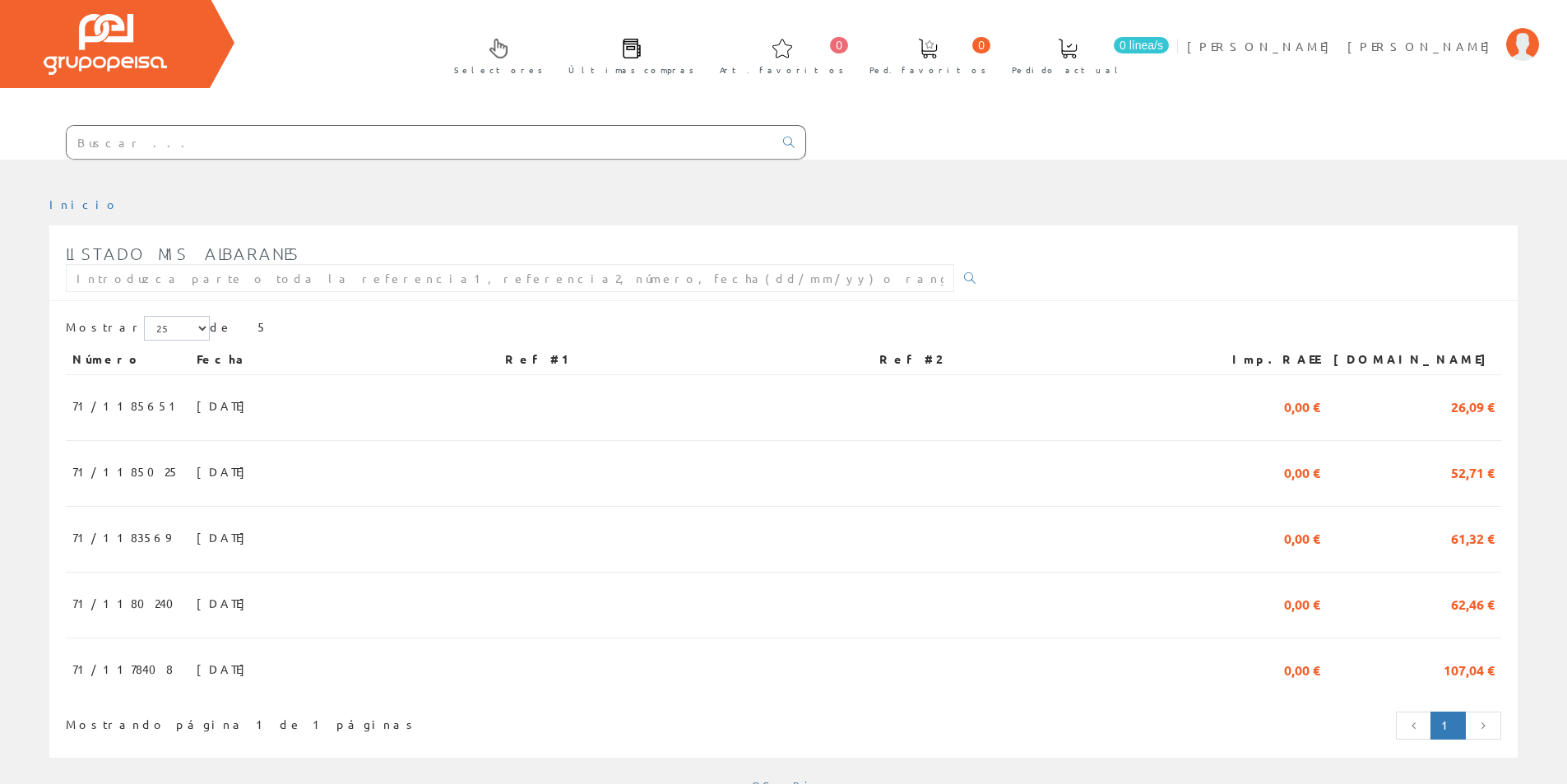
scroll to position [68, 0]
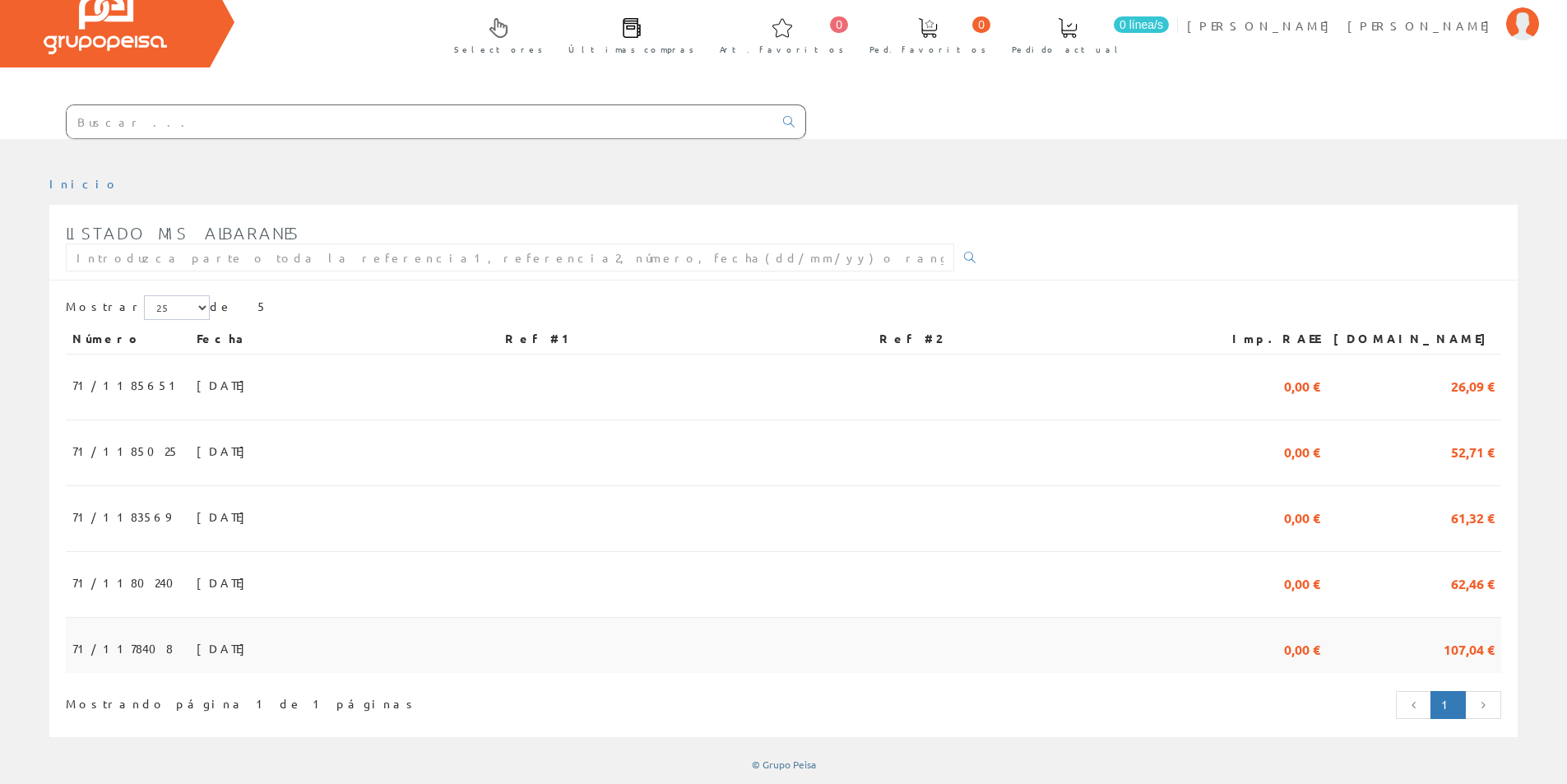
click at [1482, 649] on span "107,04 €" at bounding box center [1469, 648] width 51 height 28
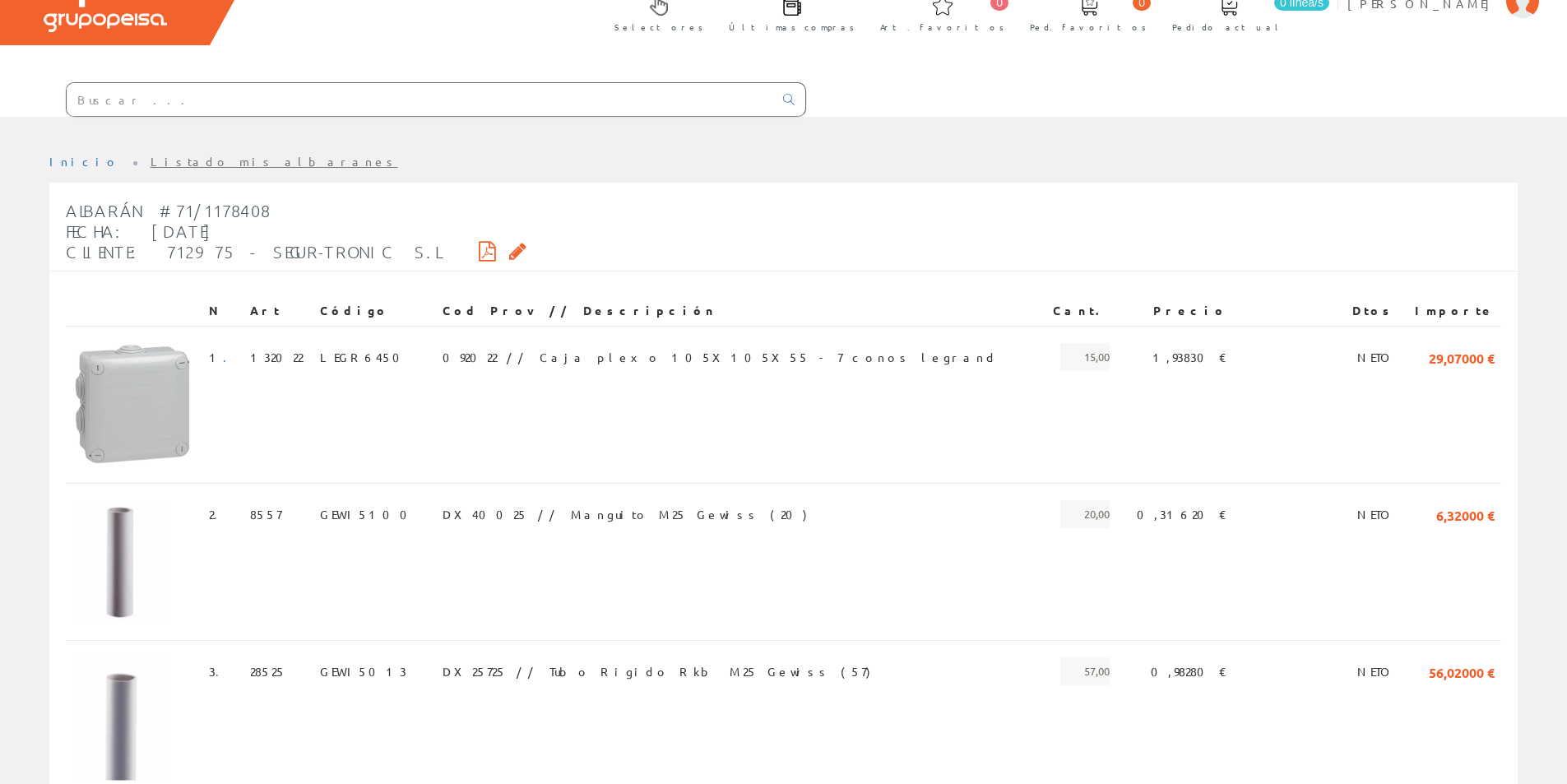
scroll to position [5, 0]
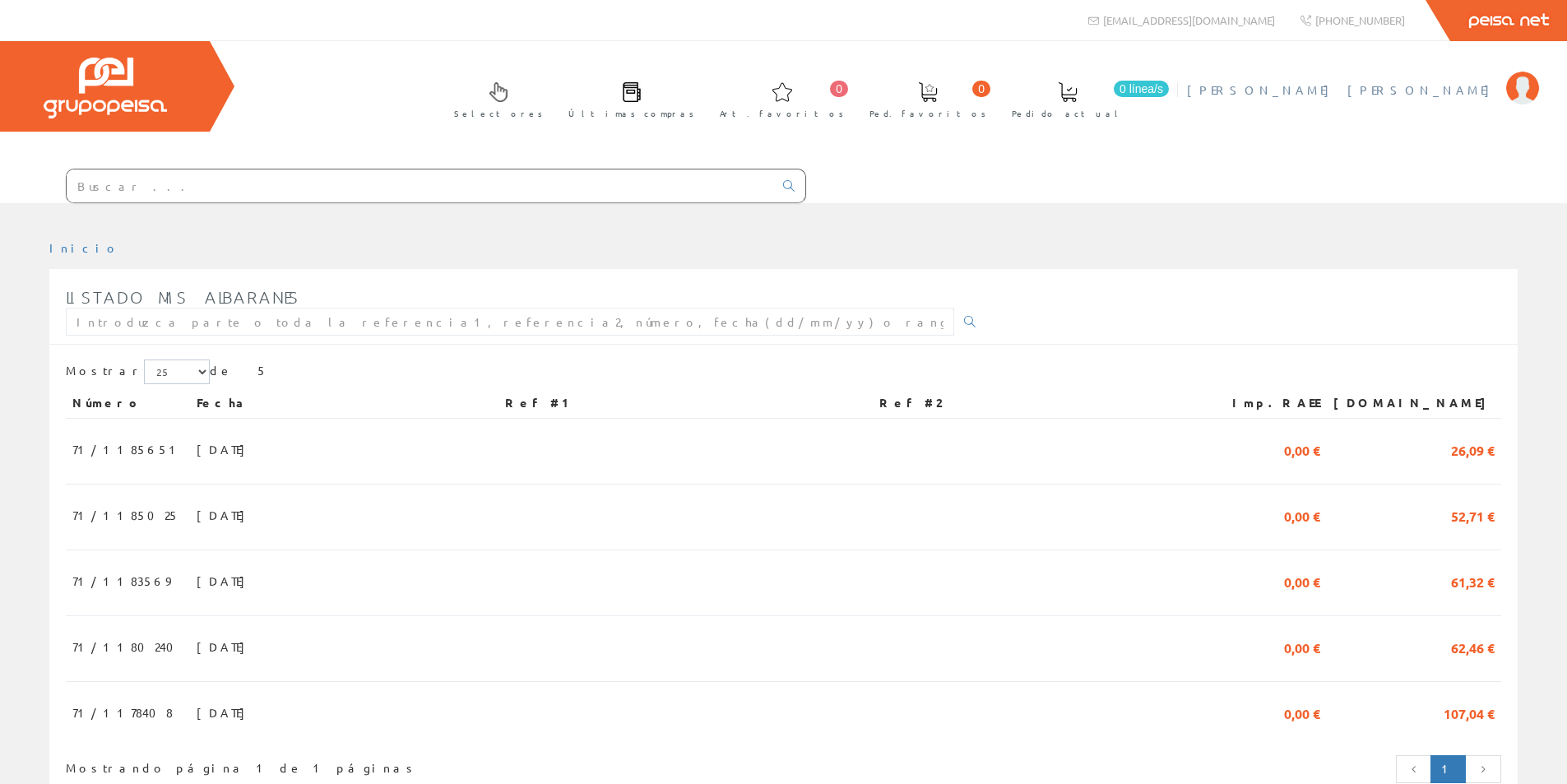
click at [1485, 89] on span "[PERSON_NAME] [PERSON_NAME]" at bounding box center [1343, 89] width 311 height 16
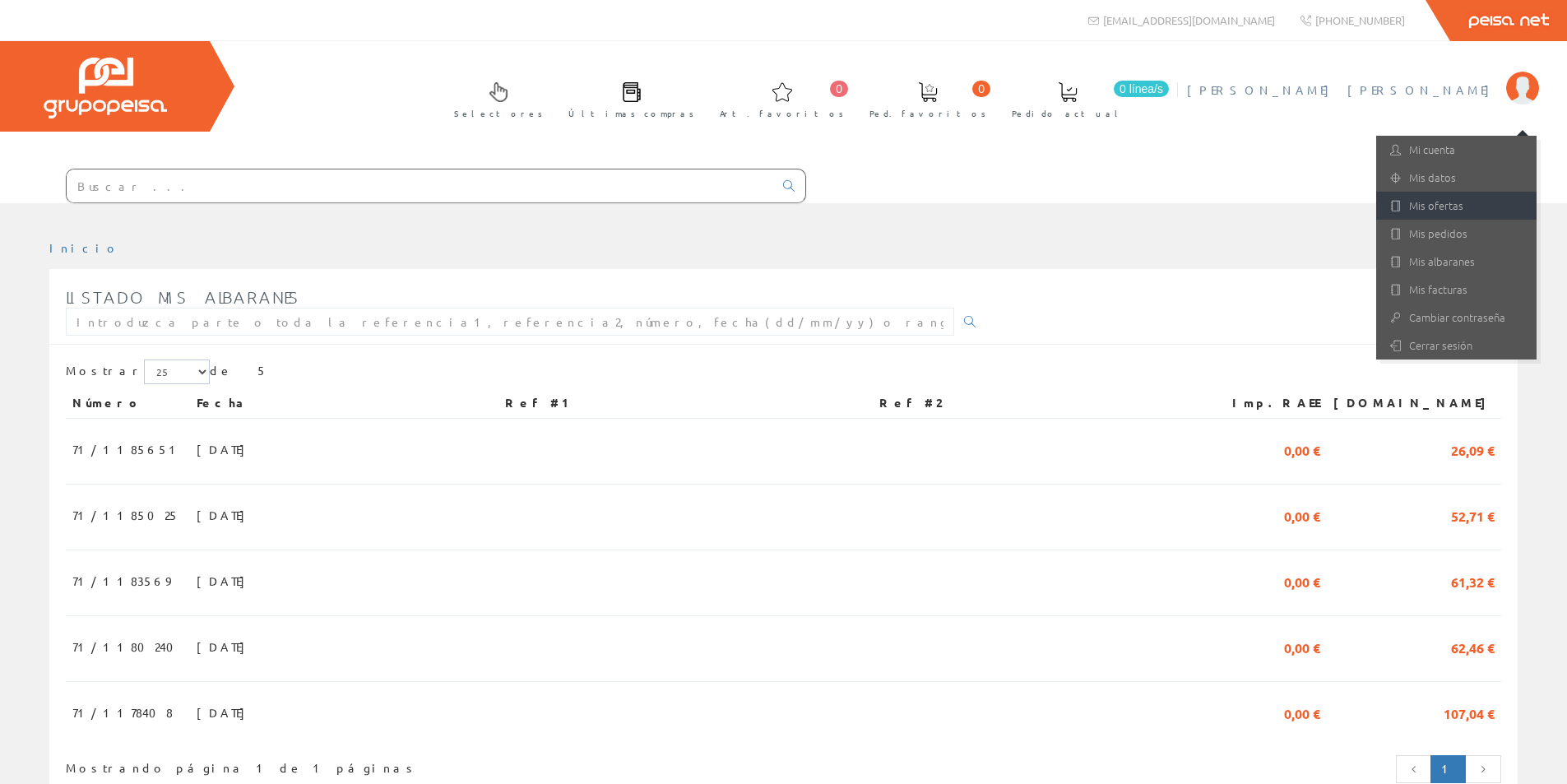
click at [1431, 205] on link "Mis ofertas" at bounding box center [1457, 205] width 160 height 28
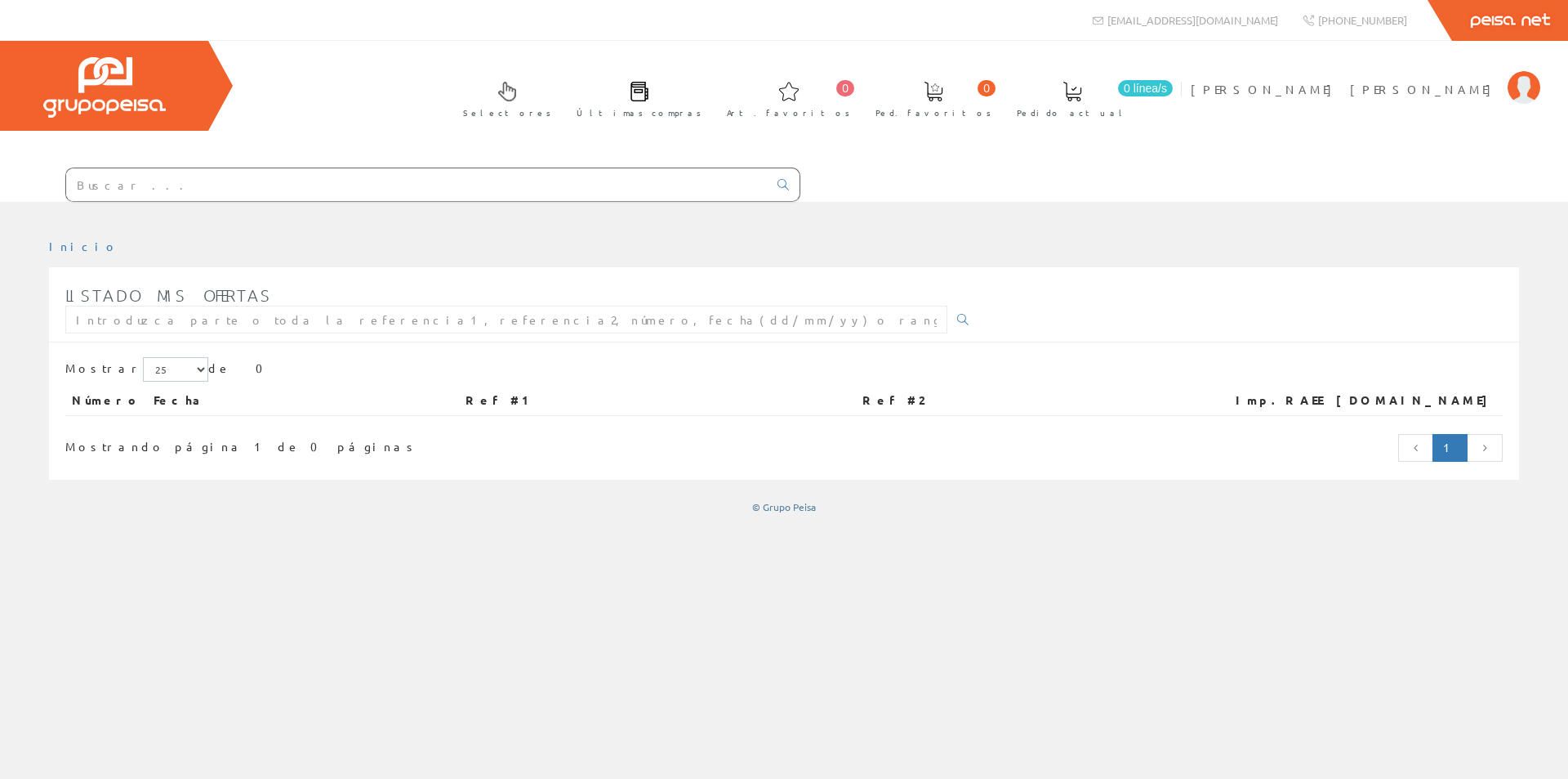
click at [151, 192] on input "text" at bounding box center [417, 185] width 702 height 32
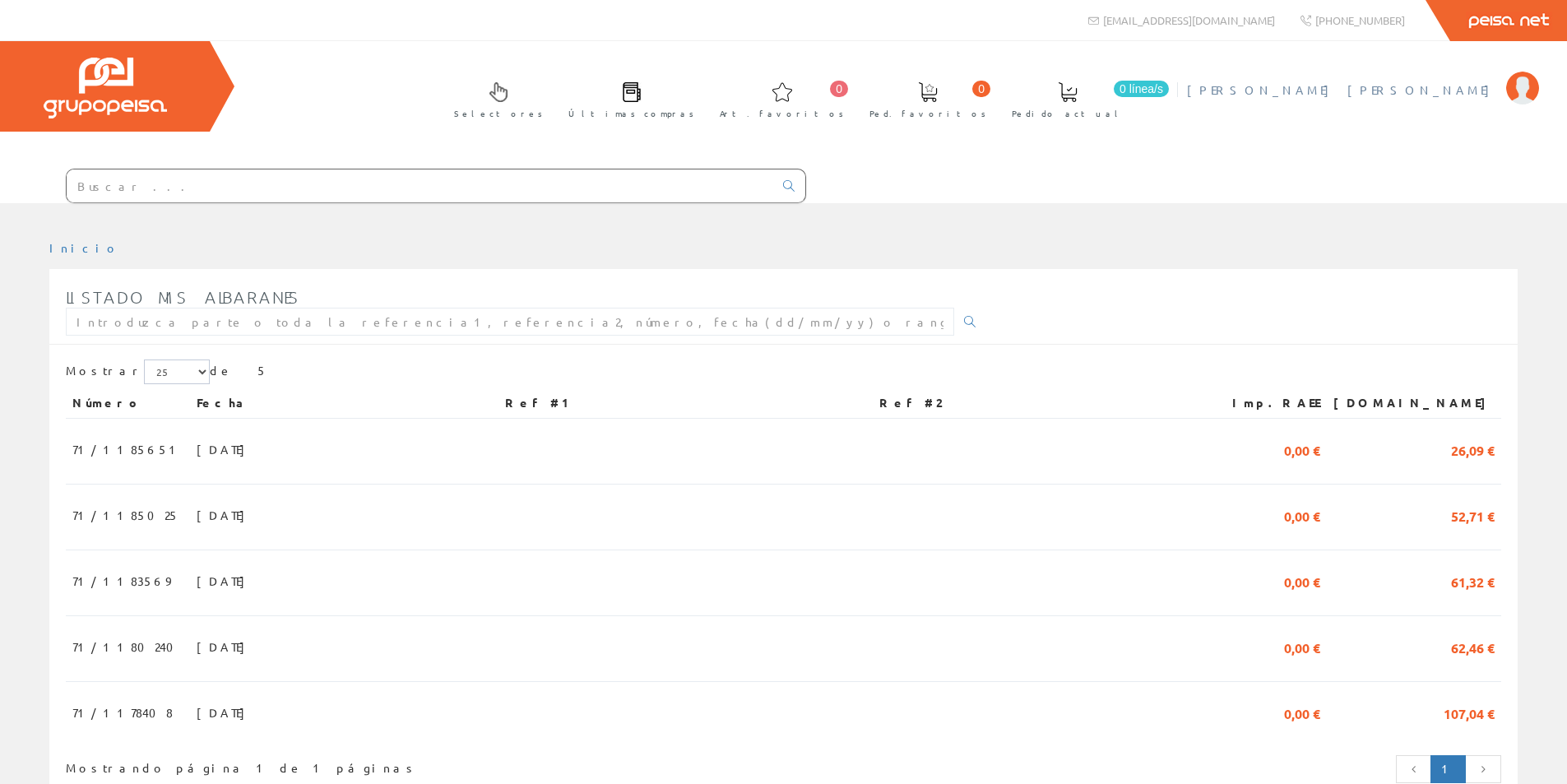
click at [1422, 84] on span "[PERSON_NAME] [PERSON_NAME]" at bounding box center [1343, 89] width 311 height 16
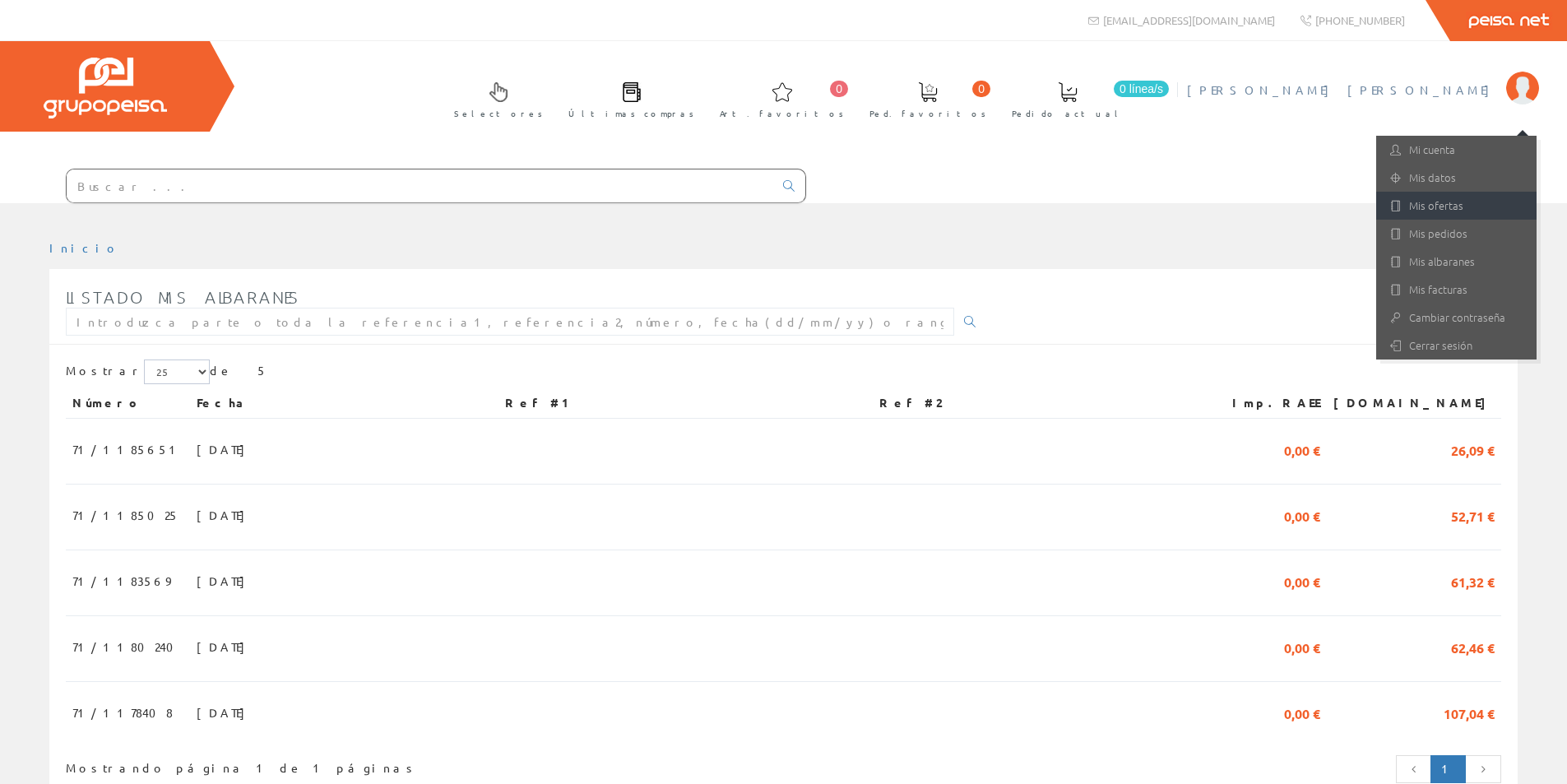
click at [1458, 205] on link "Mis ofertas" at bounding box center [1457, 205] width 160 height 28
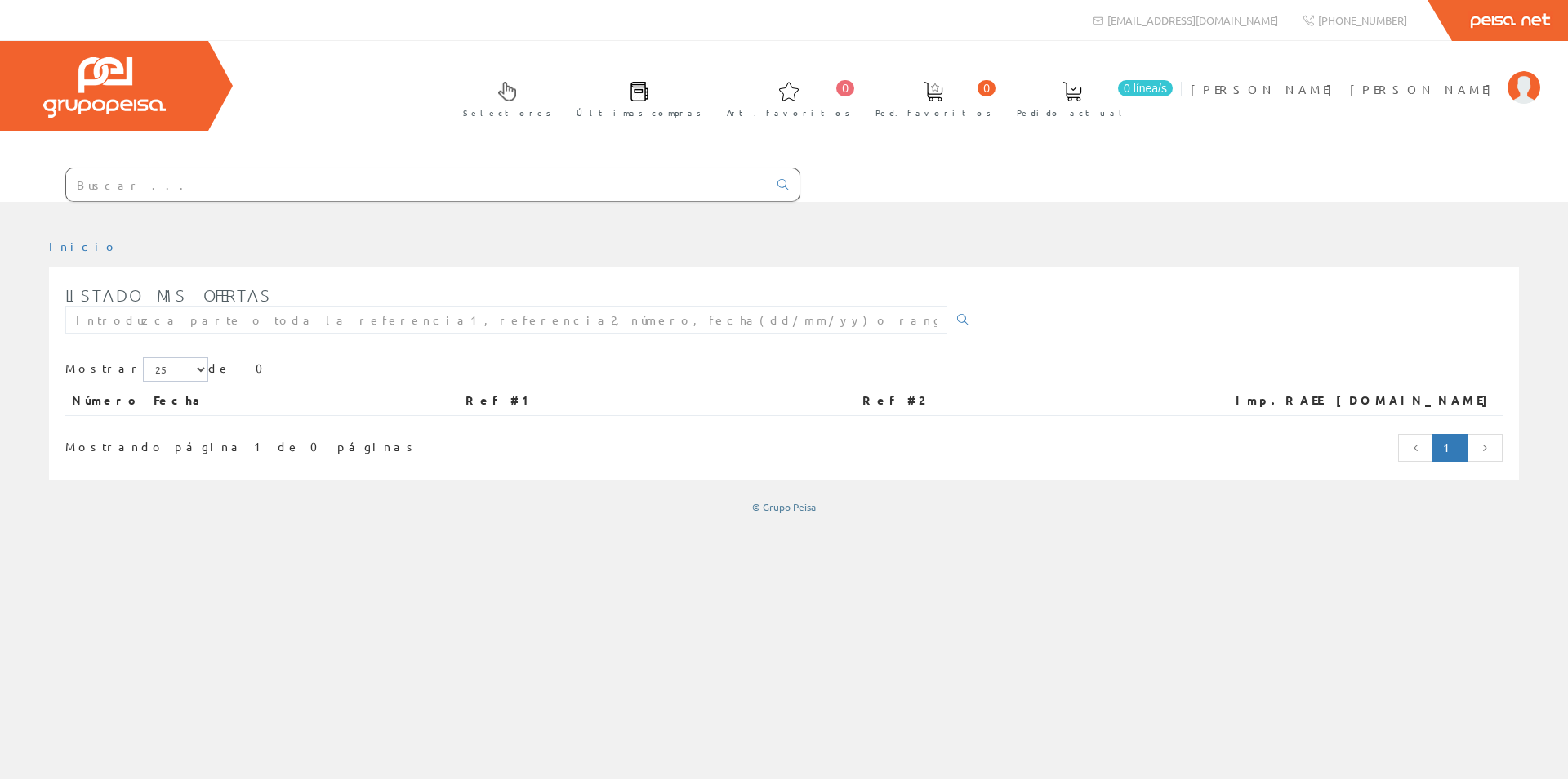
click at [191, 181] on input "text" at bounding box center [417, 185] width 702 height 32
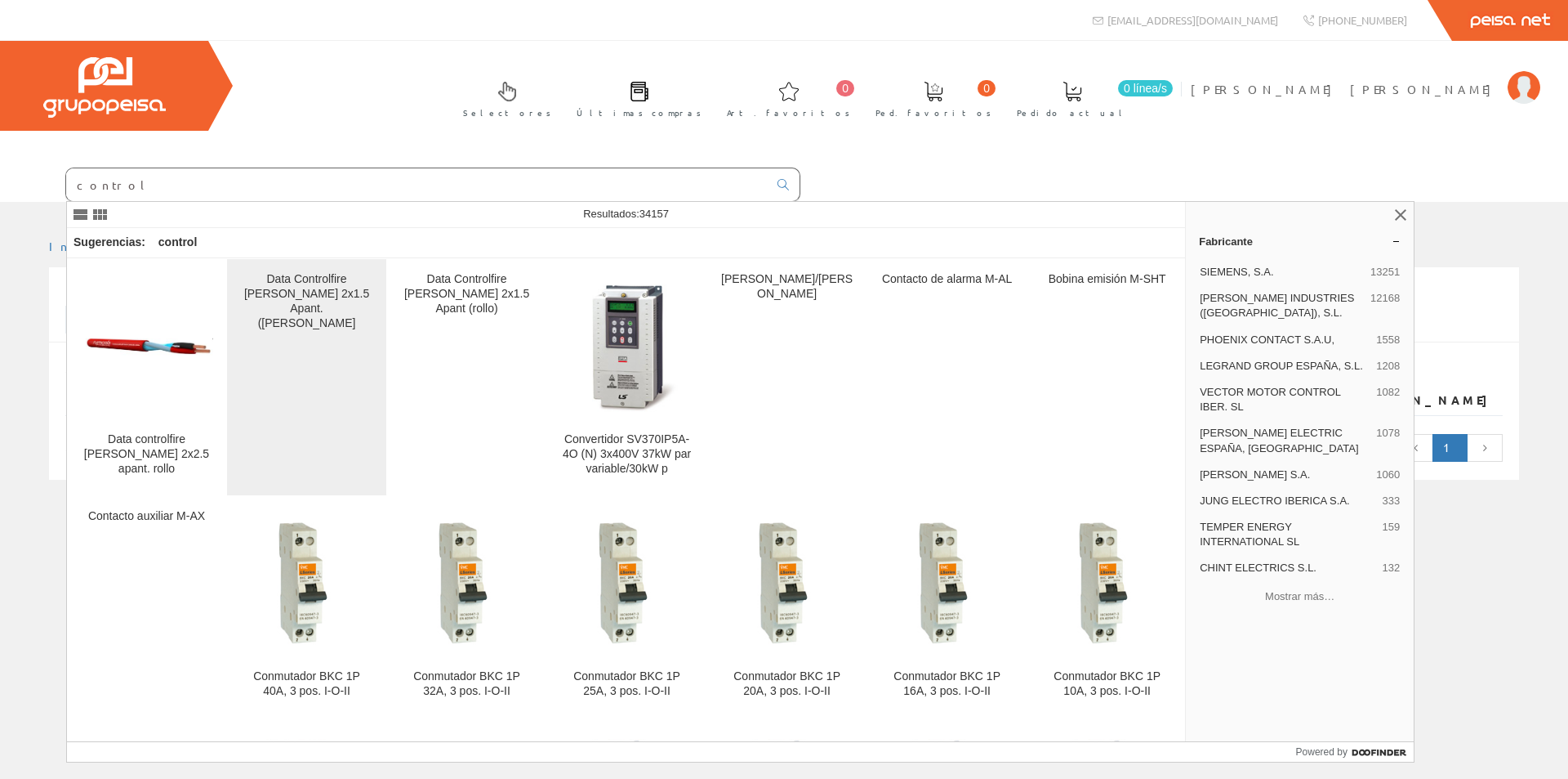
type input "control"
click at [314, 288] on div "Data Controlfire Rojo L.h. 2x1.5 Apant. ([PERSON_NAME]" at bounding box center [307, 301] width 133 height 59
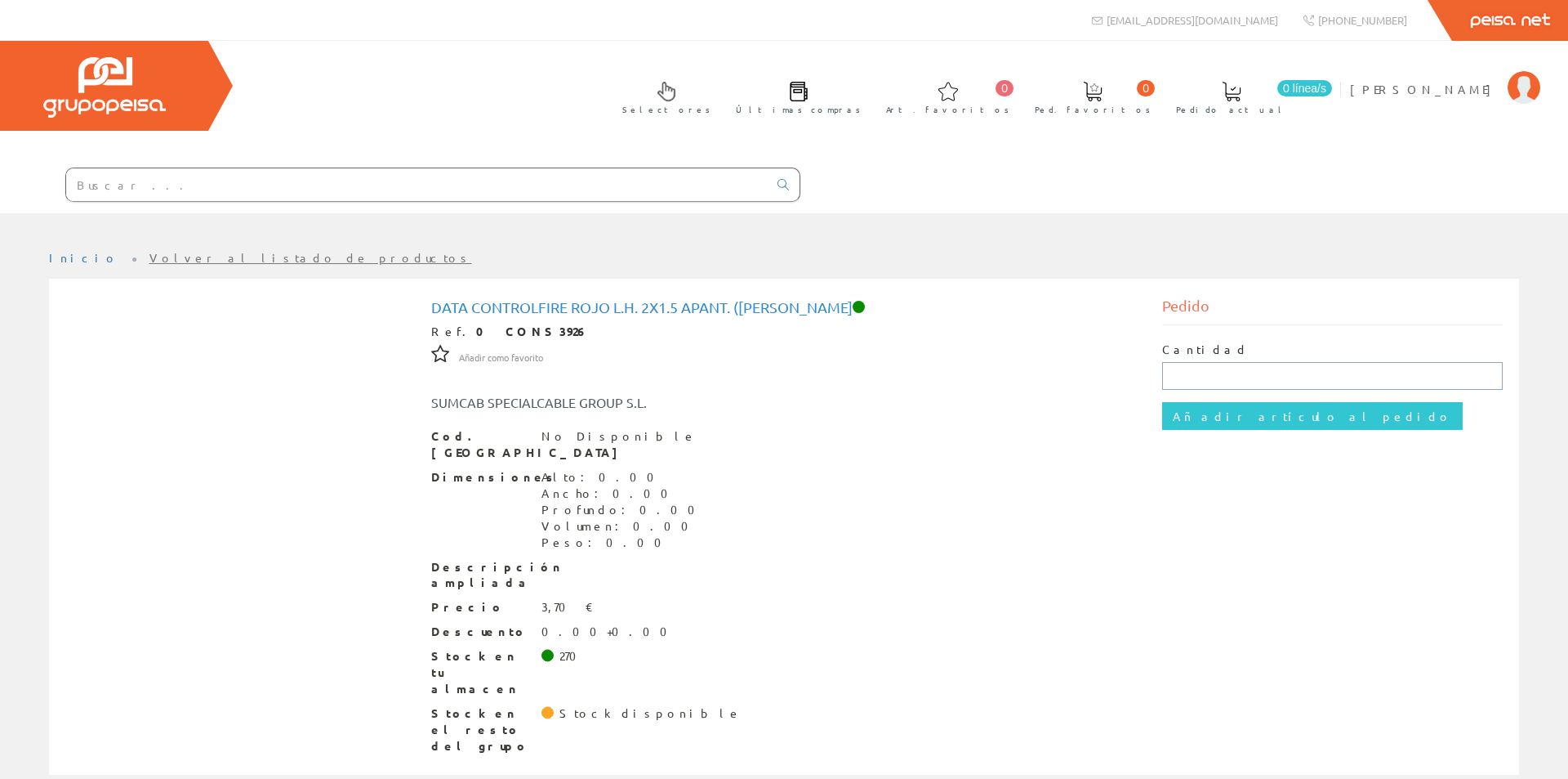
click at [1232, 378] on input "text" at bounding box center [1333, 376] width 341 height 28
drag, startPoint x: 1209, startPoint y: 374, endPoint x: 1151, endPoint y: 384, distance: 58.9
click at [1151, 384] on div "Pedido Cantidad 300 Añadir artículo al pedido" at bounding box center [1334, 376] width 366 height 163
click at [599, 302] on h1 "Data Controlfire Rojo L.h. 2x1.5 Apant. (bob" at bounding box center [784, 307] width 706 height 16
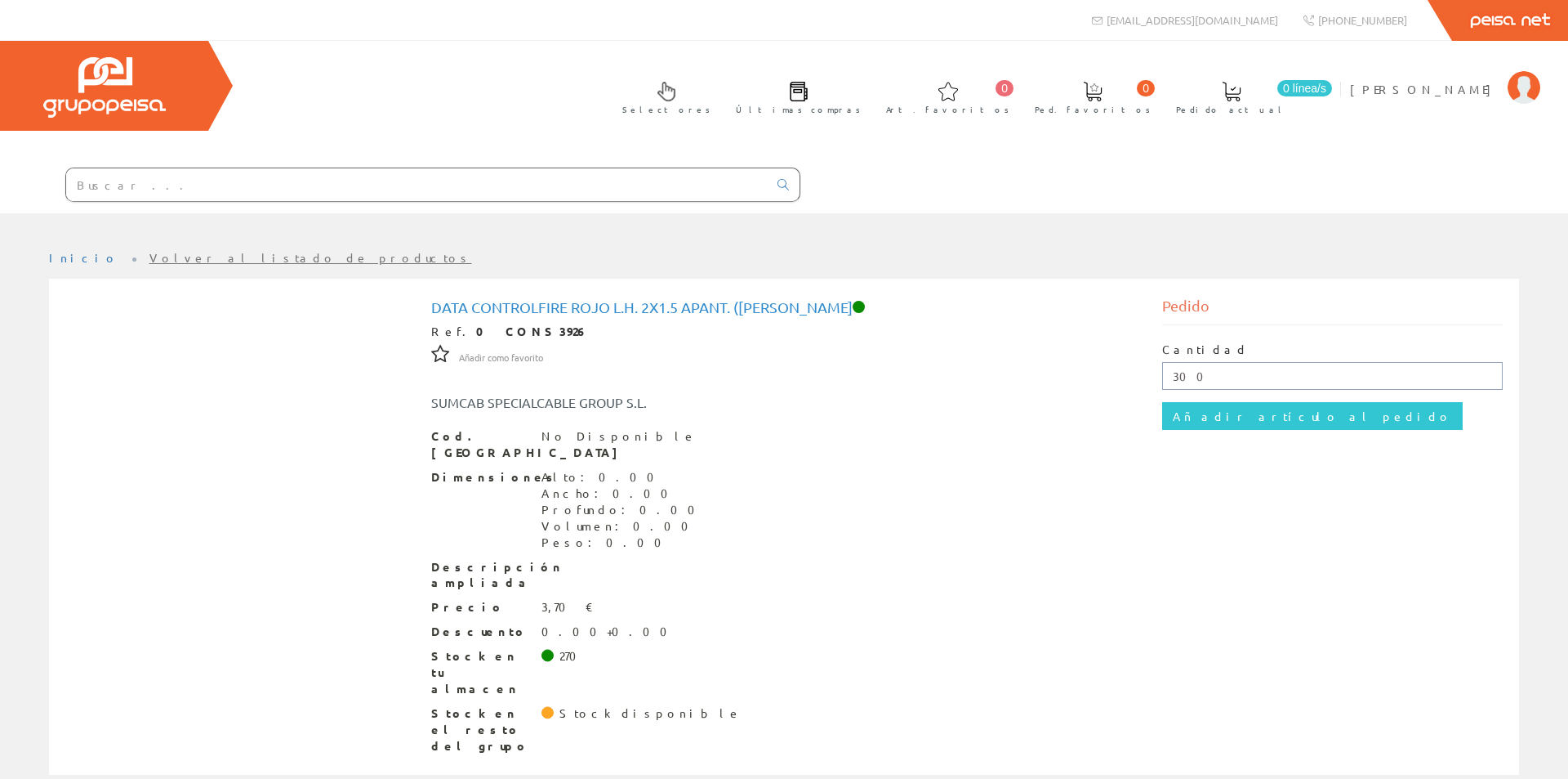
drag, startPoint x: 1219, startPoint y: 379, endPoint x: 1113, endPoint y: 391, distance: 106.7
click at [1113, 391] on div "Data Controlfire Rojo L.h. 2x1.5 Apant. (bob Ref. 0 CONS3926 Añadir como favori…" at bounding box center [784, 528] width 1462 height 467
type input "3"
click at [1226, 417] on input "Añadir artículo al pedido" at bounding box center [1312, 416] width 300 height 28
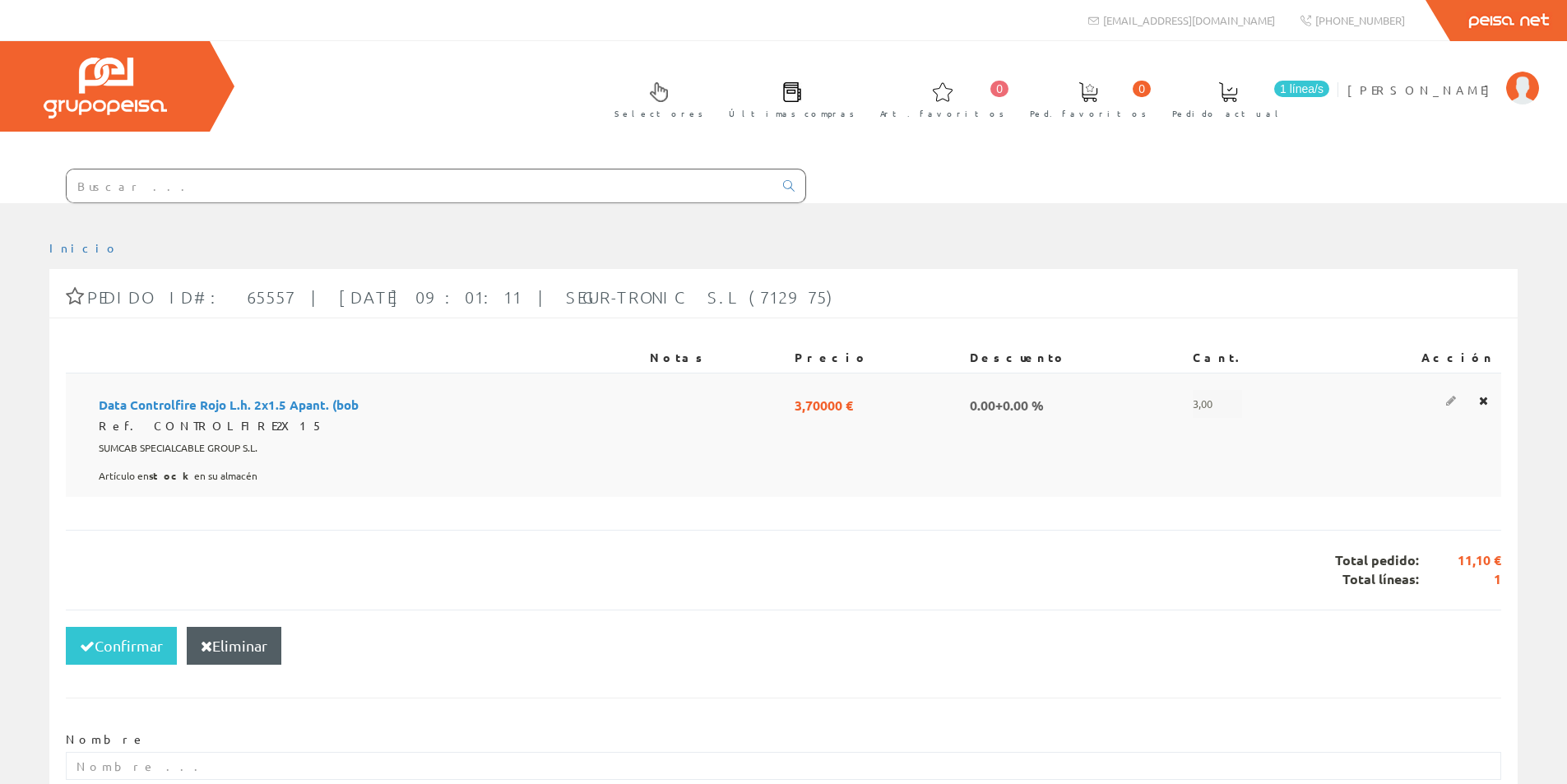
click at [1457, 401] on icon at bounding box center [1452, 400] width 10 height 12
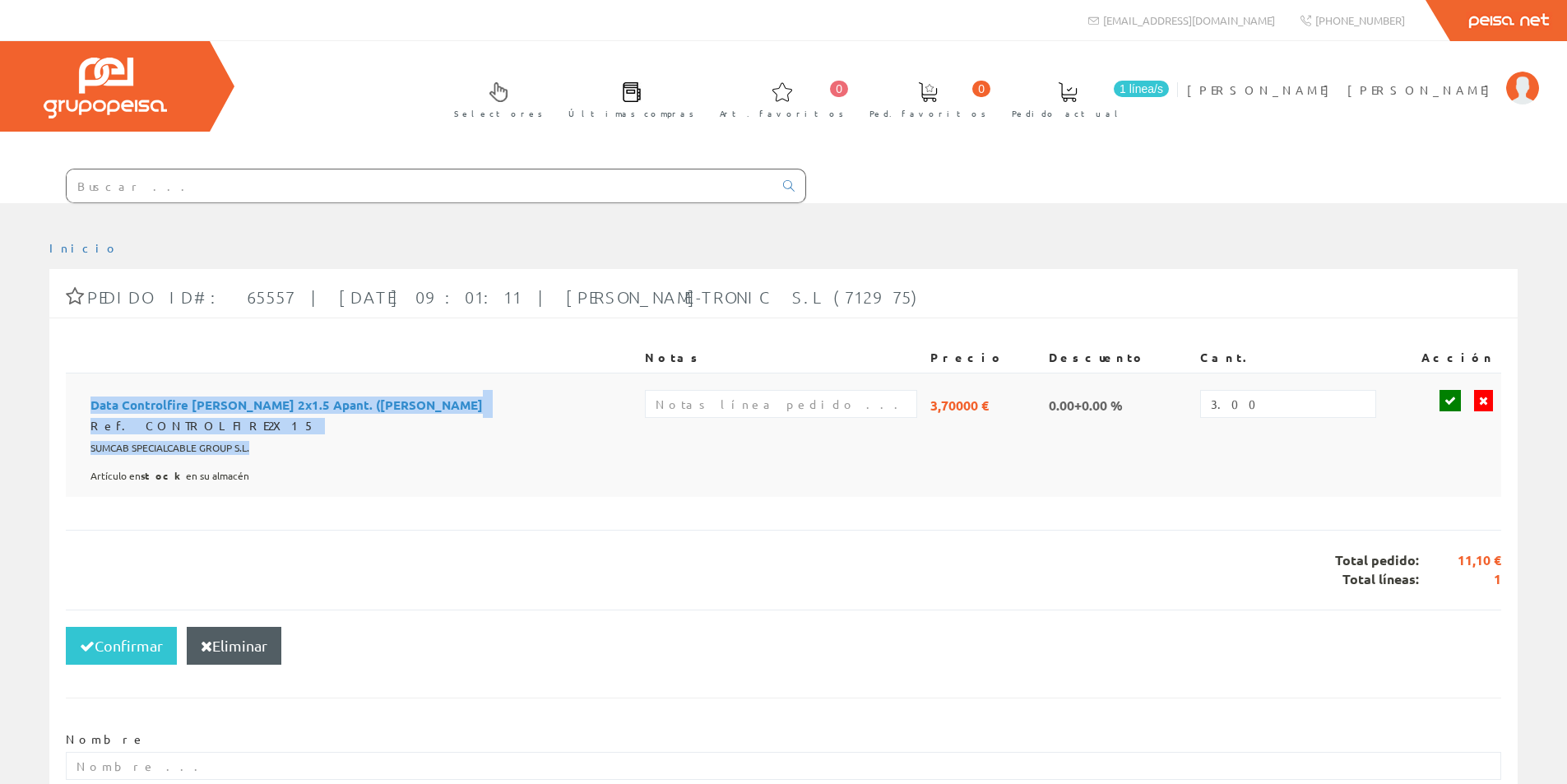
drag, startPoint x: 89, startPoint y: 409, endPoint x: 272, endPoint y: 452, distance: 188.0
click at [272, 452] on td "Data Controlfire [PERSON_NAME] 2x1.5 Apant. ([PERSON_NAME]. CONTROLFIRE2X15 SUM…" at bounding box center [361, 434] width 555 height 124
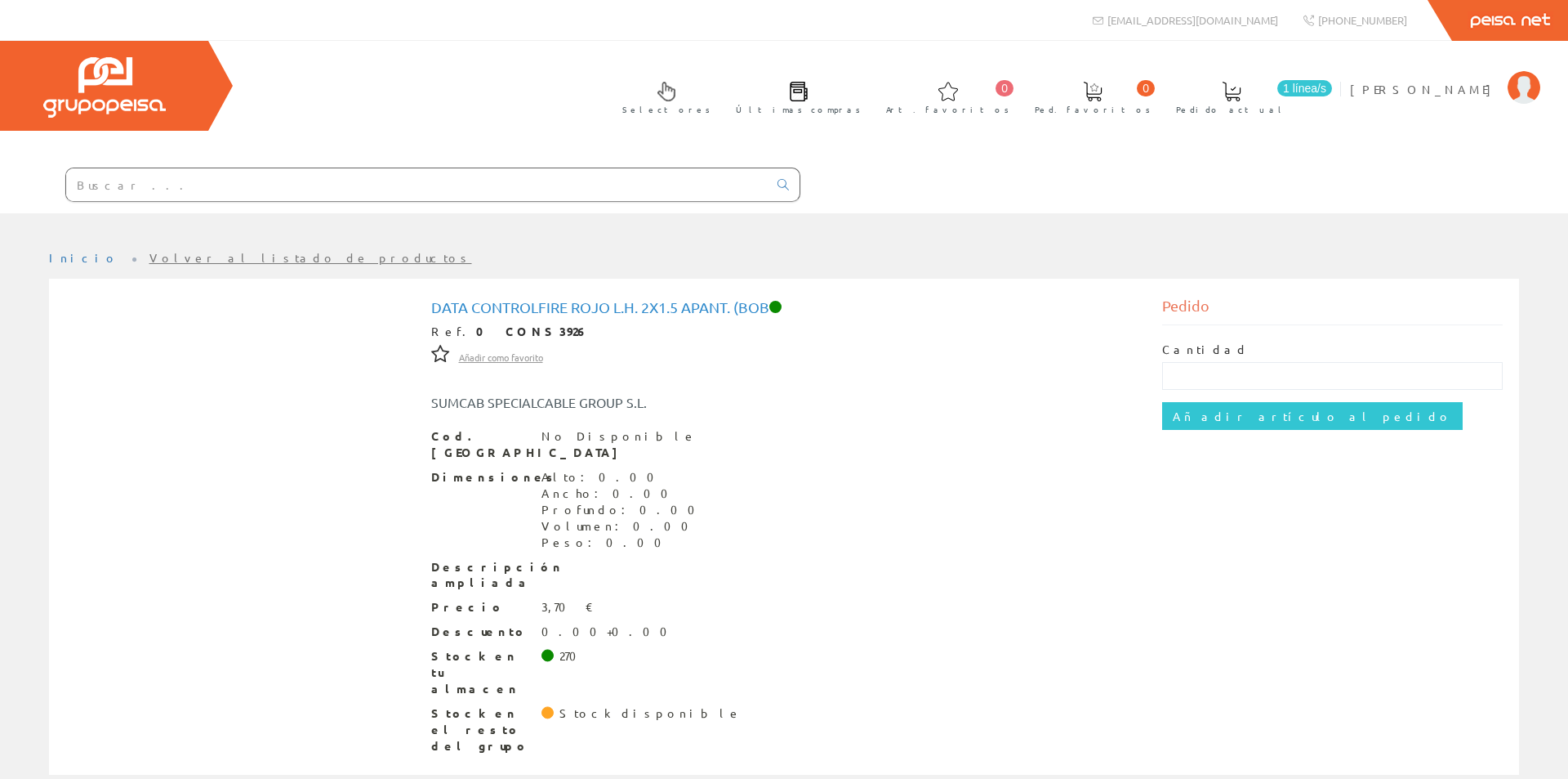
click at [492, 357] on span "Añadir como favorito" at bounding box center [501, 358] width 84 height 13
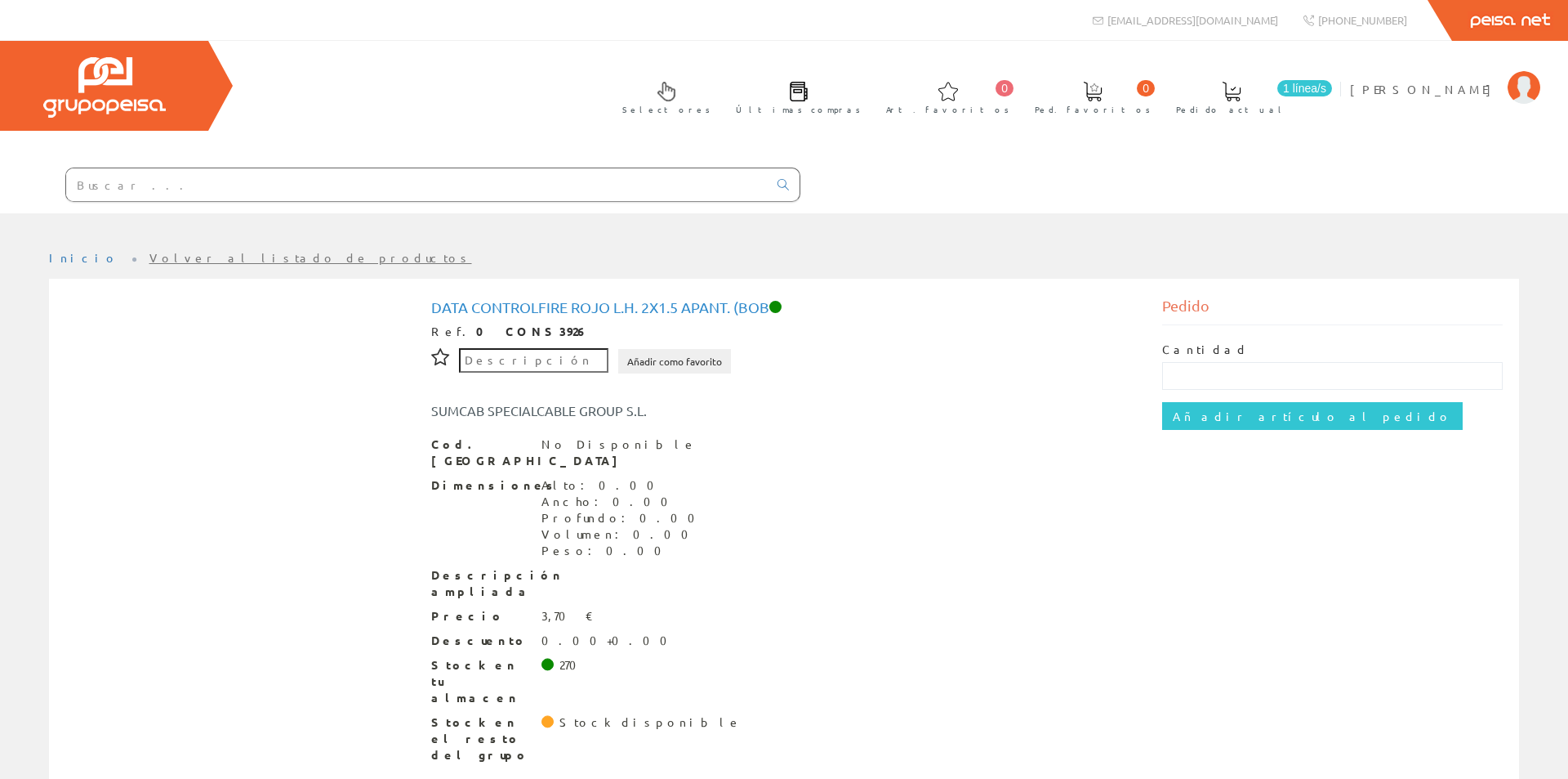
click at [696, 391] on div "SUMCAB SPECIALCABLE GROUP S.L." at bounding box center [784, 402] width 731 height 35
click at [419, 302] on div "Data Controlfire Rojo L.h. 2x1.5 Apant. ([PERSON_NAME]. 0 CONS3926 Añadir como …" at bounding box center [784, 533] width 731 height 477
drag, startPoint x: 420, startPoint y: 306, endPoint x: 534, endPoint y: 328, distance: 116.1
click at [534, 328] on div "Data Controlfire Rojo L.h. 2x1.5 Apant. ([PERSON_NAME]. 0 CONS3926 Añadir como …" at bounding box center [784, 533] width 731 height 477
click at [871, 324] on div "Ref. 0 CONS3926" at bounding box center [784, 331] width 706 height 16
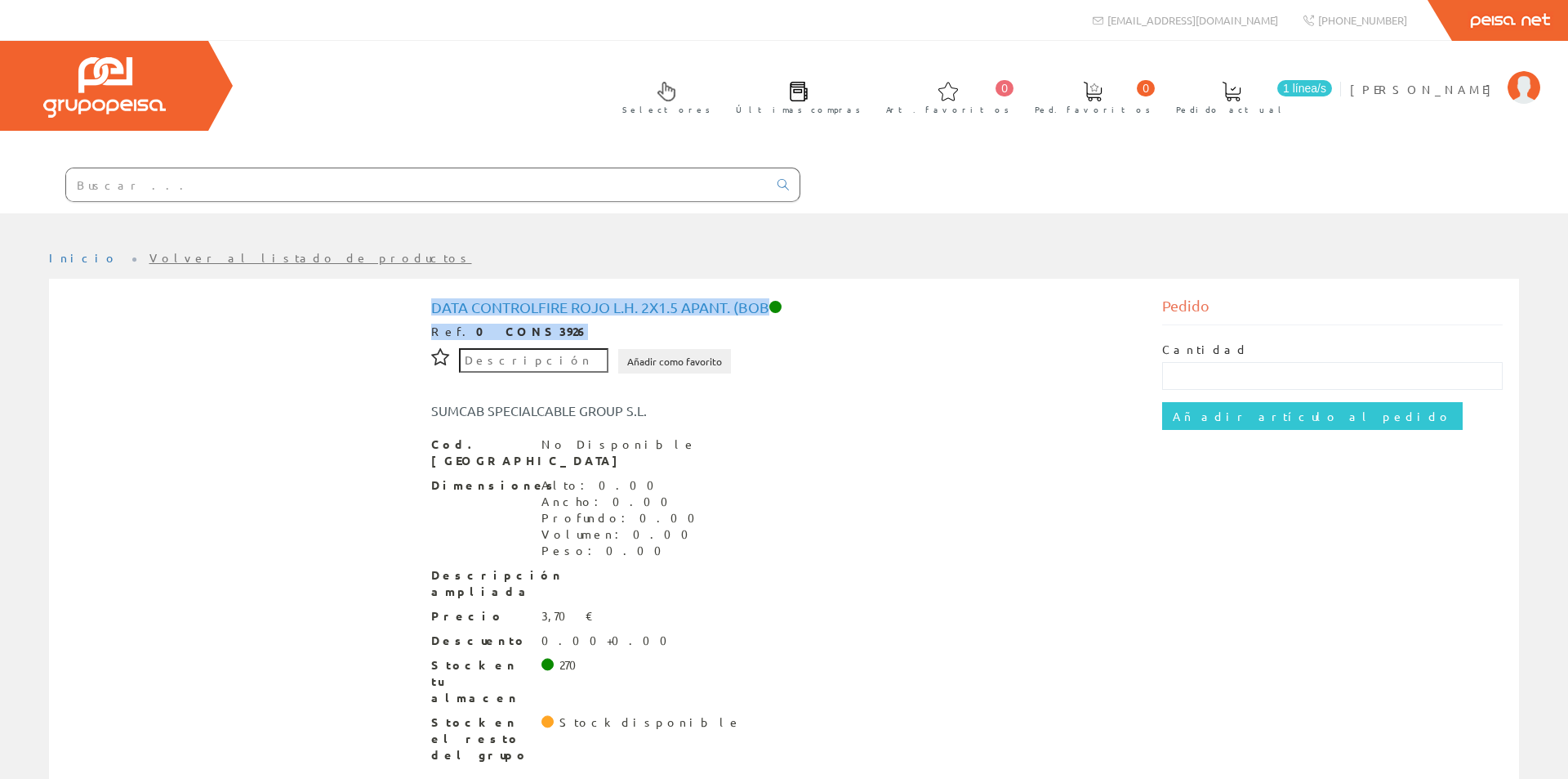
drag, startPoint x: 431, startPoint y: 309, endPoint x: 532, endPoint y: 320, distance: 101.6
click at [532, 320] on div "Data Controlfire Rojo L.h. 2x1.5 Apant. ([PERSON_NAME]. 0 CONS3926 Añadir como …" at bounding box center [784, 531] width 706 height 464
copy div "Data Controlfire Rojo L.h. 2x1.5 Apant. ([PERSON_NAME]. 0 CONS3926"
click at [1242, 24] on span "[EMAIL_ADDRESS][DOMAIN_NAME]" at bounding box center [1192, 20] width 171 height 14
drag, startPoint x: 1276, startPoint y: 22, endPoint x: 1233, endPoint y: 44, distance: 48.3
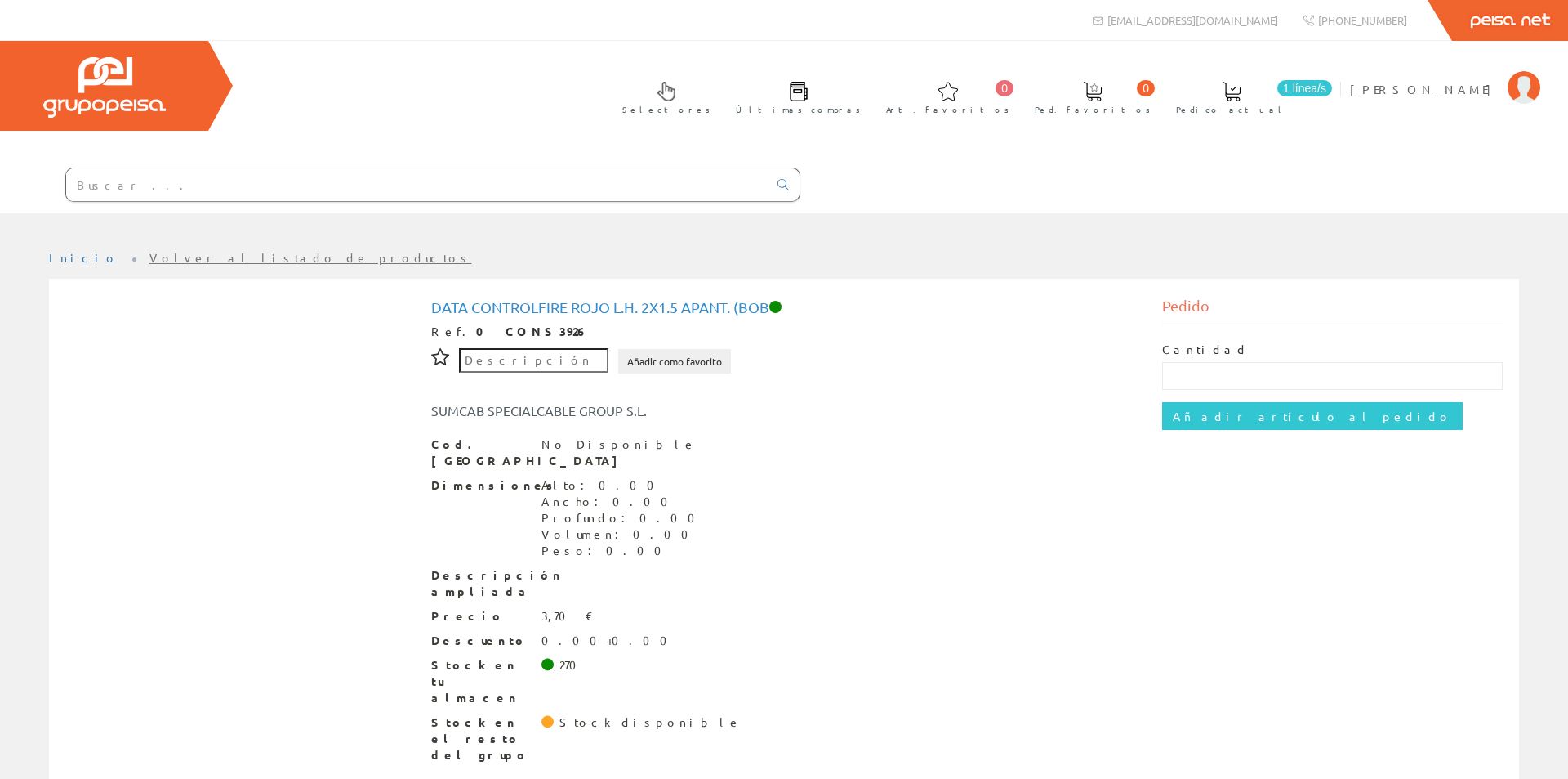
click at [1233, 44] on div "Selectores Últimas compras 0 0" at bounding box center [784, 127] width 1568 height 173
drag, startPoint x: 419, startPoint y: 413, endPoint x: 648, endPoint y: 402, distance: 229.3
click at [648, 402] on div "SUMCAB SPECIALCABLE GROUP S.L." at bounding box center [632, 411] width 426 height 19
copy div "SUMCAB SPECIALCABLE GROUP S.L."
click at [1476, 91] on span "[PERSON_NAME]" at bounding box center [1425, 89] width 150 height 16
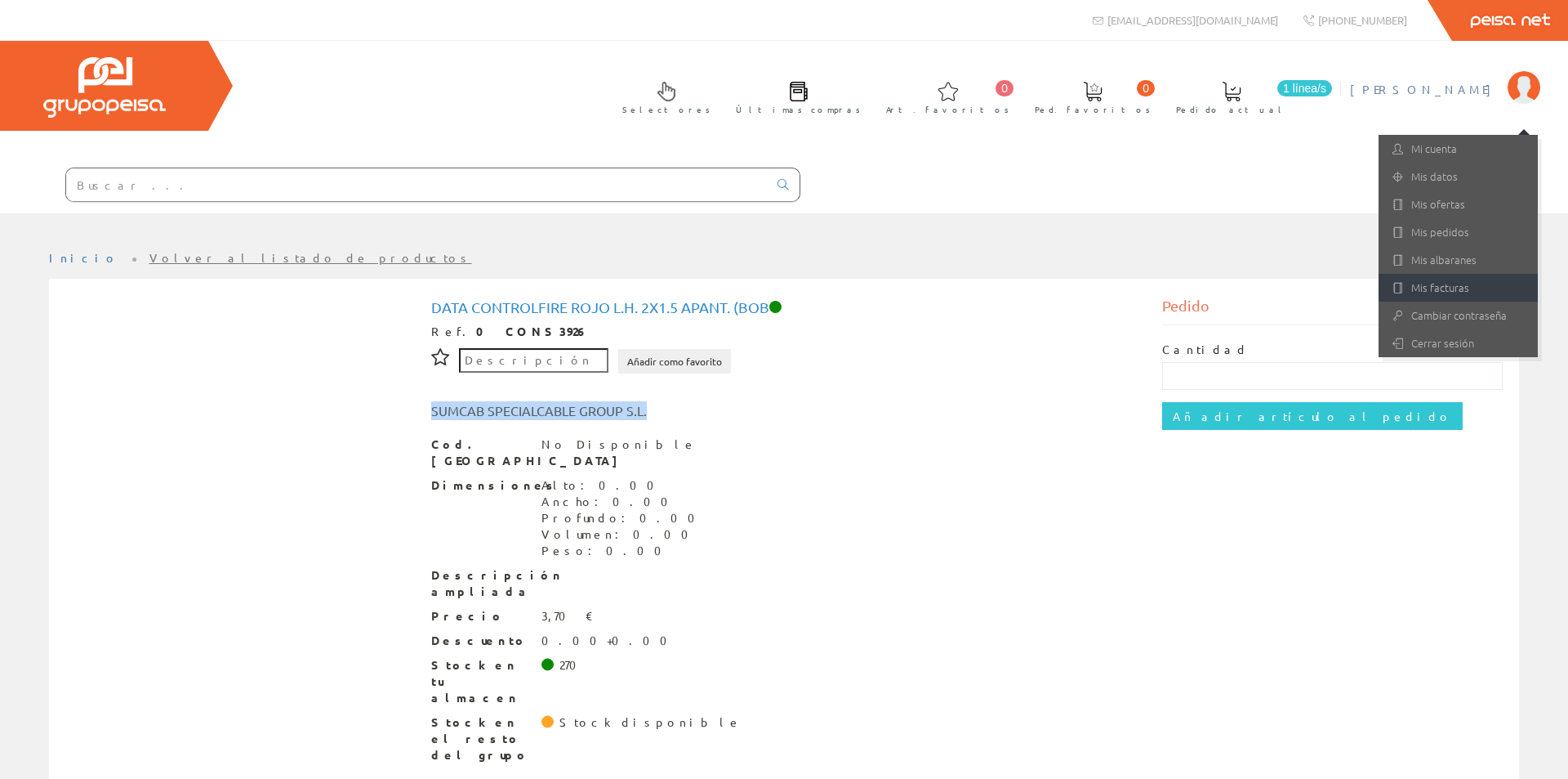
click at [1448, 287] on link "Mis facturas" at bounding box center [1458, 287] width 159 height 28
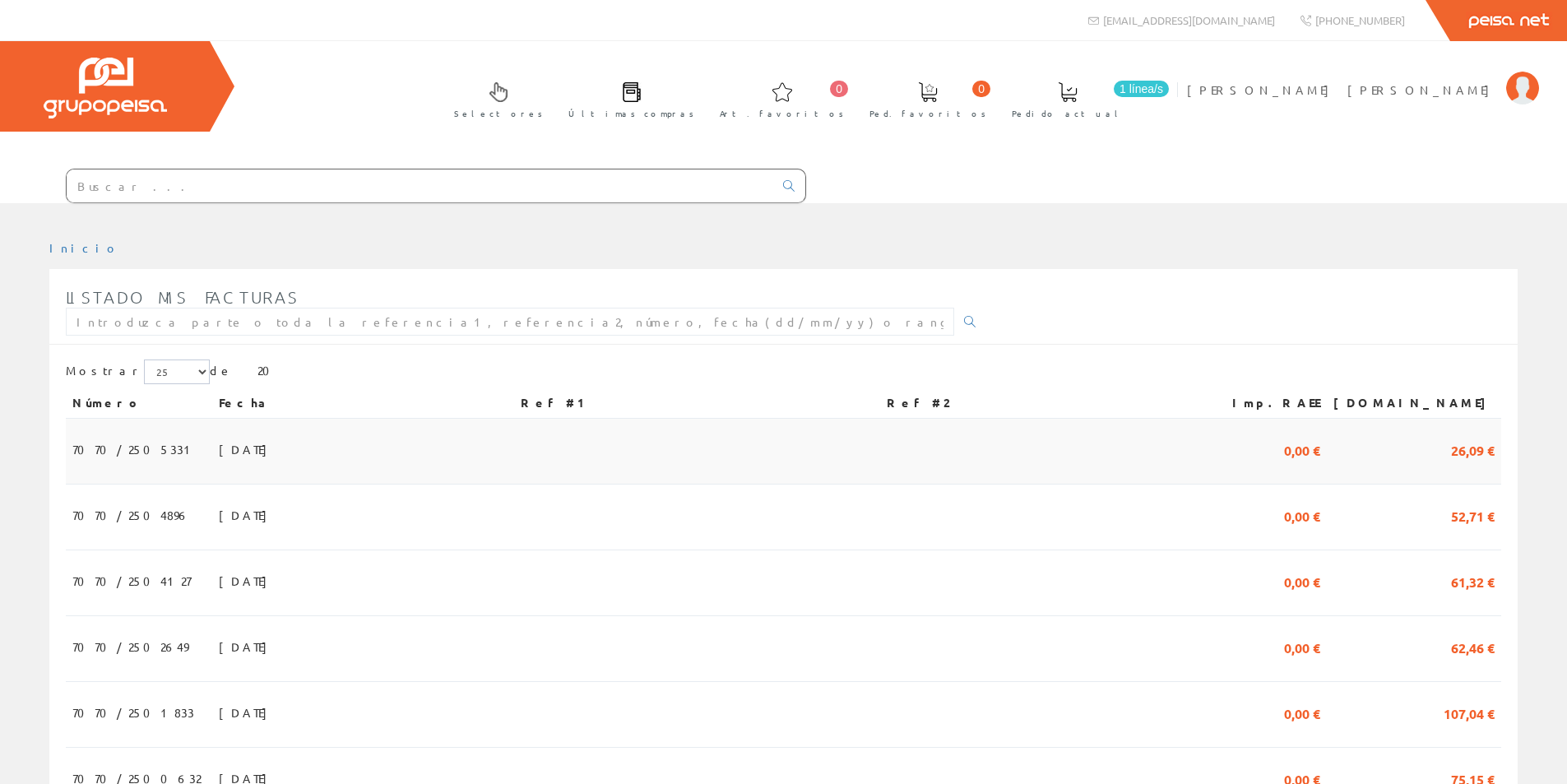
click at [219, 448] on span "31/07/2025" at bounding box center [247, 448] width 57 height 28
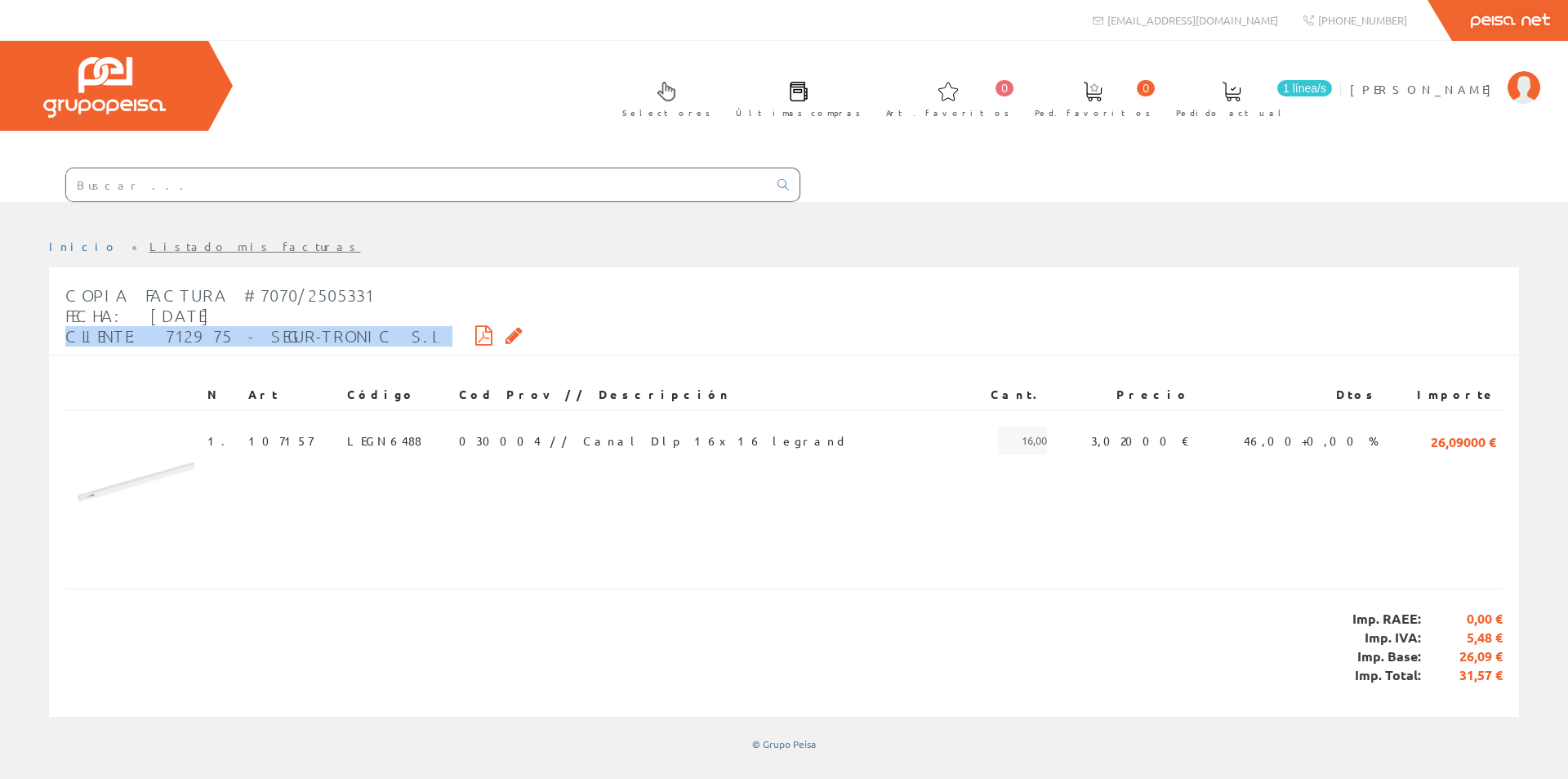
drag, startPoint x: 55, startPoint y: 338, endPoint x: 354, endPoint y: 345, distance: 299.1
click at [354, 345] on div "Copia Factura #7070/2505331 Fecha: [DATE] Cliente: 712975 - SEGUR-TRONIC S.L" at bounding box center [784, 317] width 1471 height 78
copy div "Cliente: 712975 - SEGUR-TRONIC S.L"
